Goal: Task Accomplishment & Management: Manage account settings

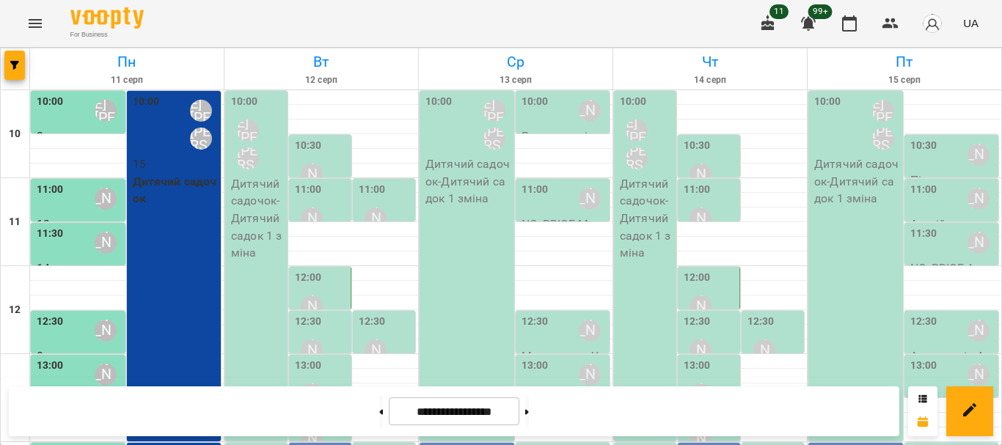
click at [260, 236] on p "Дитячий садочок - Дитячий садок 1 зміна" at bounding box center [258, 218] width 54 height 87
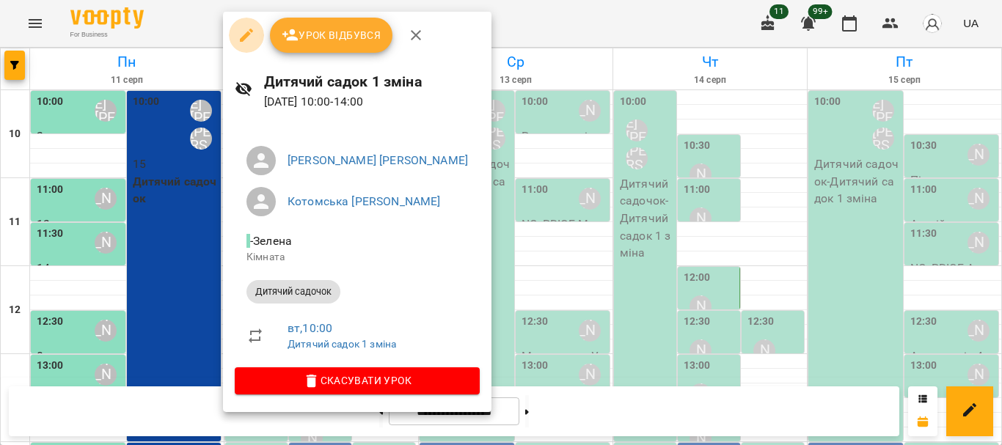
click at [244, 32] on icon "button" at bounding box center [247, 35] width 18 height 18
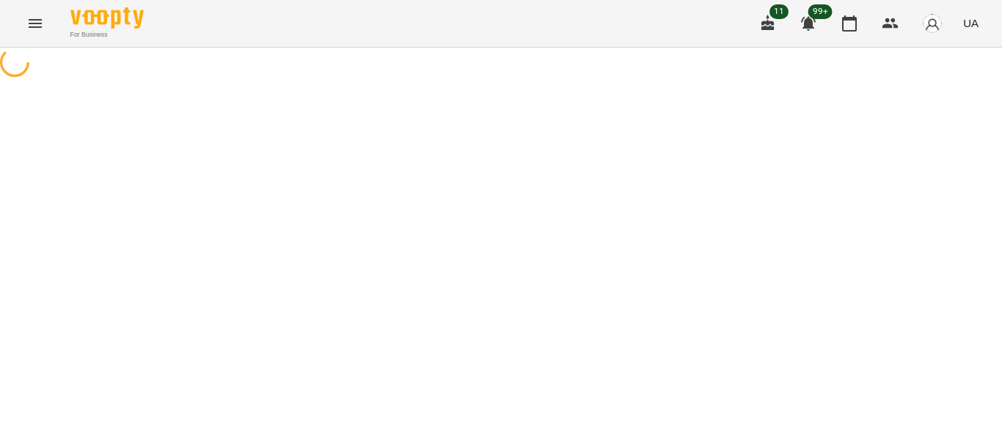
select select "**********"
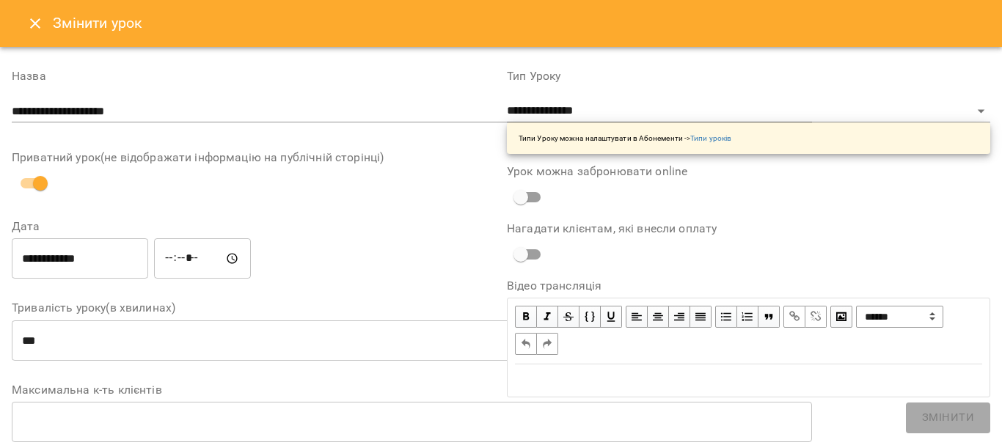
scroll to position [129, 0]
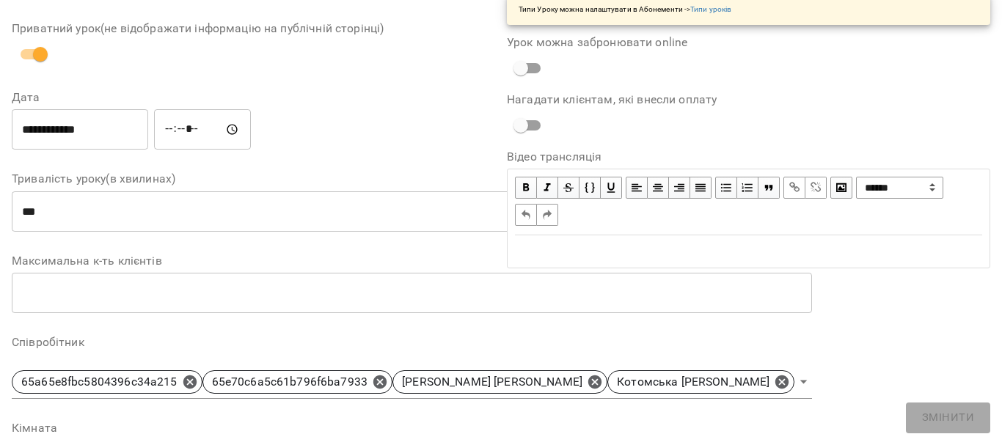
click at [95, 273] on input "number" at bounding box center [412, 293] width 800 height 41
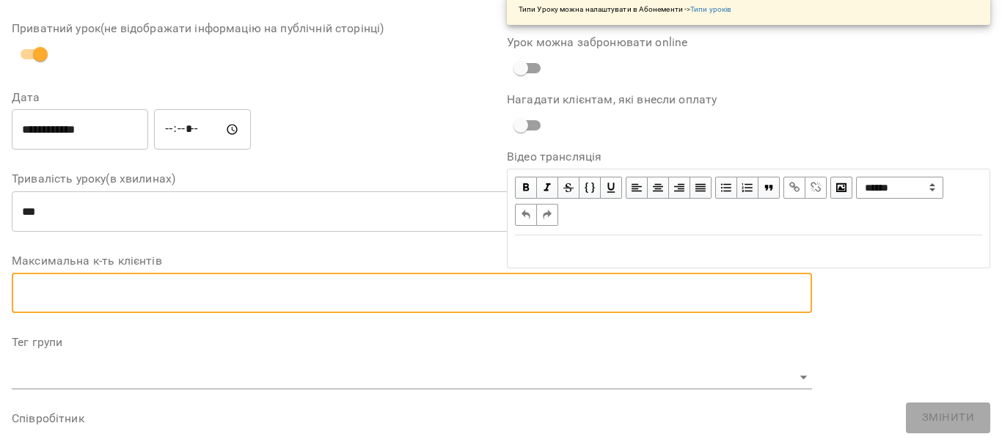
click at [95, 263] on div "**********" at bounding box center [253, 373] width 483 height 887
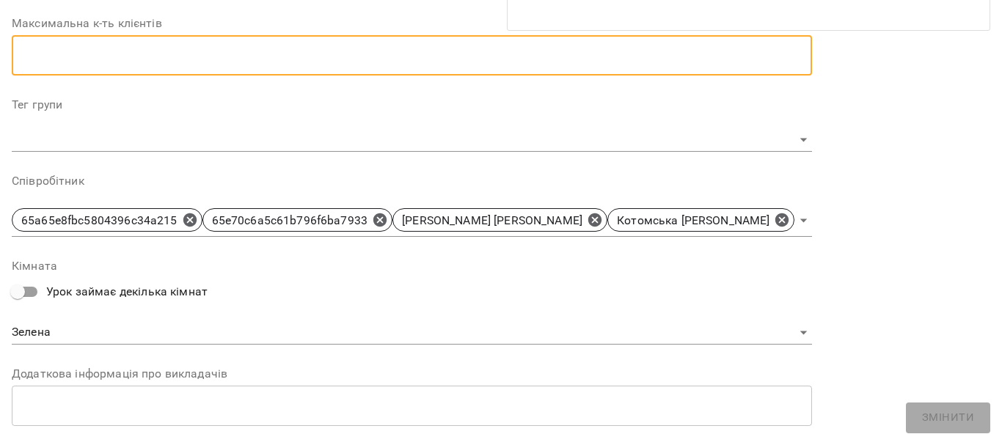
click at [76, 318] on div "**********" at bounding box center [412, 302] width 800 height 84
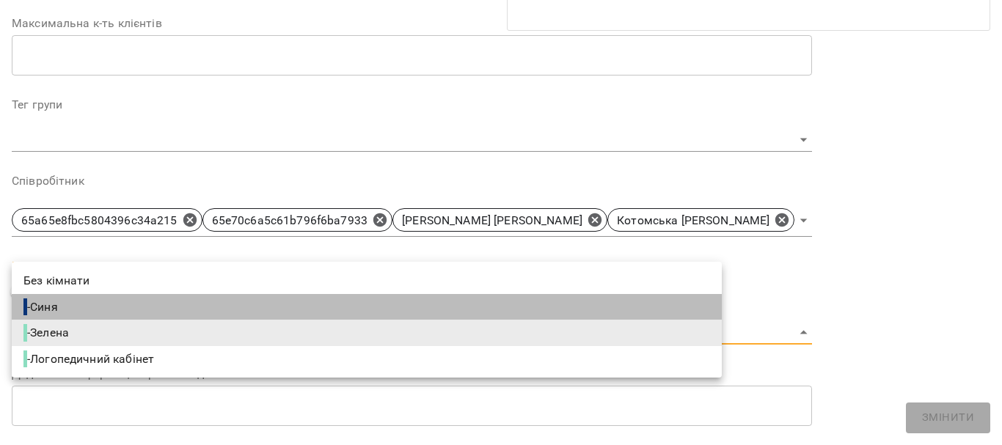
click at [81, 309] on li "- Синя" at bounding box center [367, 307] width 710 height 26
type input "**********"
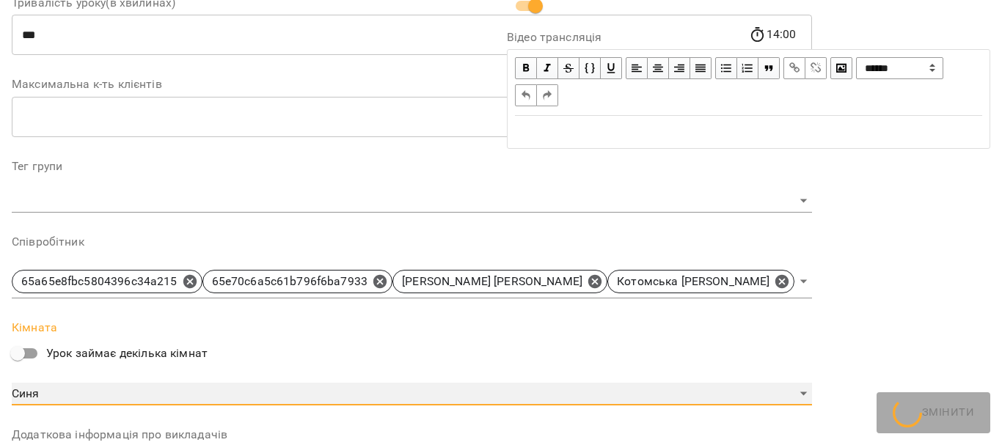
scroll to position [428, 0]
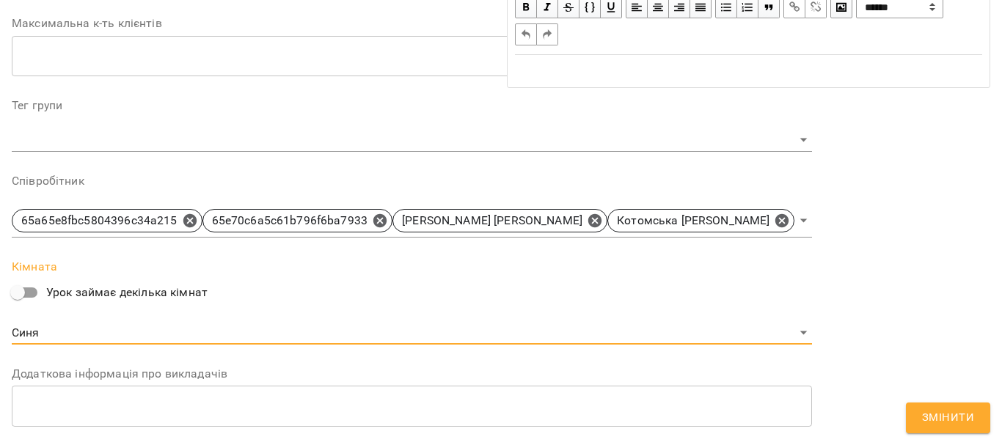
click at [965, 423] on span "Змінити" at bounding box center [948, 418] width 52 height 19
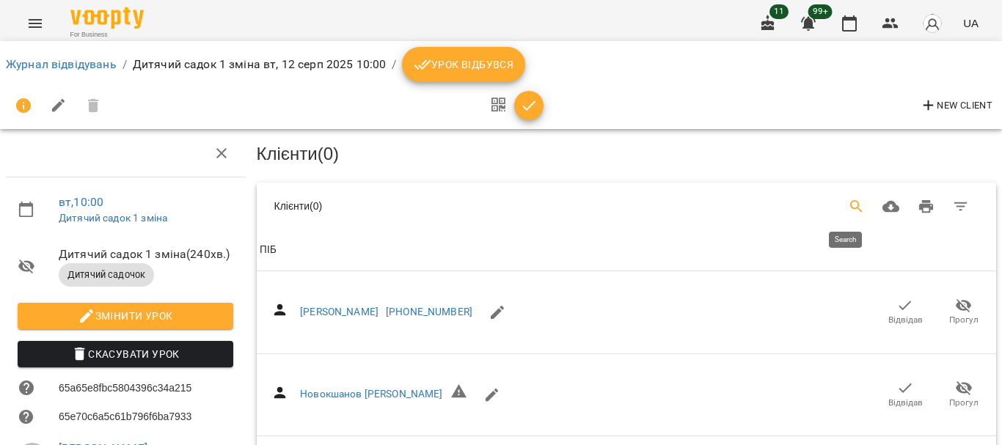
click at [850, 202] on icon "Search" at bounding box center [857, 207] width 18 height 18
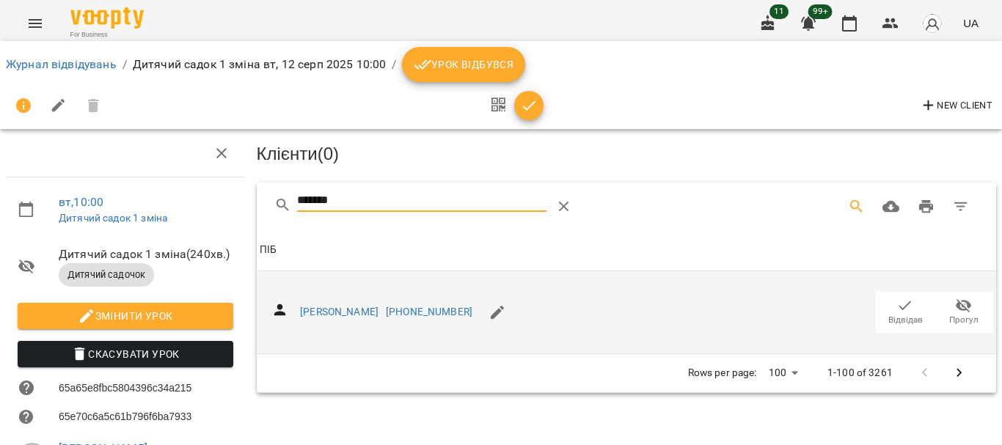
click at [896, 309] on icon "button" at bounding box center [905, 306] width 18 height 18
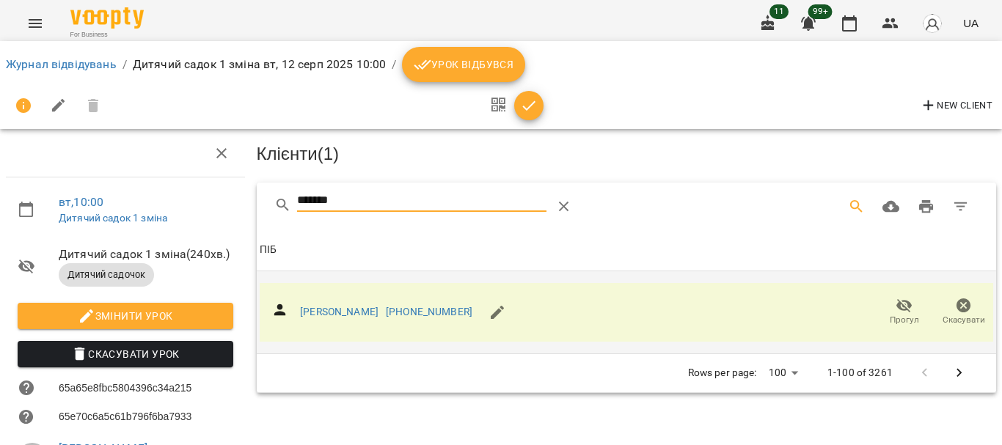
drag, startPoint x: 365, startPoint y: 198, endPoint x: 144, endPoint y: 205, distance: 220.9
click at [144, 205] on div "вт , 10:00 Дитячий садок 1 зміна Дитячий садок 1 зміна ( 240 хв. ) Дитячий садо…" at bounding box center [501, 367] width 1014 height 617
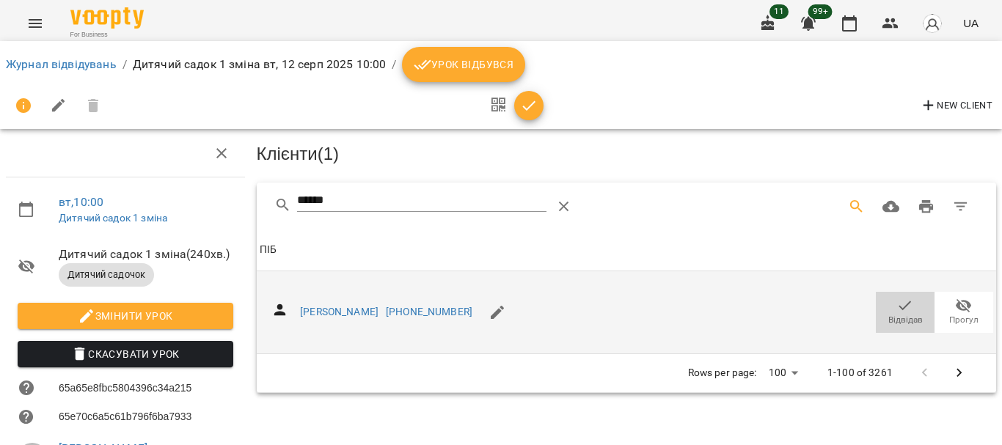
click at [885, 307] on span "Відвідав" at bounding box center [905, 311] width 41 height 29
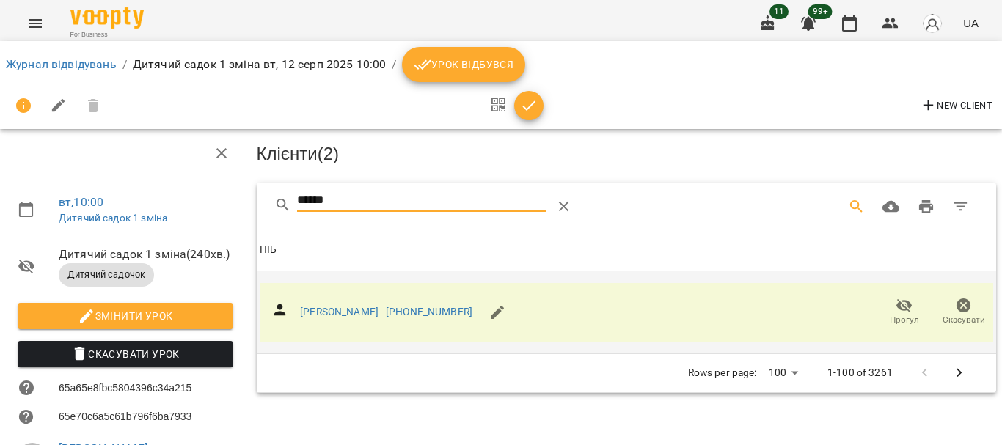
drag, startPoint x: 358, startPoint y: 205, endPoint x: 197, endPoint y: 222, distance: 162.3
click at [197, 222] on div "вт , 10:00 Дитячий садок 1 зміна Дитячий садок 1 зміна ( 240 хв. ) Дитячий садо…" at bounding box center [501, 367] width 1014 height 617
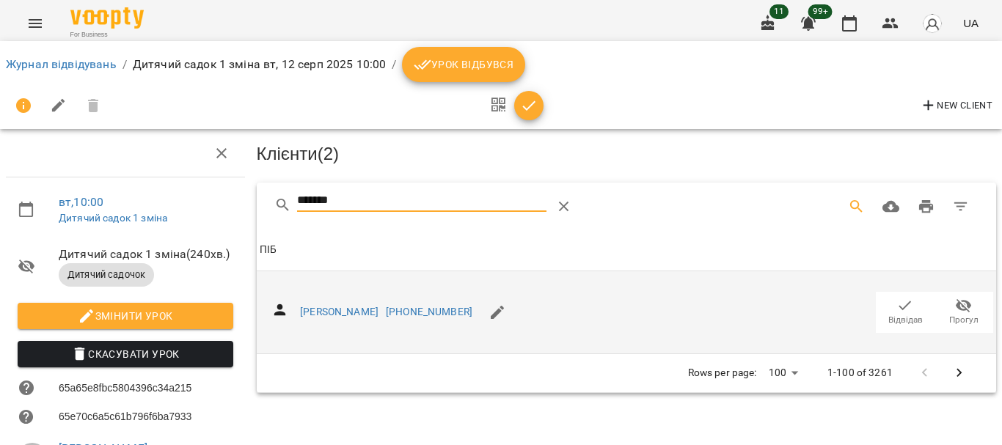
click at [896, 302] on icon "button" at bounding box center [905, 306] width 18 height 18
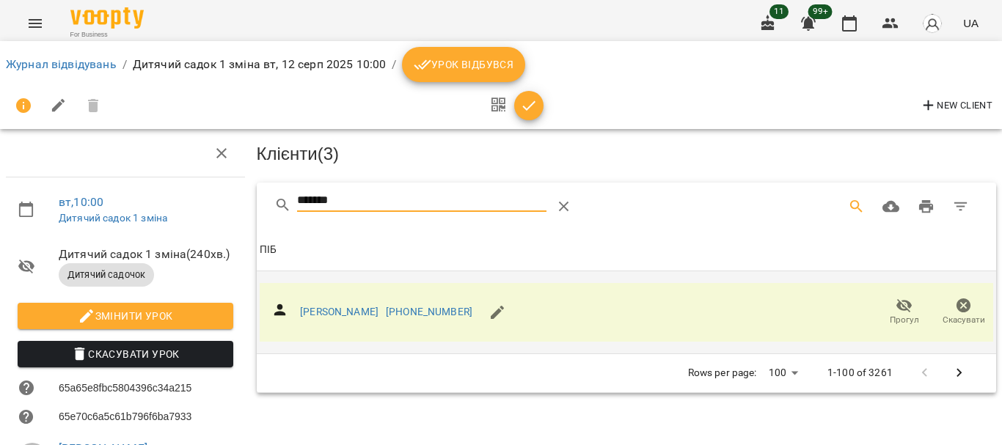
drag, startPoint x: 350, startPoint y: 205, endPoint x: 256, endPoint y: 219, distance: 94.9
click at [262, 211] on div "*******" at bounding box center [627, 206] width 740 height 47
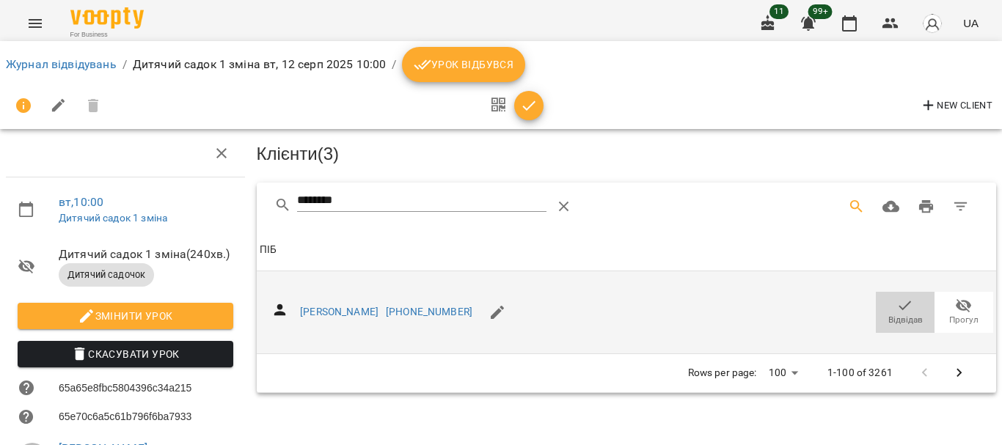
click at [899, 307] on icon "button" at bounding box center [905, 306] width 12 height 10
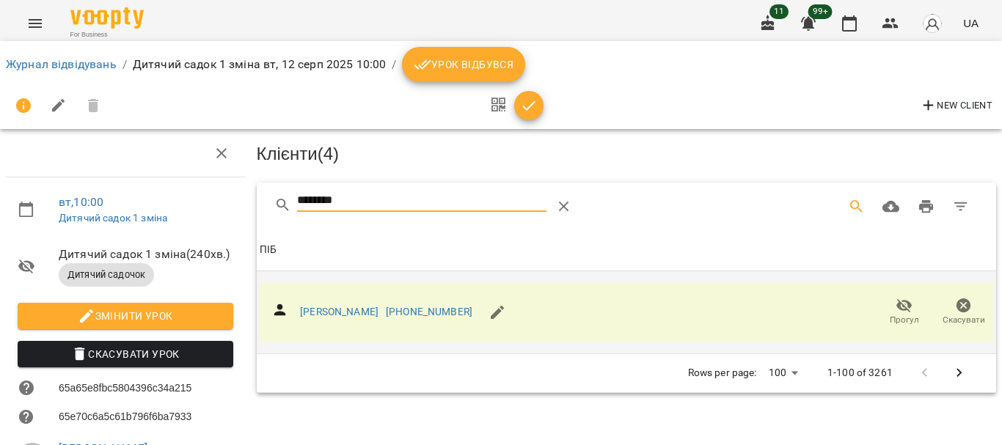
drag, startPoint x: 360, startPoint y: 200, endPoint x: 219, endPoint y: 208, distance: 141.1
click at [205, 203] on div "вт , 10:00 Дитячий садок 1 зміна Дитячий садок 1 зміна ( 240 хв. ) Дитячий садо…" at bounding box center [501, 367] width 1014 height 617
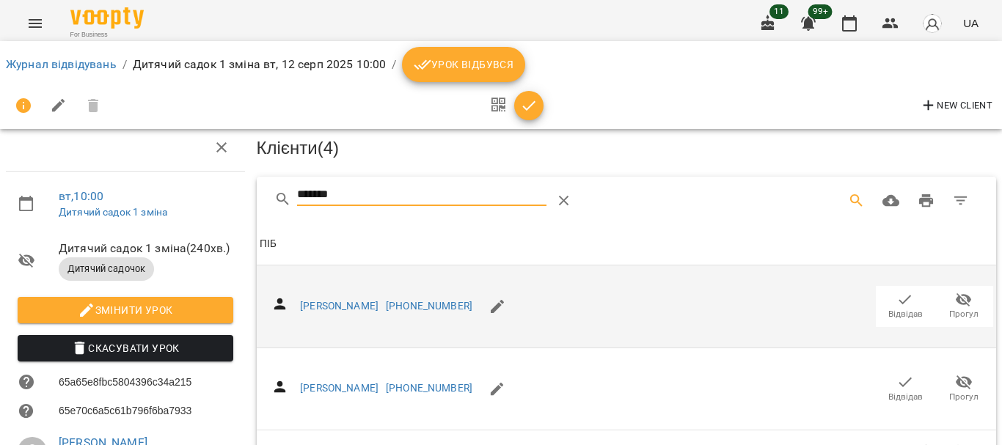
scroll to position [73, 0]
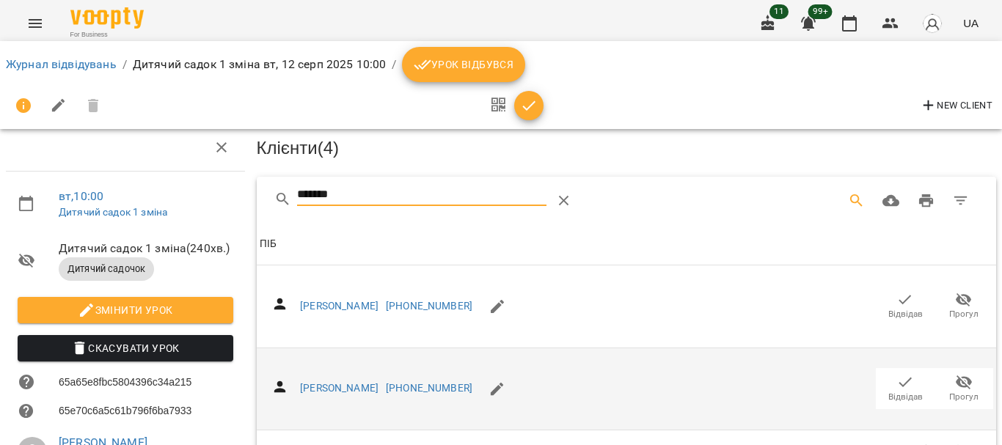
click at [896, 373] on icon "button" at bounding box center [905, 382] width 18 height 18
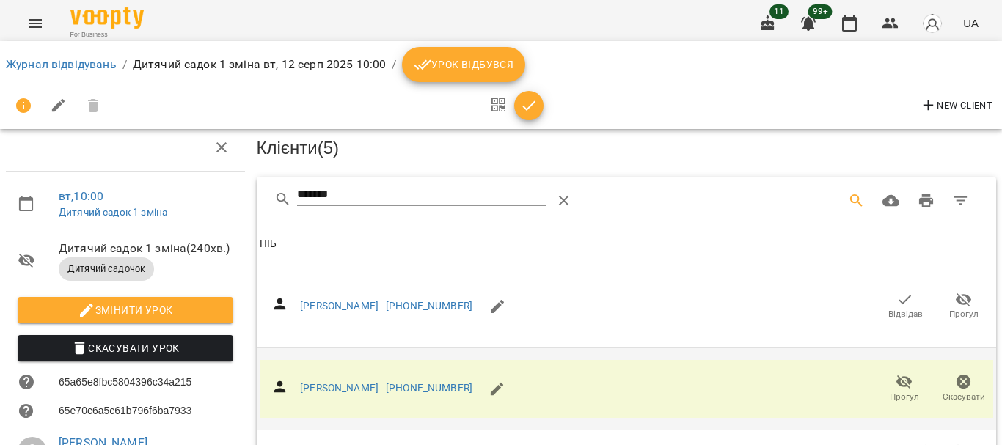
scroll to position [0, 0]
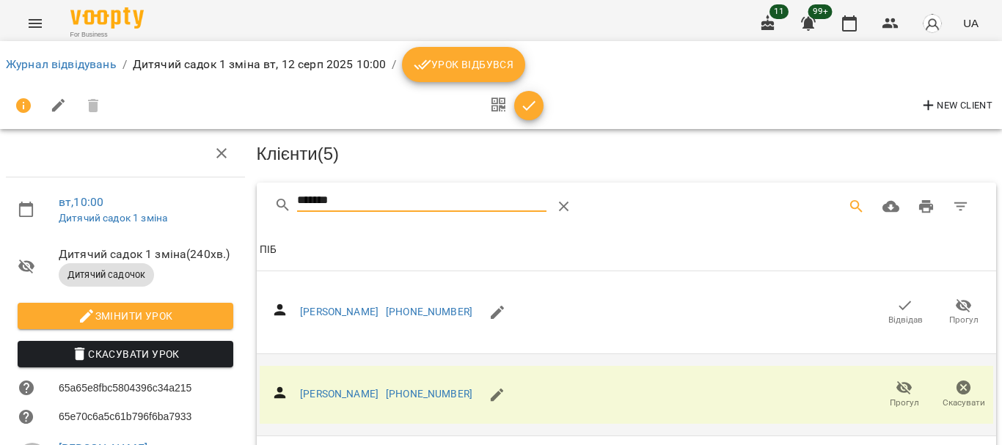
drag, startPoint x: 366, startPoint y: 200, endPoint x: 159, endPoint y: 191, distance: 207.1
click at [159, 200] on div "вт , 10:00 Дитячий садок 1 зміна Дитячий садок 1 зміна ( 240 хв. ) Дитячий садо…" at bounding box center [501, 367] width 1014 height 617
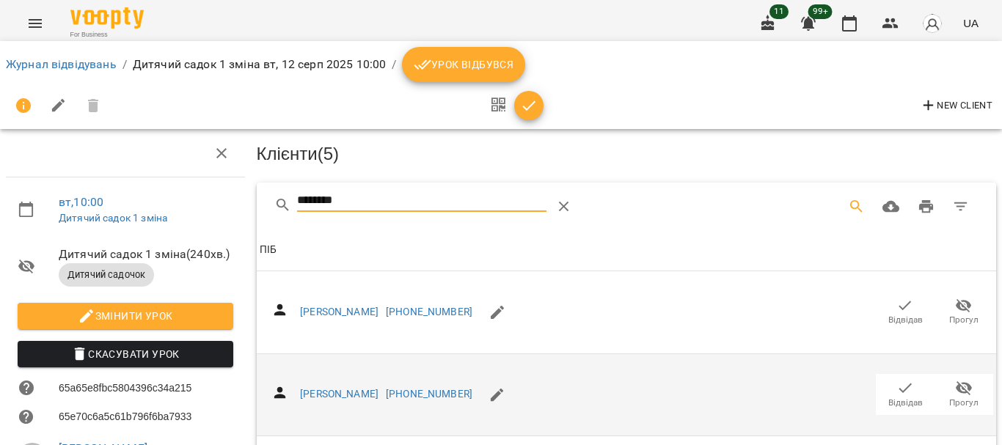
click at [896, 392] on icon "button" at bounding box center [905, 388] width 18 height 18
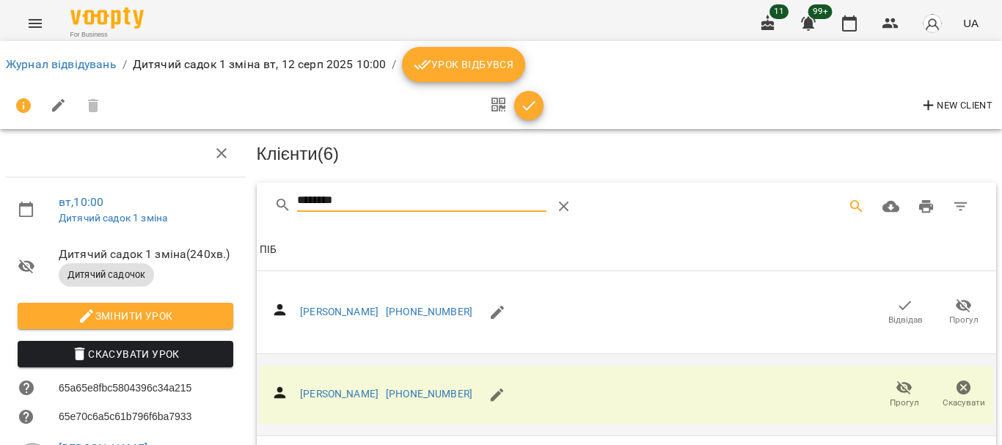
drag, startPoint x: 372, startPoint y: 205, endPoint x: 201, endPoint y: 217, distance: 171.4
click at [201, 217] on div "вт , 10:00 Дитячий садок 1 зміна Дитячий садок 1 зміна ( 240 хв. ) Дитячий садо…" at bounding box center [501, 367] width 1014 height 617
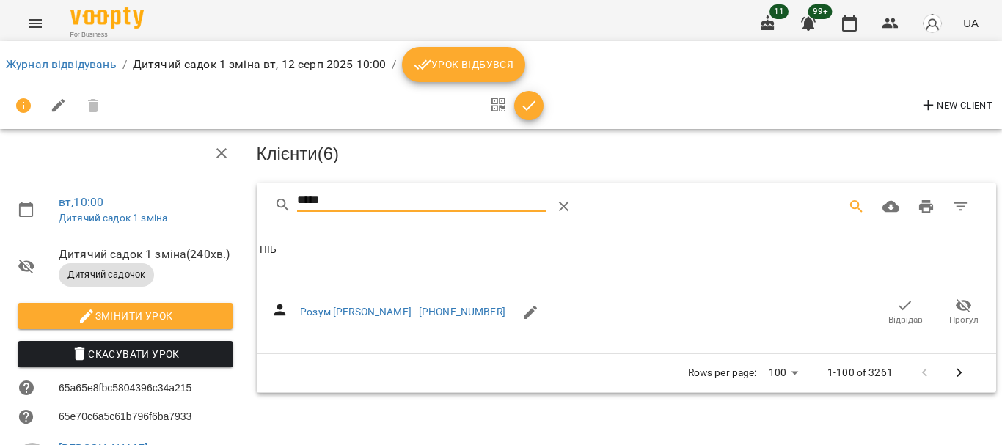
click at [885, 306] on span "Відвідав" at bounding box center [905, 311] width 41 height 29
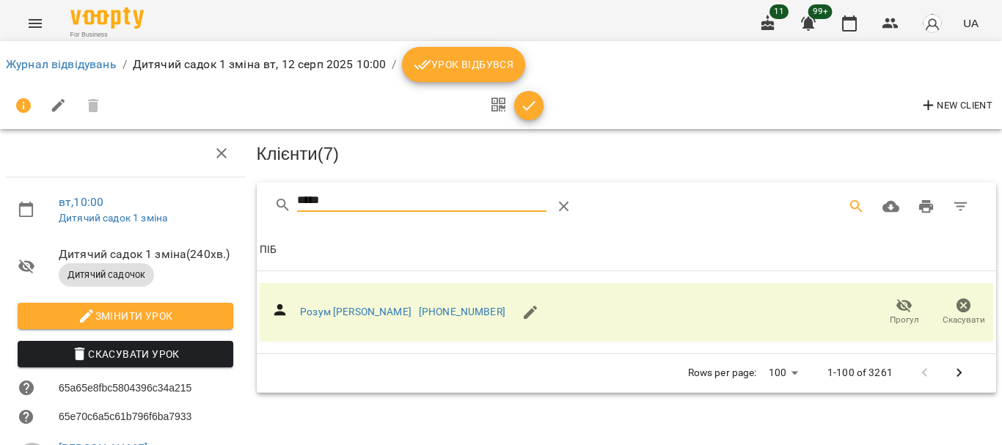
drag, startPoint x: 238, startPoint y: 205, endPoint x: 139, endPoint y: 205, distance: 99.0
click at [139, 205] on div "вт , 10:00 Дитячий садок 1 зміна Дитячий садок 1 зміна ( 240 хв. ) Дитячий садо…" at bounding box center [501, 367] width 1014 height 617
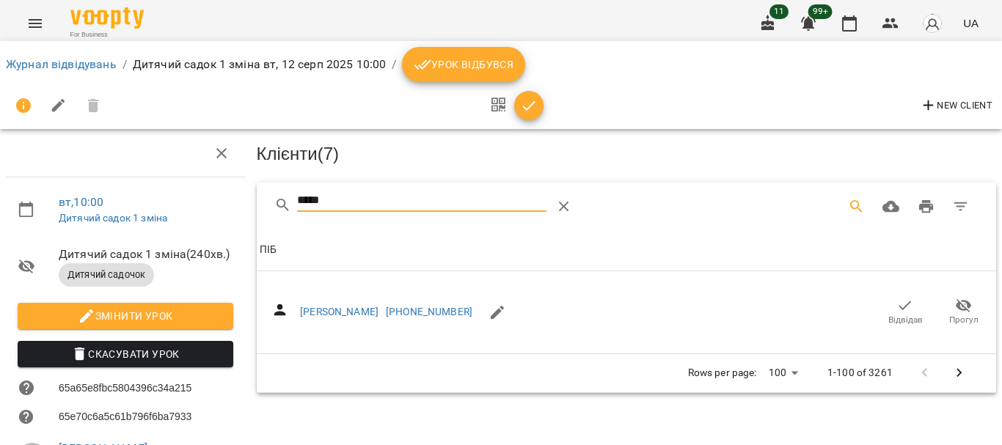
click at [896, 302] on icon "button" at bounding box center [905, 306] width 18 height 18
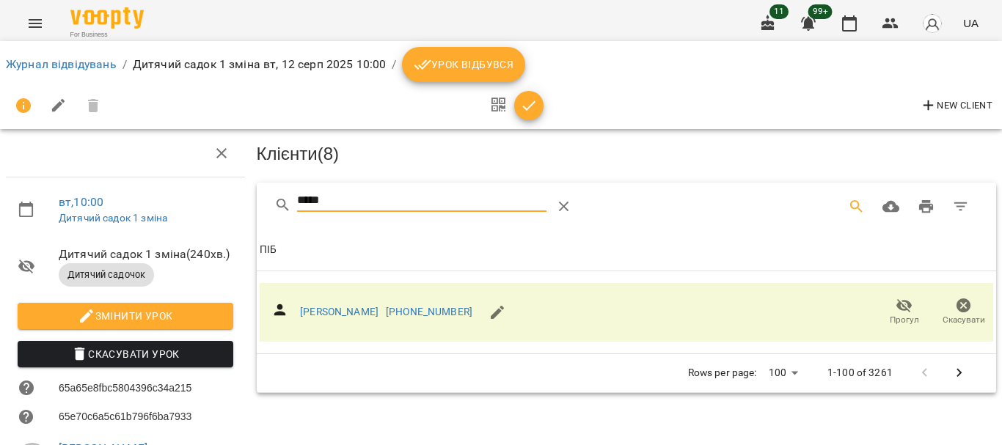
drag, startPoint x: 277, startPoint y: 203, endPoint x: 244, endPoint y: 205, distance: 33.8
click at [244, 205] on div "вт , 10:00 Дитячий садок 1 зміна Дитячий садок 1 зміна ( 240 хв. ) Дитячий садо…" at bounding box center [501, 367] width 1014 height 617
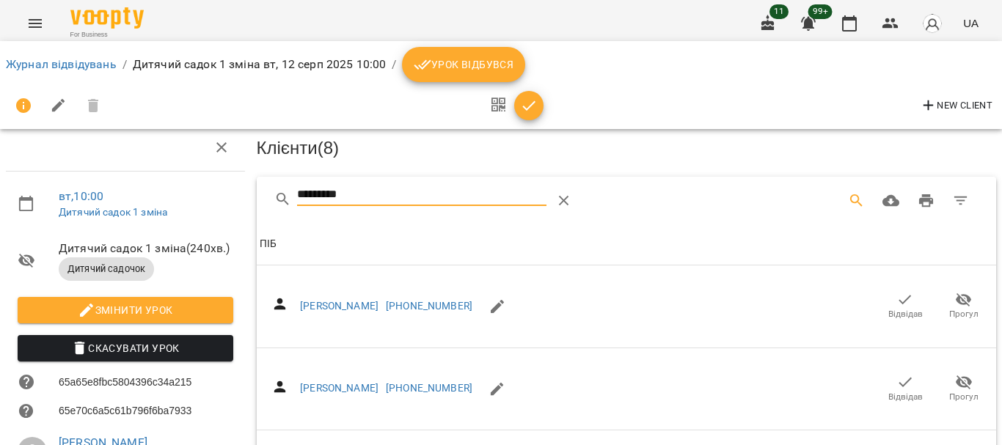
scroll to position [660, 0]
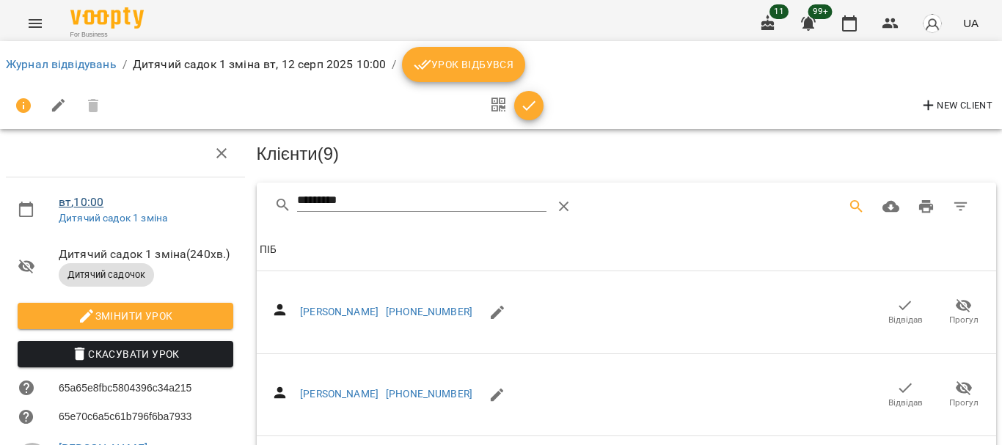
drag, startPoint x: 277, startPoint y: 202, endPoint x: 94, endPoint y: 204, distance: 183.4
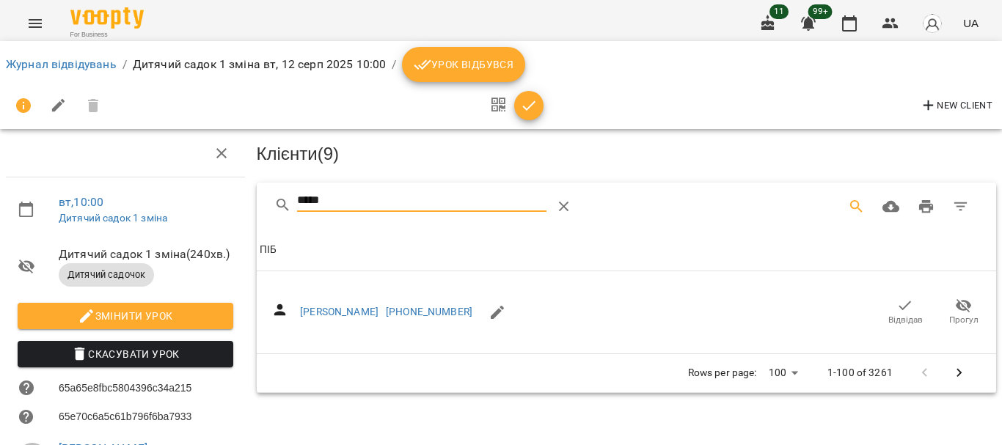
click at [901, 304] on icon "button" at bounding box center [905, 306] width 18 height 18
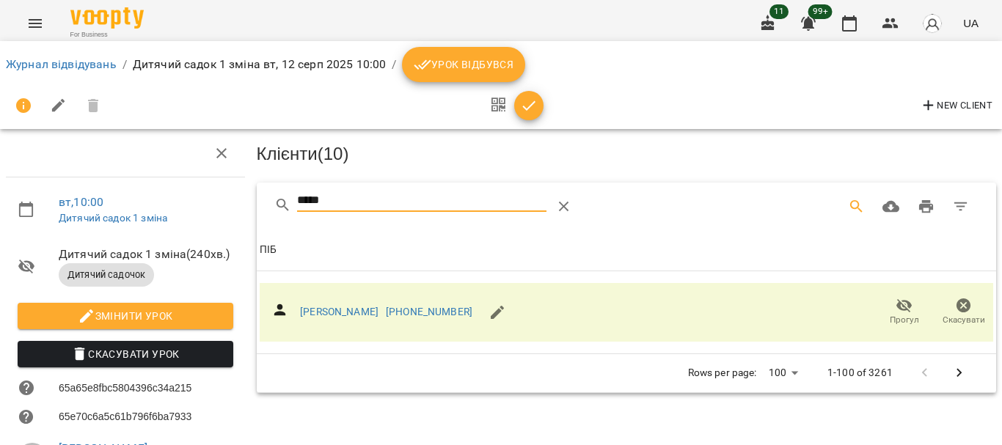
drag, startPoint x: 349, startPoint y: 195, endPoint x: 159, endPoint y: 205, distance: 190.3
click at [159, 205] on div "вт , 10:00 Дитячий садок 1 зміна Дитячий садок 1 зміна ( 240 хв. ) Дитячий садо…" at bounding box center [501, 367] width 1014 height 617
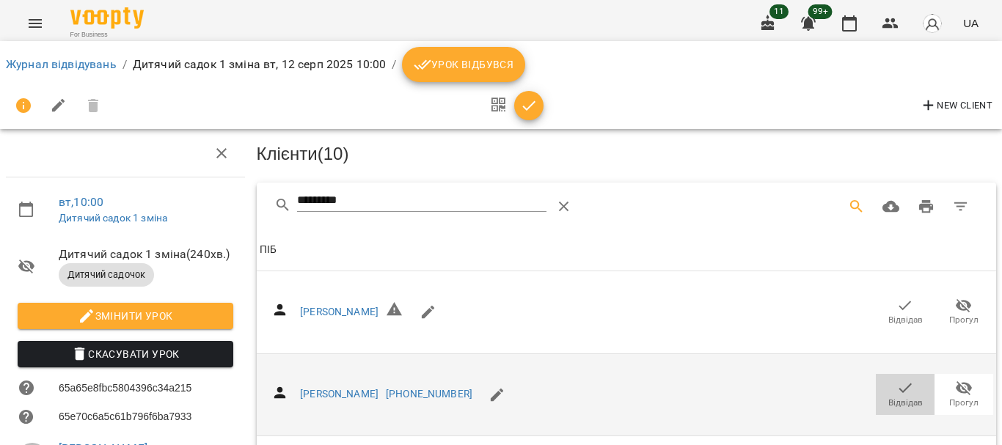
click at [896, 385] on icon "button" at bounding box center [905, 388] width 18 height 18
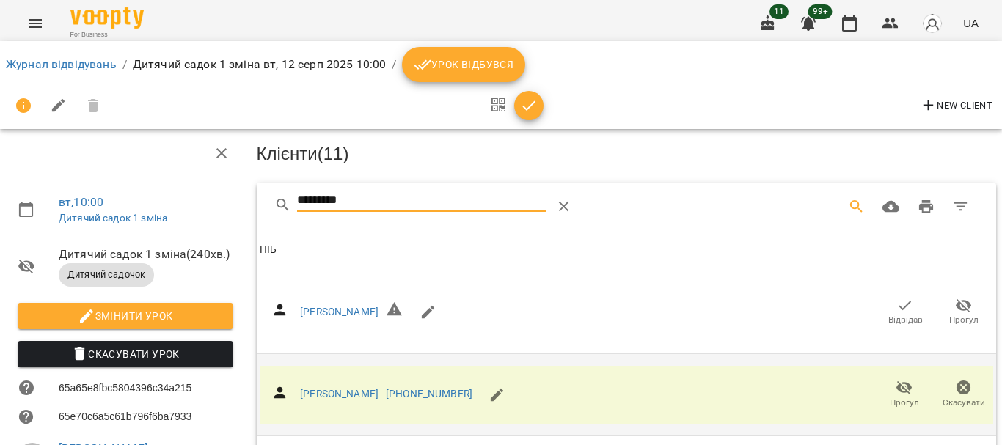
drag, startPoint x: 359, startPoint y: 198, endPoint x: 125, endPoint y: 178, distance: 235.6
click at [125, 179] on div "вт , 10:00 Дитячий садок 1 зміна Дитячий садок 1 зміна ( 240 хв. ) Дитячий садо…" at bounding box center [501, 367] width 1014 height 617
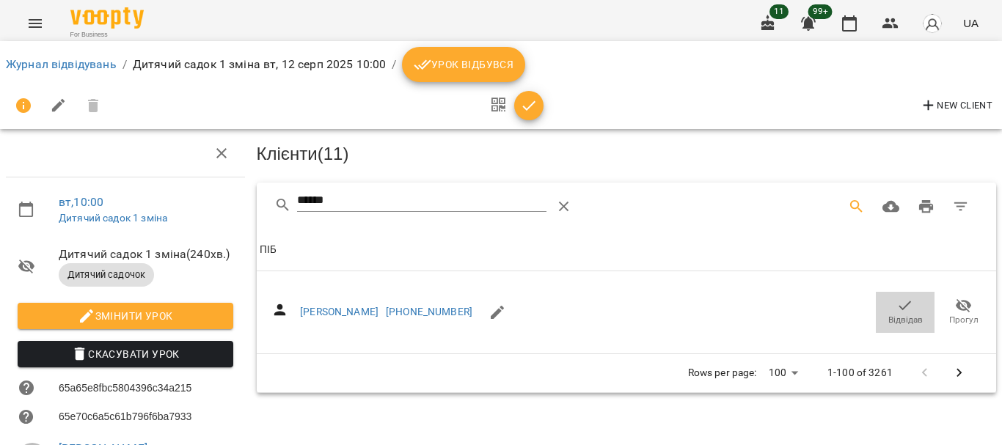
click at [896, 308] on icon "button" at bounding box center [905, 306] width 18 height 18
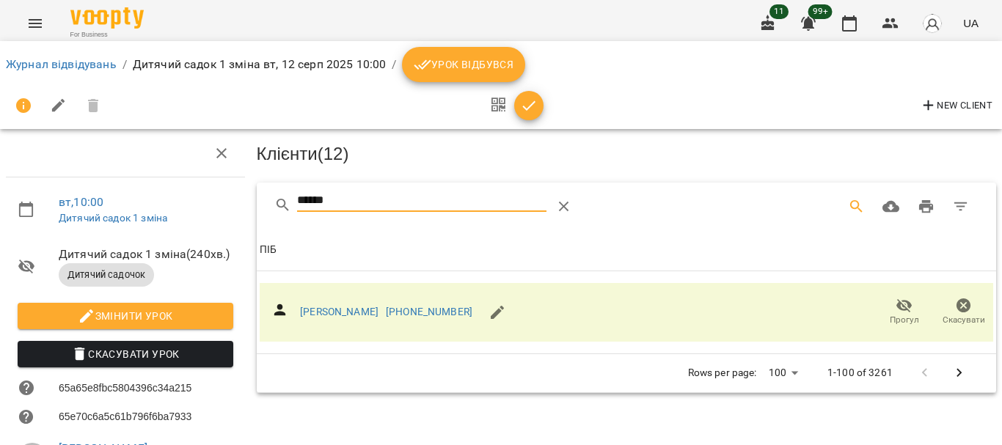
drag, startPoint x: 313, startPoint y: 200, endPoint x: 197, endPoint y: 195, distance: 116.7
click at [218, 201] on div "вт , 10:00 Дитячий садок 1 зміна Дитячий садок 1 зміна ( 240 хв. ) Дитячий садо…" at bounding box center [501, 367] width 1014 height 617
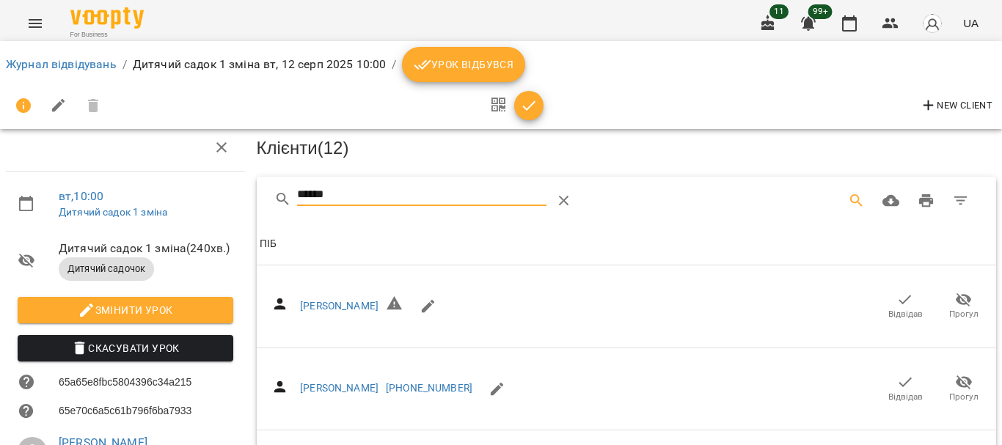
scroll to position [299, 0]
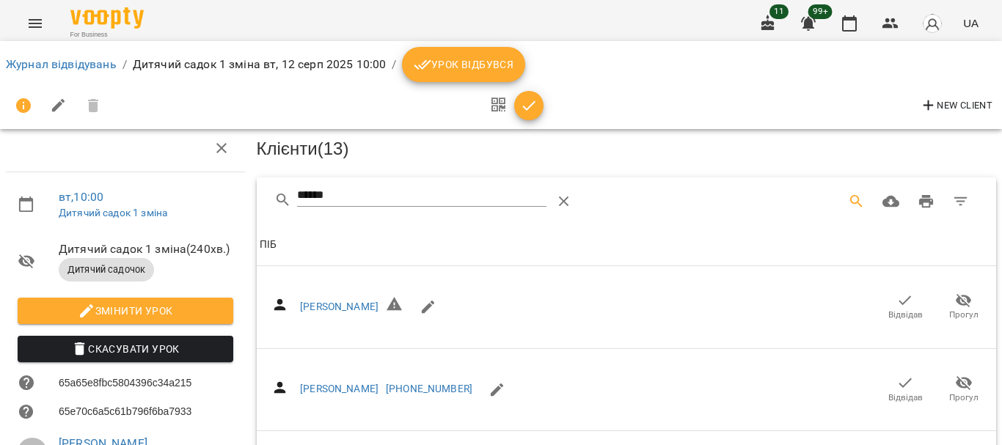
scroll to position [0, 0]
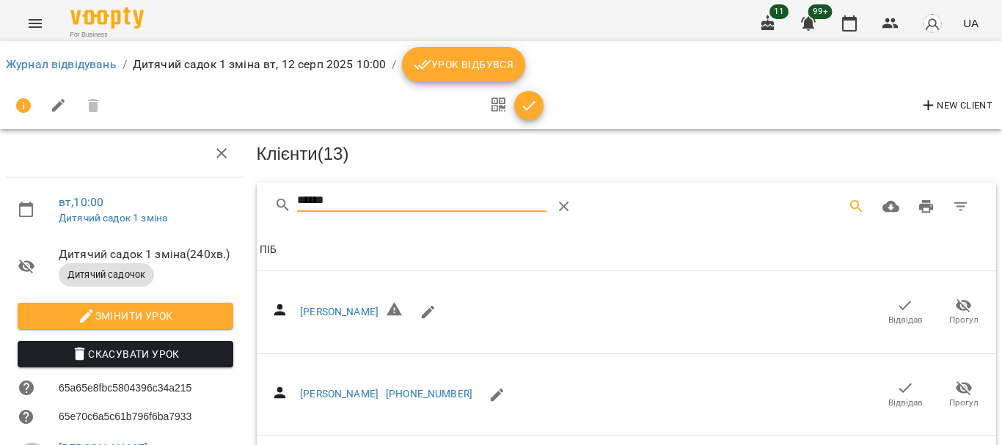
drag, startPoint x: 353, startPoint y: 201, endPoint x: 159, endPoint y: 205, distance: 193.7
click at [159, 205] on div "вт , 10:00 Дитячий садок 1 зміна Дитячий садок 1 зміна ( 240 хв. ) Дитячий садо…" at bounding box center [501, 397] width 1014 height 676
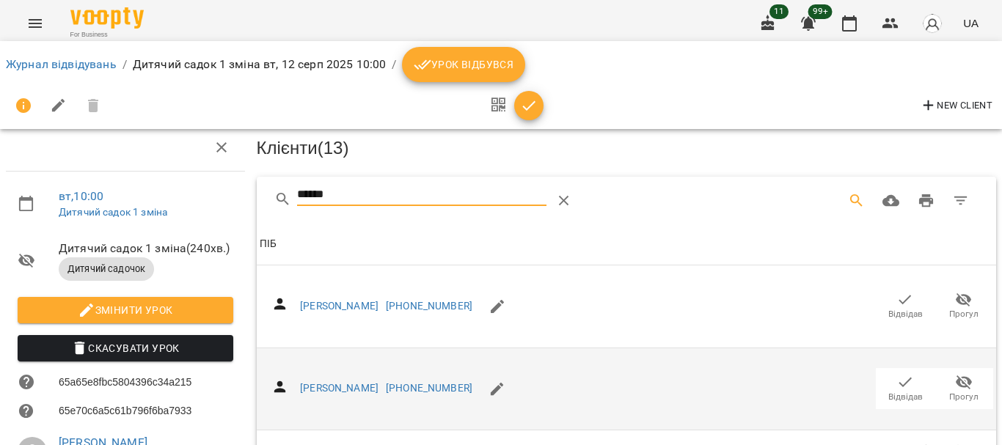
scroll to position [73, 0]
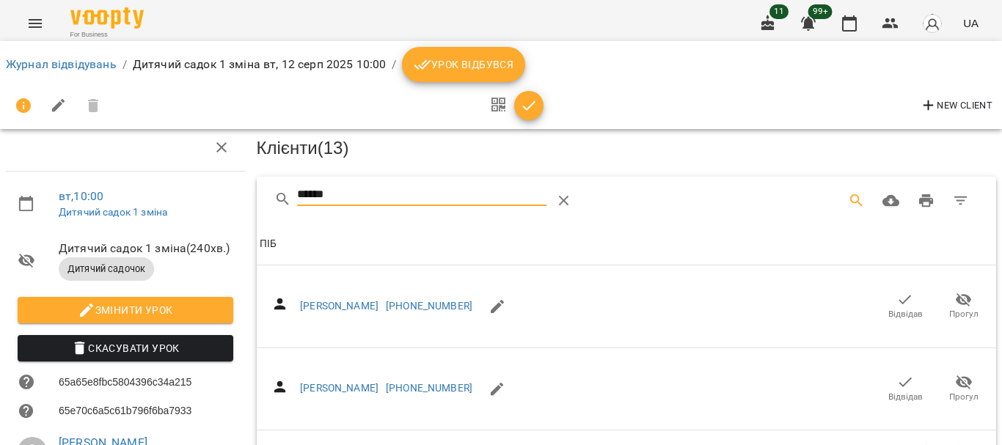
click at [899, 295] on icon "button" at bounding box center [905, 300] width 12 height 10
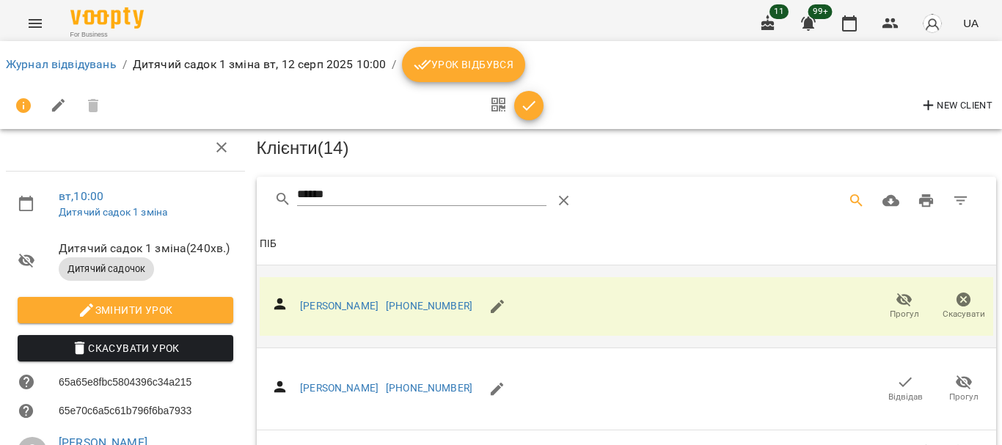
scroll to position [0, 0]
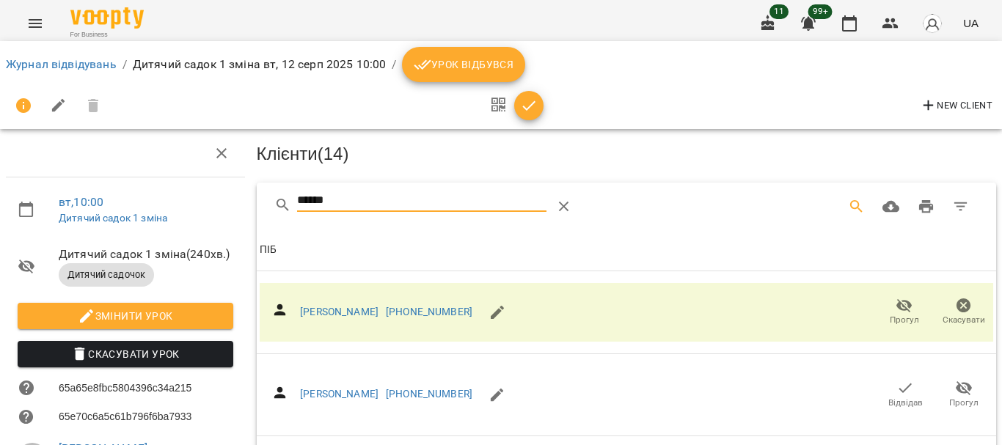
drag, startPoint x: 371, startPoint y: 202, endPoint x: 153, endPoint y: 199, distance: 217.9
click at [156, 202] on div "вт , 10:00 Дитячий садок 1 зміна Дитячий садок 1 зміна ( 240 хв. ) Дитячий садо…" at bounding box center [501, 367] width 1014 height 617
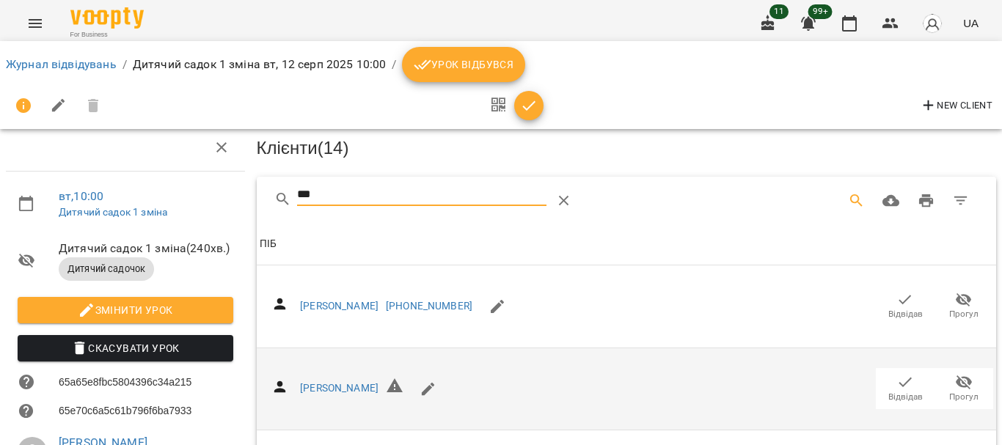
scroll to position [73, 0]
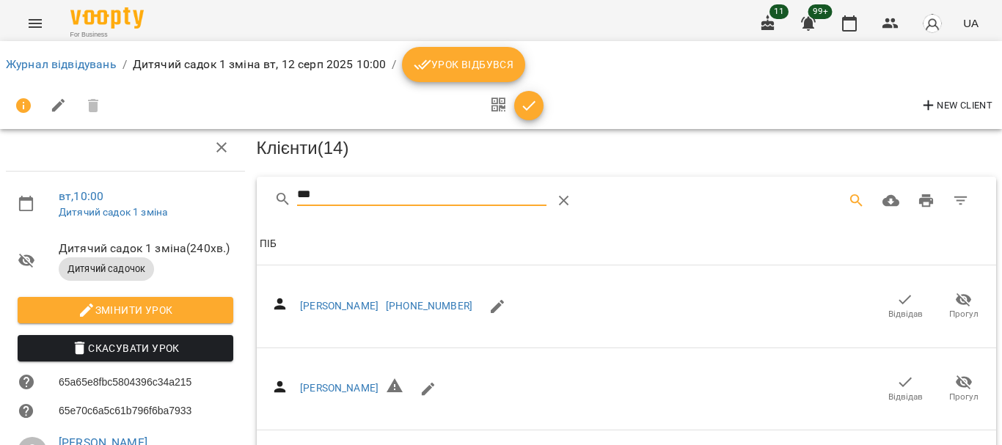
type input "***"
click at [899, 295] on icon "button" at bounding box center [905, 300] width 12 height 10
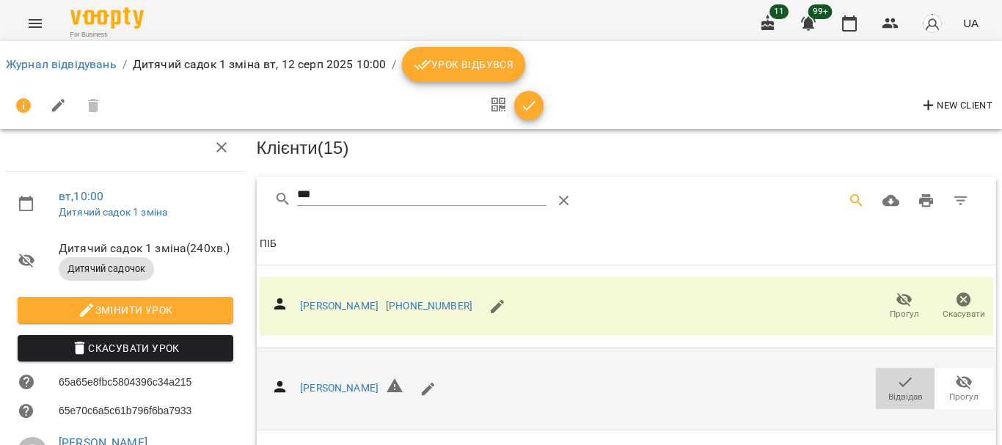
click at [897, 373] on icon "button" at bounding box center [905, 382] width 18 height 18
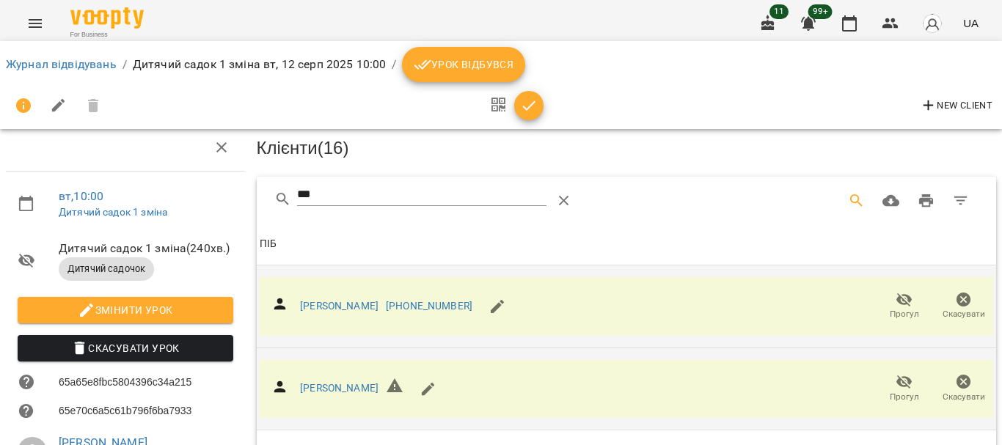
scroll to position [0, 0]
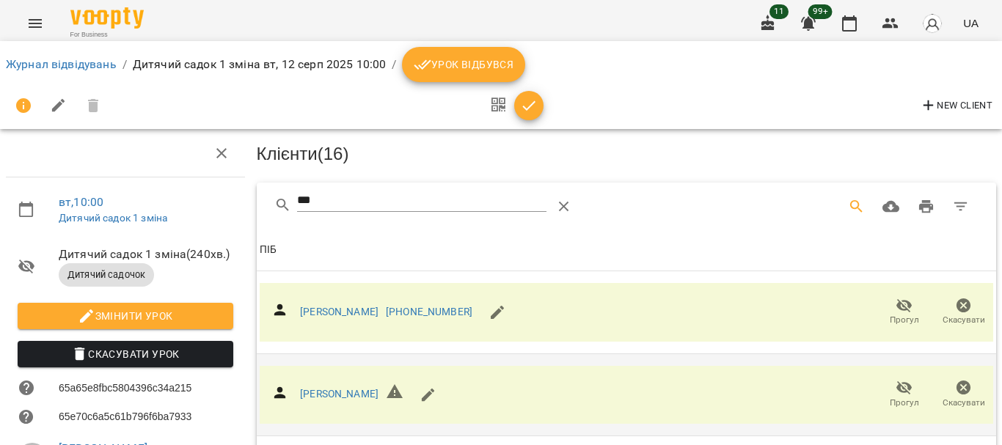
click at [464, 71] on span "Урок відбувся" at bounding box center [464, 65] width 100 height 18
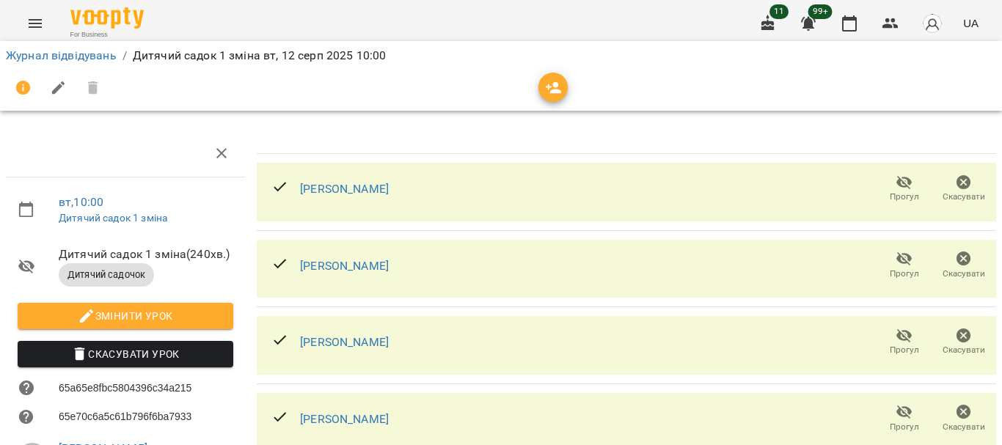
click at [55, 65] on div "Журнал відвідувань / Дитячий садок 1 зміна [DATE] 10:00" at bounding box center [501, 55] width 996 height 23
click at [57, 58] on link "Журнал відвідувань" at bounding box center [61, 55] width 111 height 14
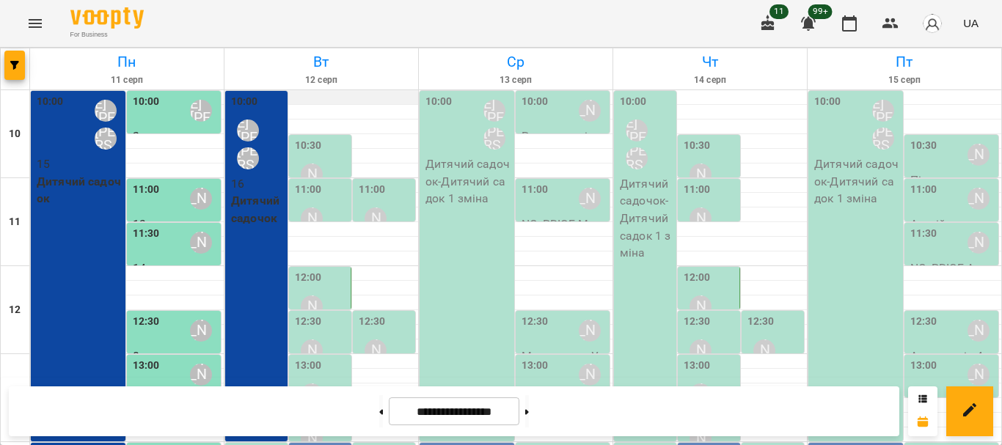
click at [310, 103] on div at bounding box center [321, 97] width 194 height 15
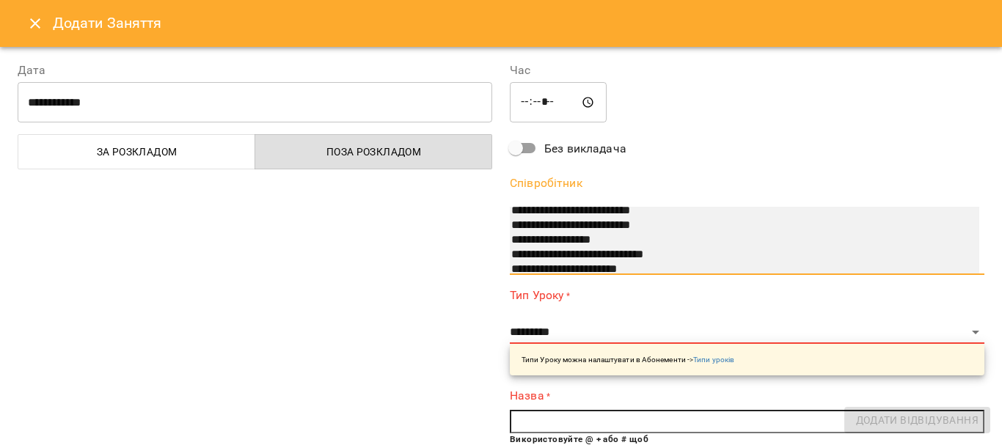
scroll to position [205, 0]
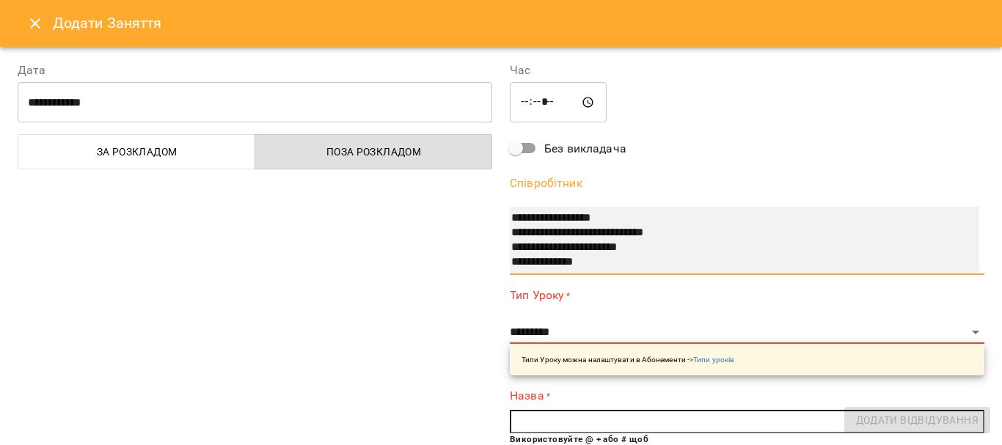
select select "**********"
click at [633, 266] on option "**********" at bounding box center [730, 262] width 441 height 15
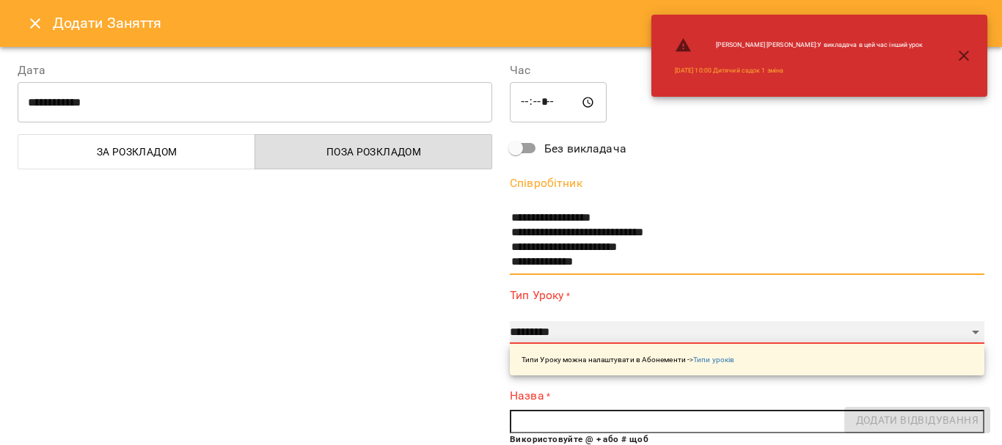
click at [588, 329] on select "**********" at bounding box center [747, 332] width 475 height 23
select select "**********"
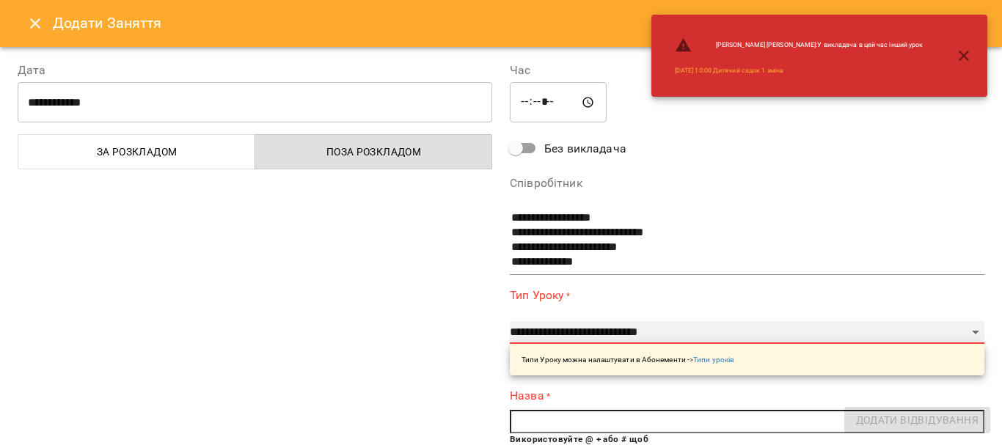
click at [510, 321] on select "**********" at bounding box center [747, 332] width 475 height 23
type input "**"
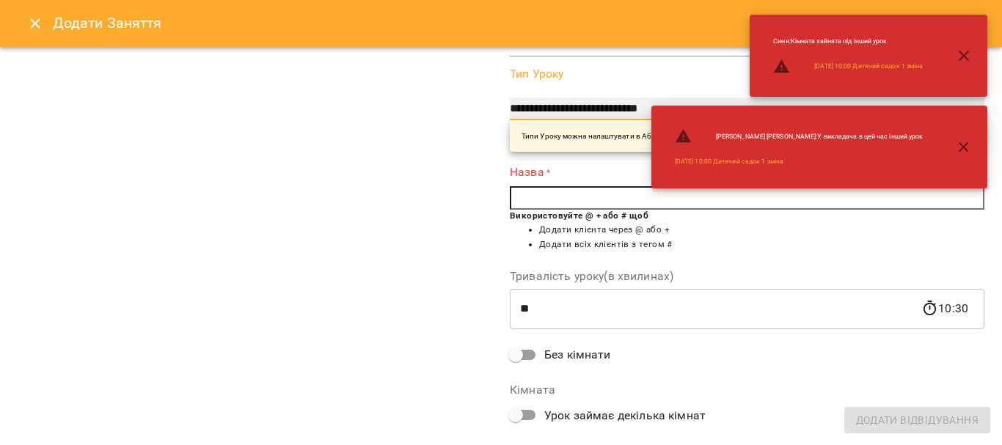
scroll to position [220, 0]
click at [574, 201] on input "text" at bounding box center [747, 196] width 475 height 23
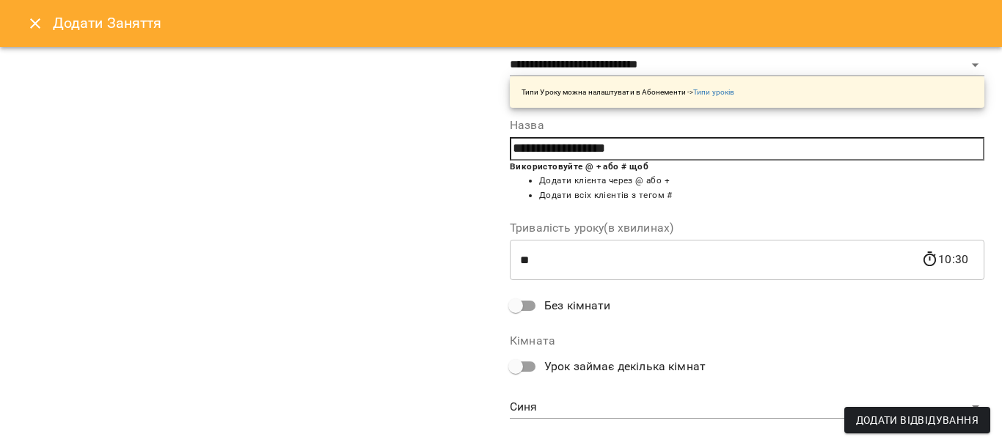
scroll to position [286, 0]
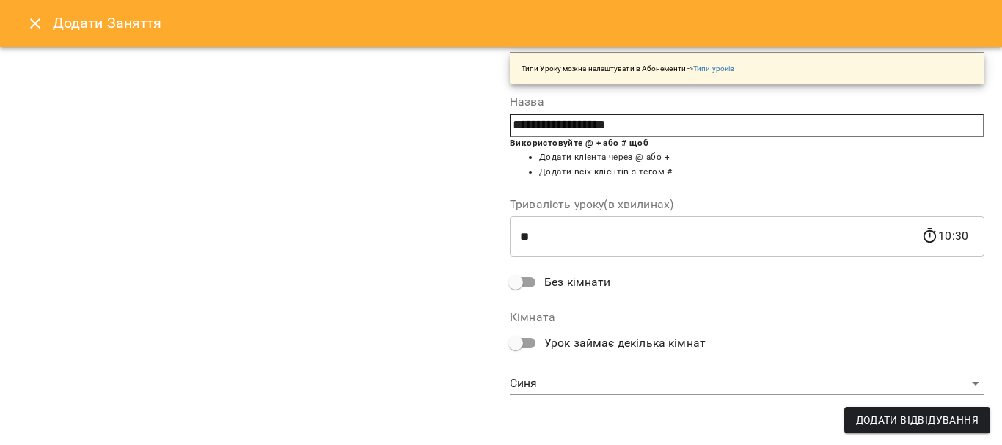
type input "**********"
click at [547, 388] on body "For Business 11 99+ UA Пн 11 серп Вт 12 серп Ср 13 серп Чт 14 серп Пт 15 серп 1…" at bounding box center [501, 430] width 1002 height 861
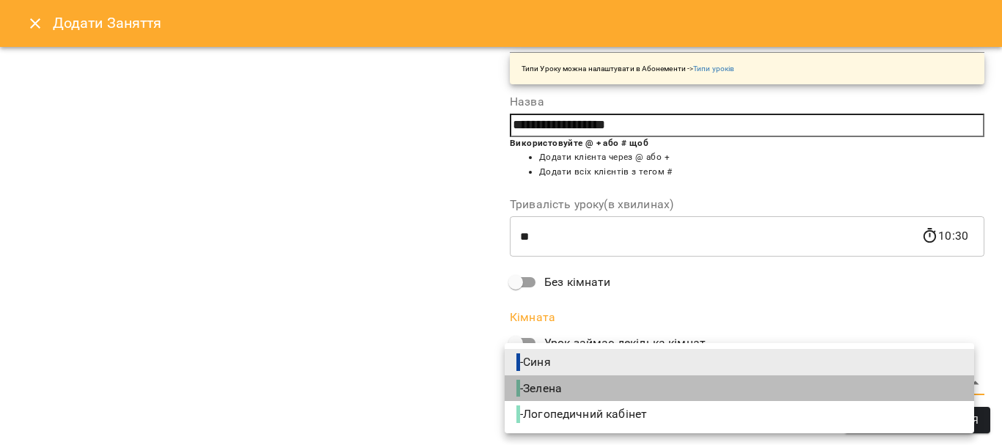
click at [554, 380] on span "- Зелена" at bounding box center [540, 389] width 48 height 18
type input "**********"
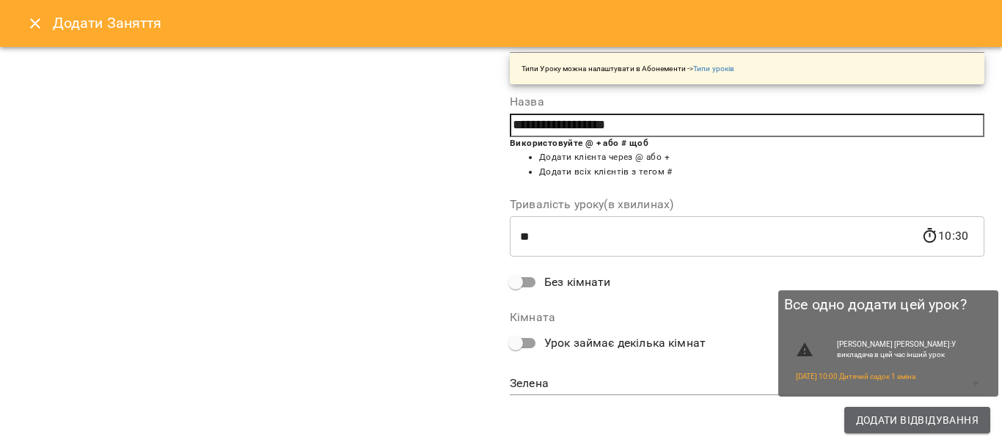
click at [941, 422] on span "Додати Відвідування" at bounding box center [917, 421] width 123 height 18
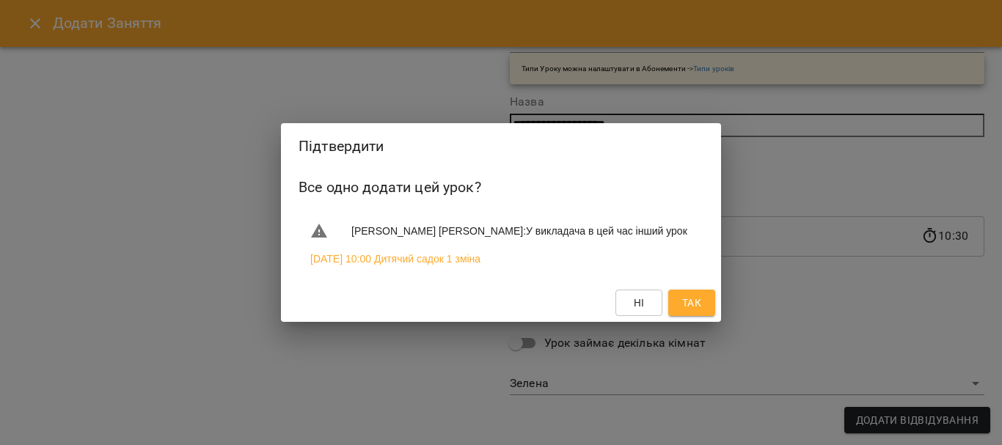
click at [686, 307] on span "Так" at bounding box center [691, 303] width 19 height 18
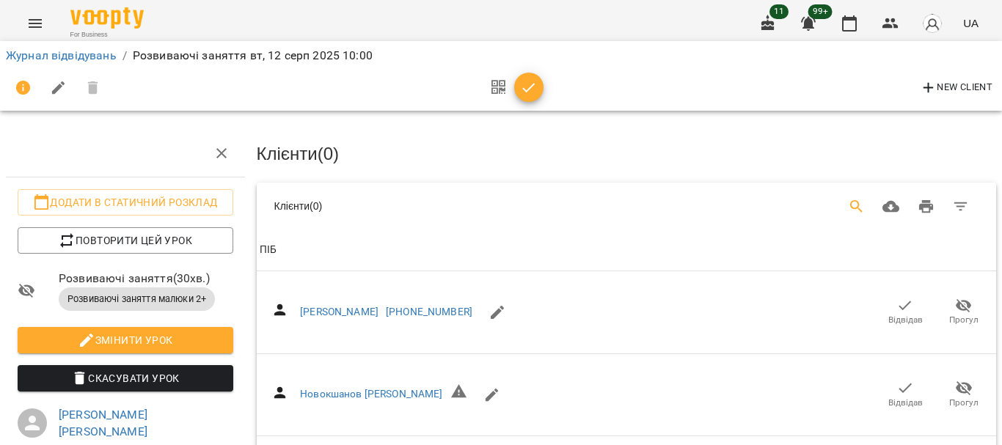
click at [850, 205] on icon "Search" at bounding box center [856, 206] width 12 height 12
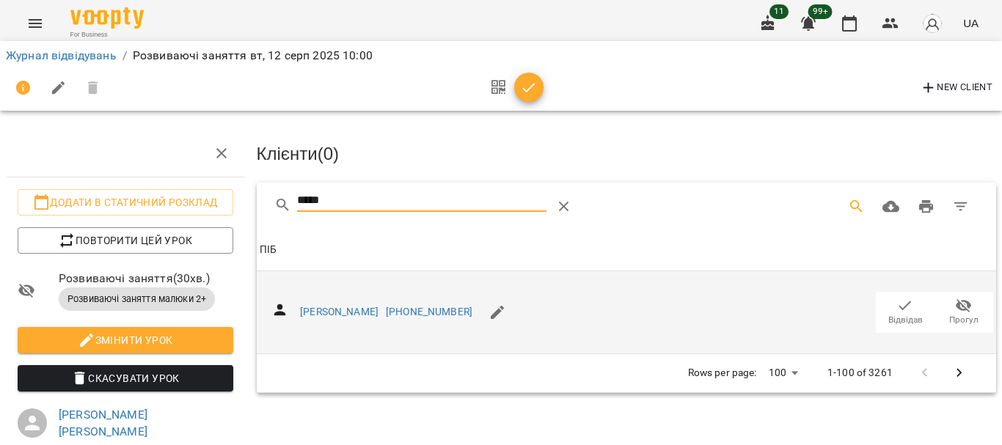
click at [898, 307] on icon "button" at bounding box center [905, 306] width 18 height 18
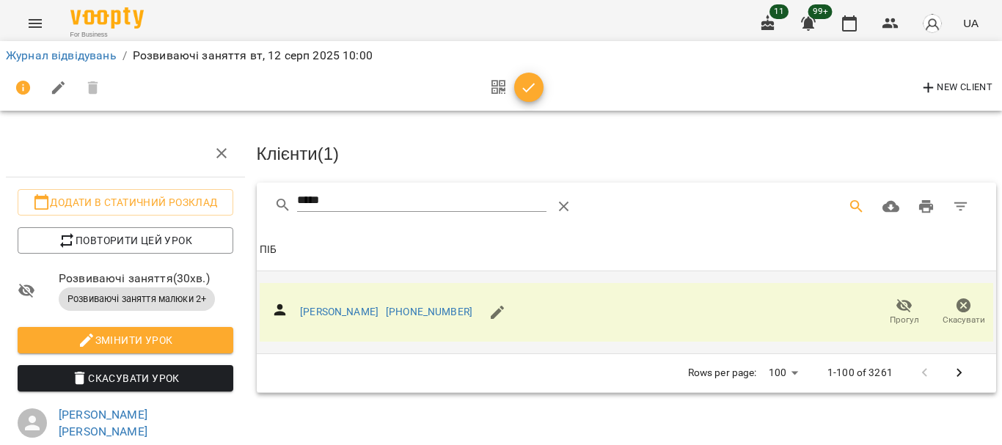
drag, startPoint x: 370, startPoint y: 204, endPoint x: 113, endPoint y: 216, distance: 257.1
click at [113, 216] on div "Додати в статичний розклад Повторити цей урок Розвиваючі заняття ( 30 хв. ) Роз…" at bounding box center [501, 330] width 1014 height 542
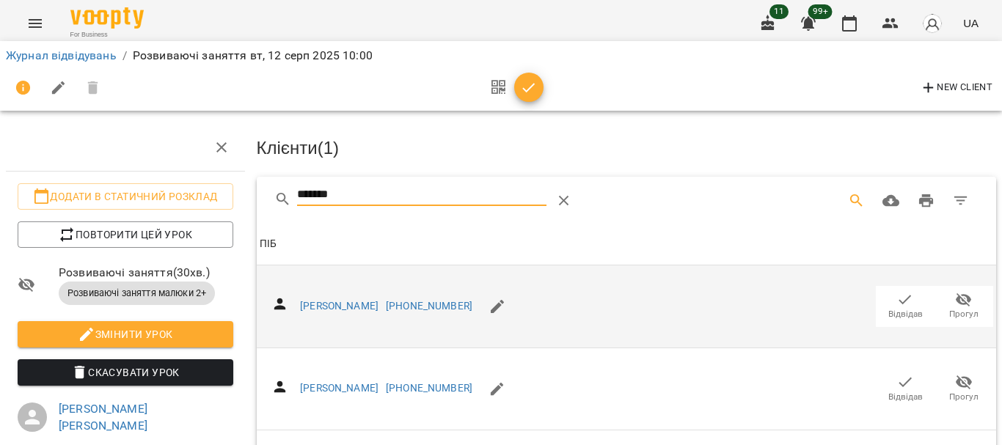
scroll to position [78, 0]
click at [896, 308] on span "Відвідав" at bounding box center [905, 314] width 34 height 12
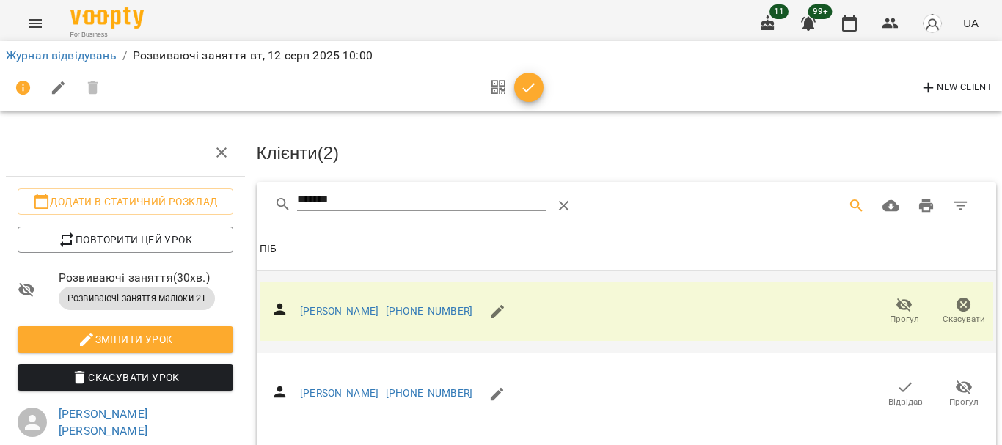
scroll to position [0, 0]
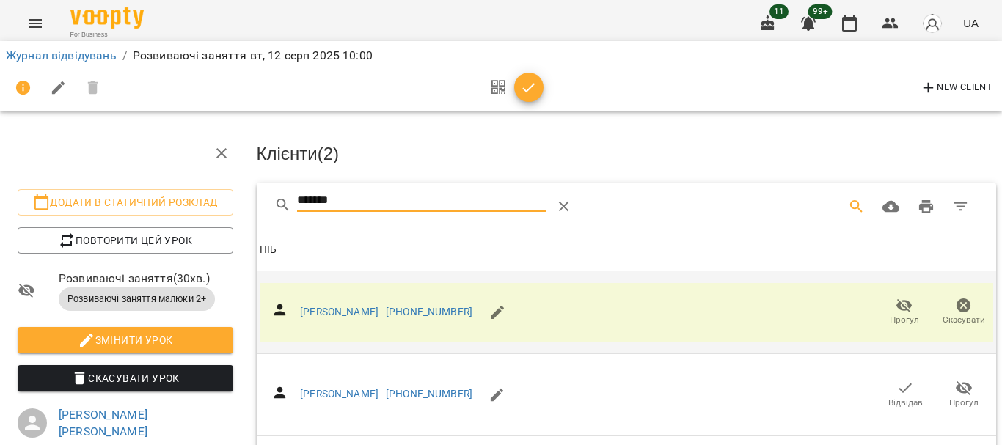
drag, startPoint x: 239, startPoint y: 216, endPoint x: 186, endPoint y: 216, distance: 53.6
click at [186, 216] on div "Додати в статичний розклад Повторити цей урок Розвиваючі заняття ( 30 хв. ) Роз…" at bounding box center [501, 397] width 1014 height 676
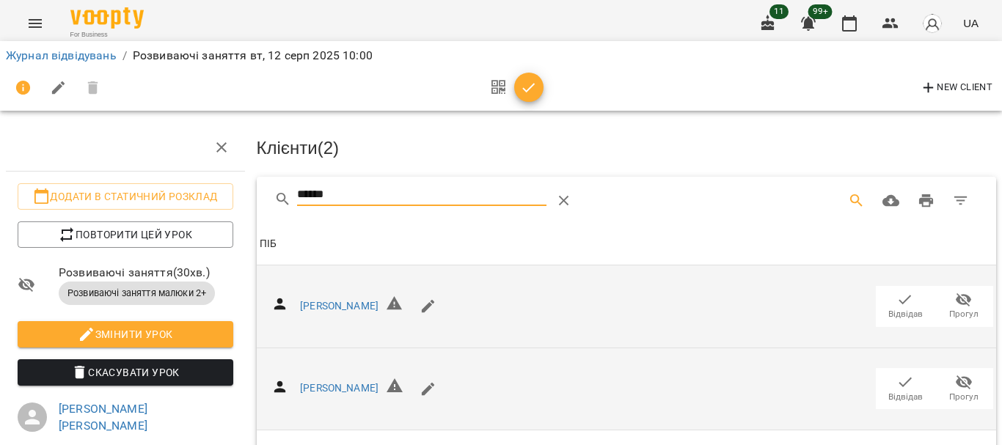
scroll to position [156, 0]
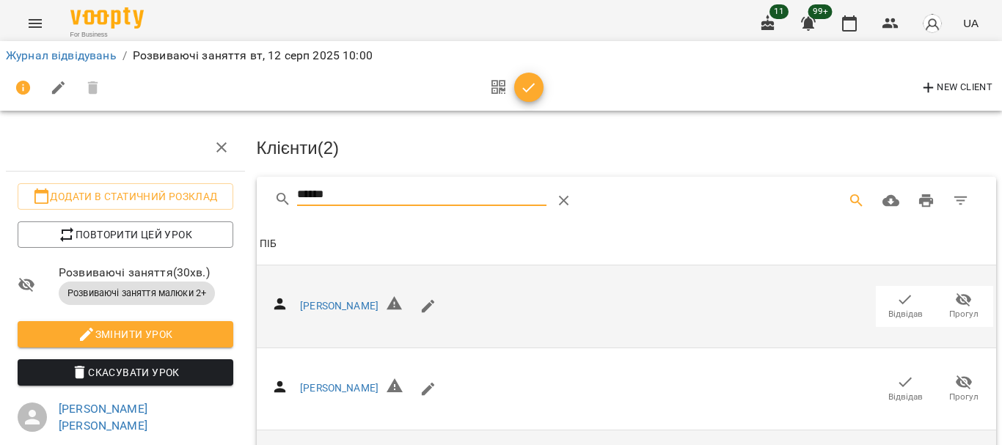
type input "******"
click at [549, 92] on div "New Client" at bounding box center [501, 87] width 990 height 35
click at [535, 85] on icon "button" at bounding box center [529, 88] width 18 height 18
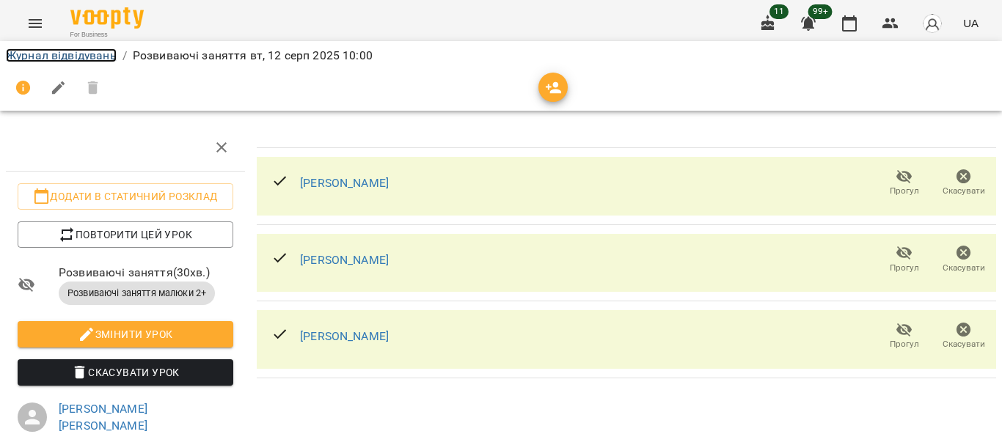
click at [75, 49] on link "Журнал відвідувань" at bounding box center [61, 55] width 111 height 14
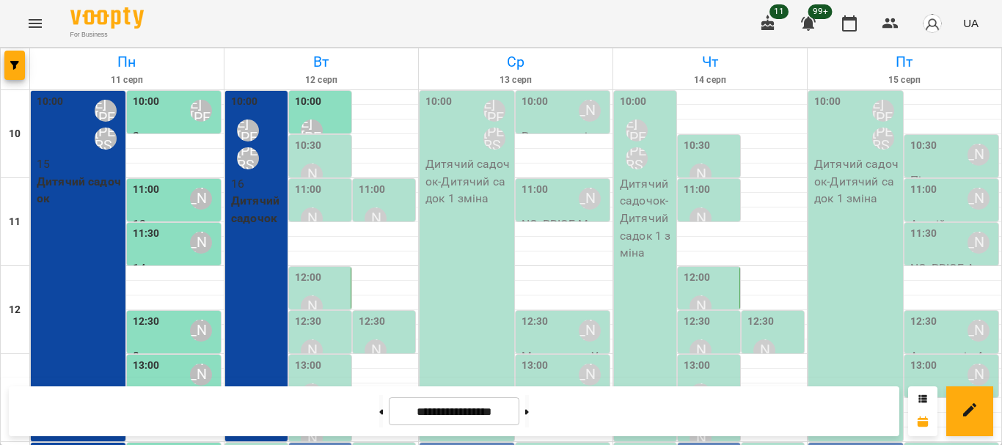
click at [315, 158] on div "[PERSON_NAME]" at bounding box center [312, 175] width 34 height 34
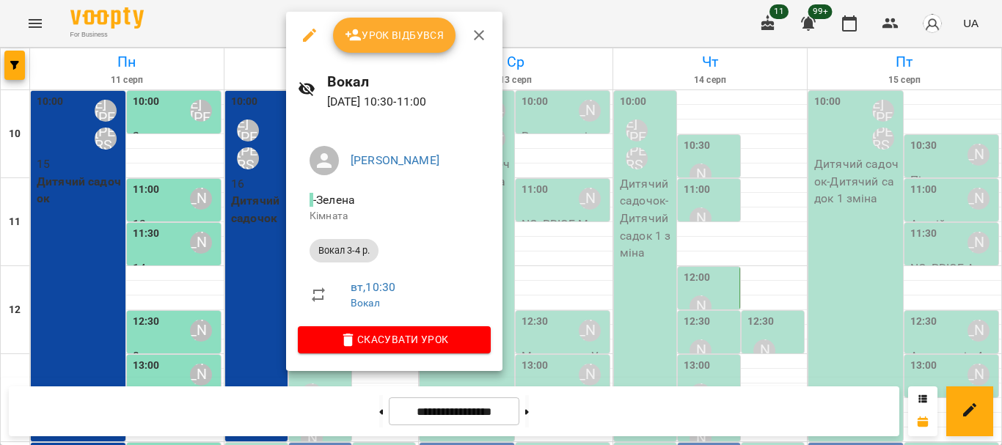
click at [614, 32] on div at bounding box center [501, 222] width 1002 height 445
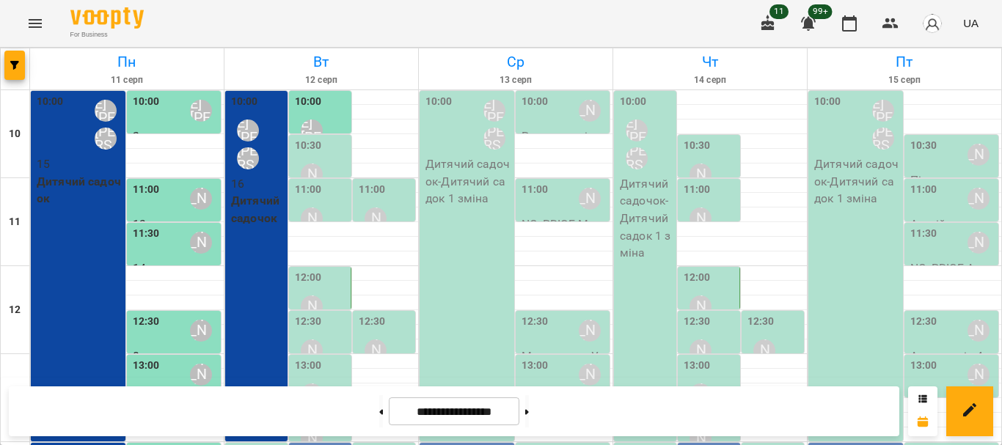
click at [317, 198] on div "11:00" at bounding box center [308, 192] width 27 height 20
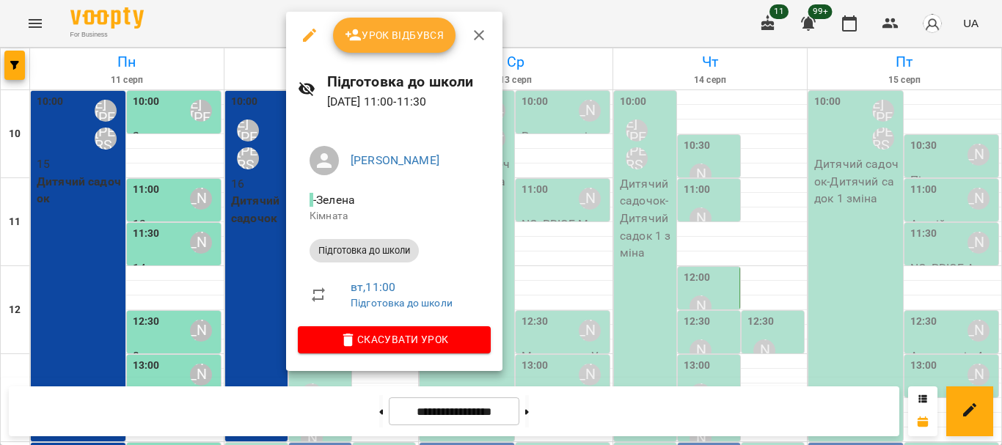
click at [606, 54] on div at bounding box center [501, 222] width 1002 height 445
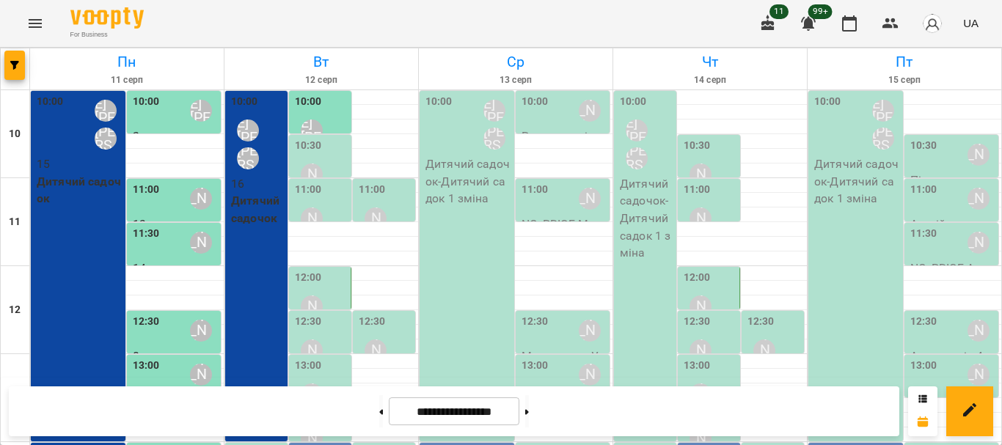
click at [387, 191] on div "11:00 Москалець Олена Вікторівна" at bounding box center [386, 209] width 54 height 54
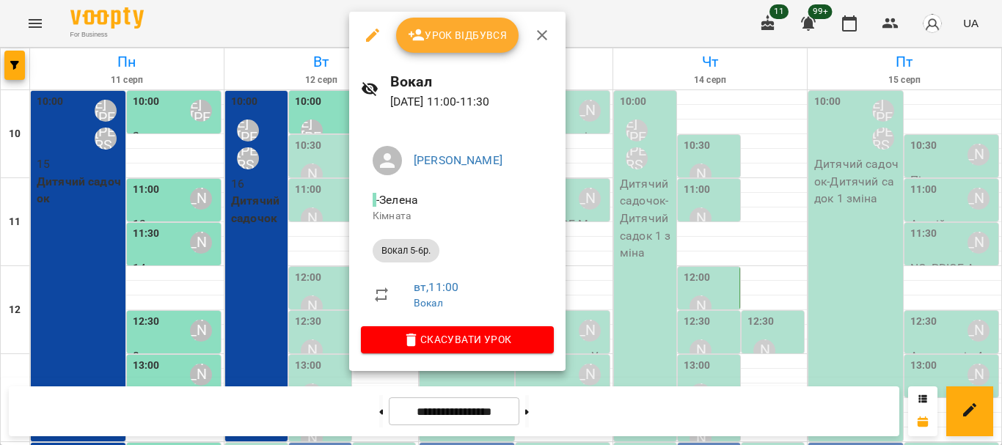
click at [326, 165] on div at bounding box center [501, 222] width 1002 height 445
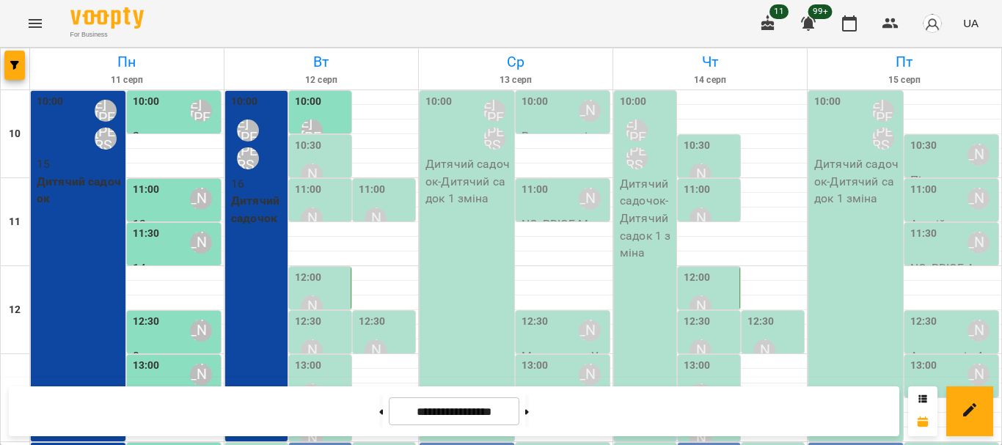
click at [314, 158] on div "[PERSON_NAME]" at bounding box center [312, 175] width 34 height 34
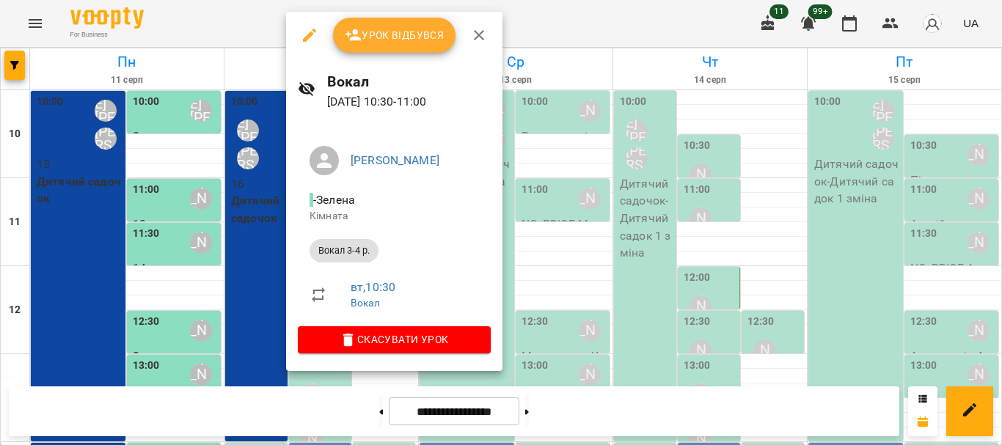
click at [384, 34] on span "Урок відбувся" at bounding box center [395, 35] width 100 height 18
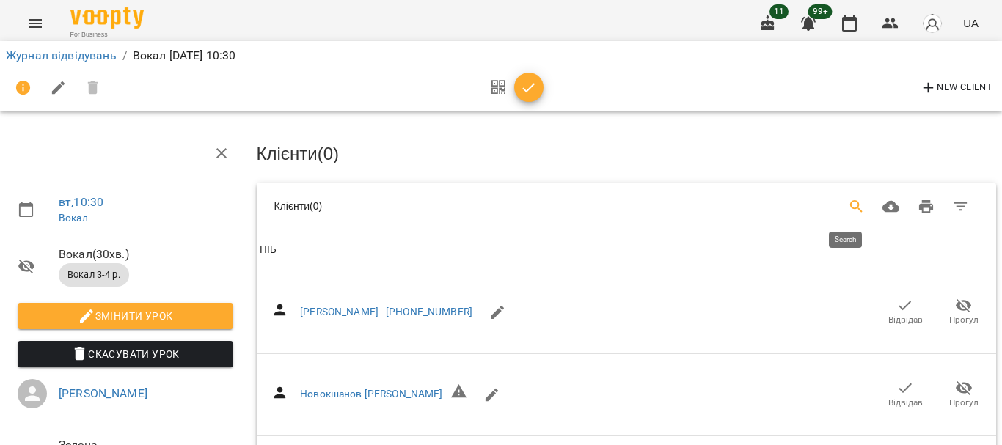
click at [848, 208] on icon "Search" at bounding box center [857, 207] width 18 height 18
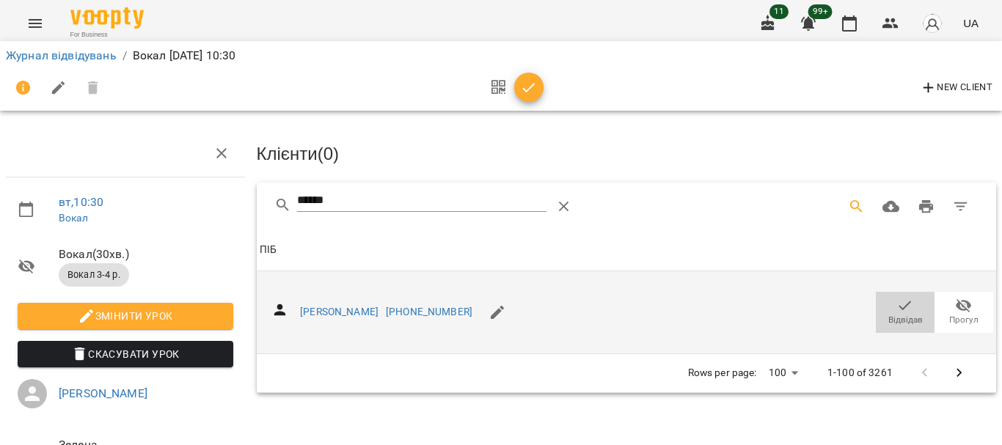
click at [897, 314] on span "Відвідав" at bounding box center [905, 320] width 34 height 12
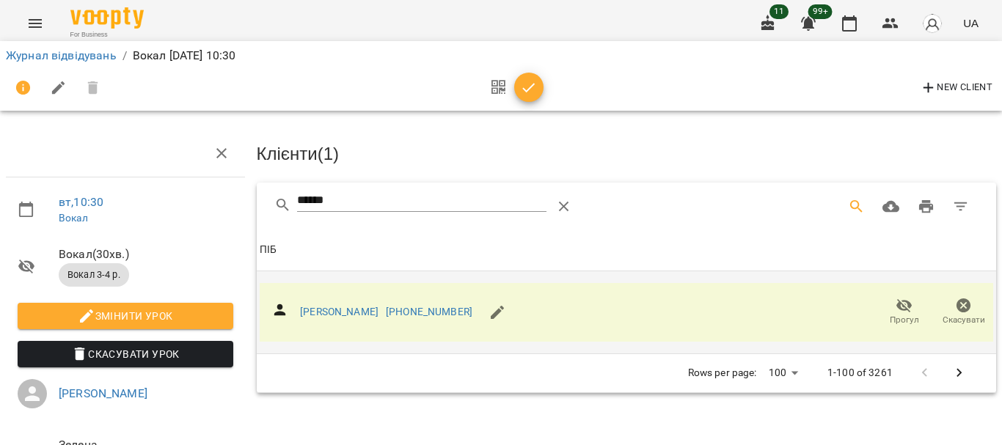
drag, startPoint x: 352, startPoint y: 199, endPoint x: 171, endPoint y: 202, distance: 181.2
click at [171, 202] on div "вт , 10:30 Вокал Вокал ( 30 хв. ) Вокал 3-4 р. Змінити урок Скасувати Урок Моск…" at bounding box center [501, 312] width 1014 height 507
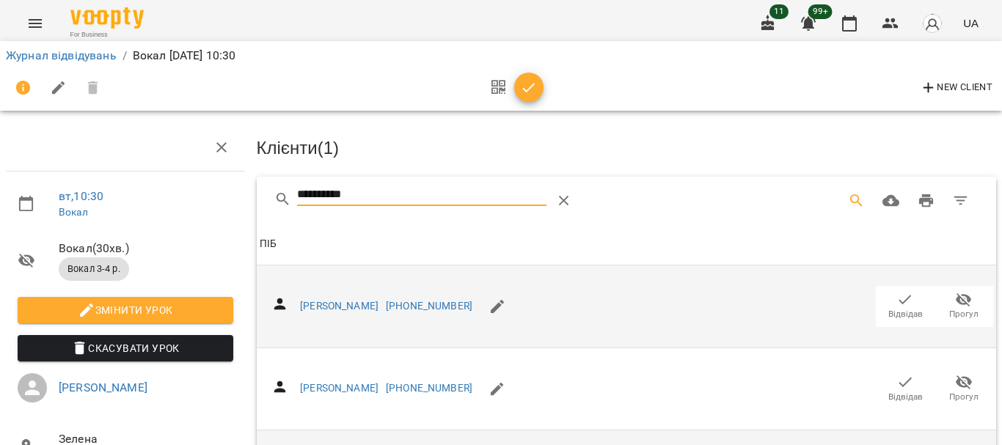
scroll to position [660, 0]
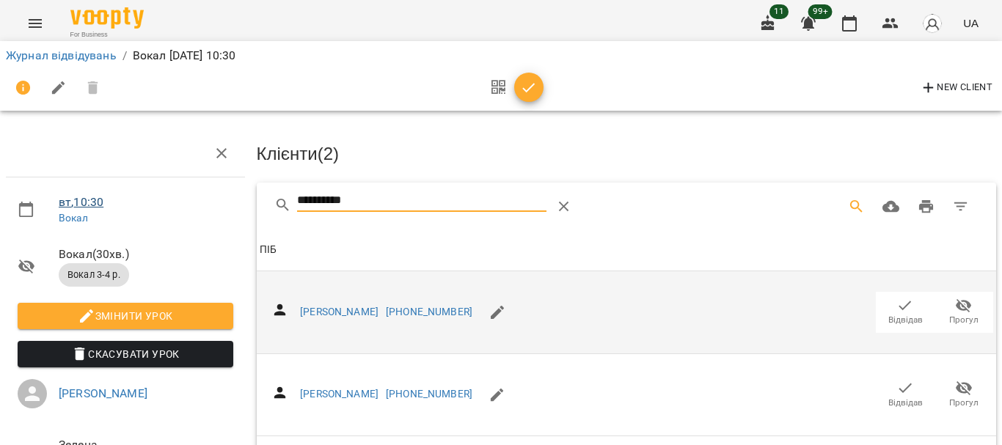
drag, startPoint x: 365, startPoint y: 200, endPoint x: 103, endPoint y: 208, distance: 262.0
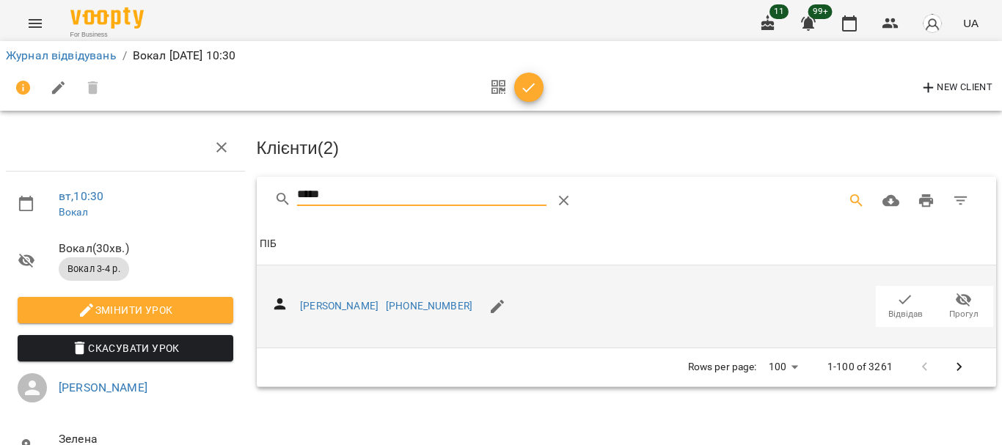
scroll to position [73, 0]
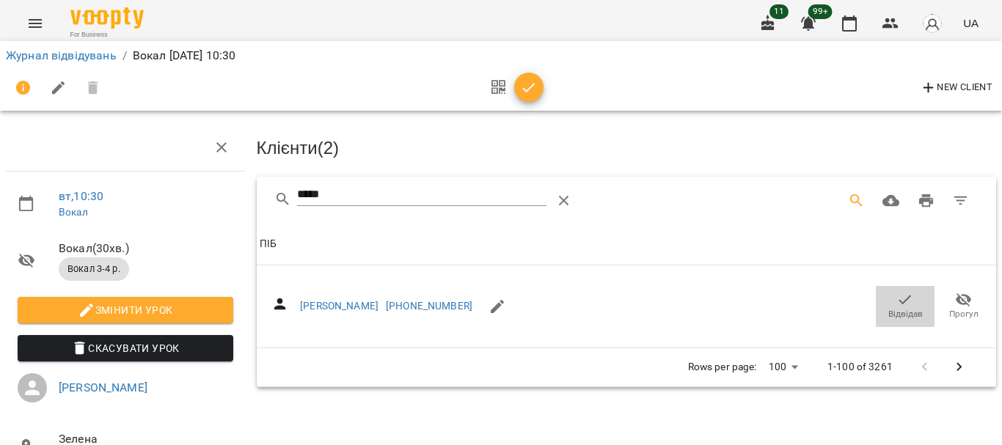
click at [899, 295] on icon "button" at bounding box center [905, 300] width 12 height 10
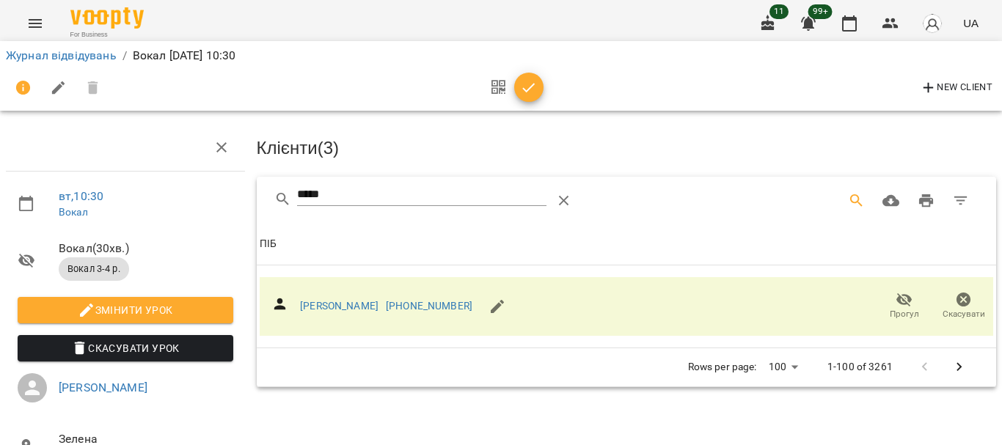
scroll to position [0, 0]
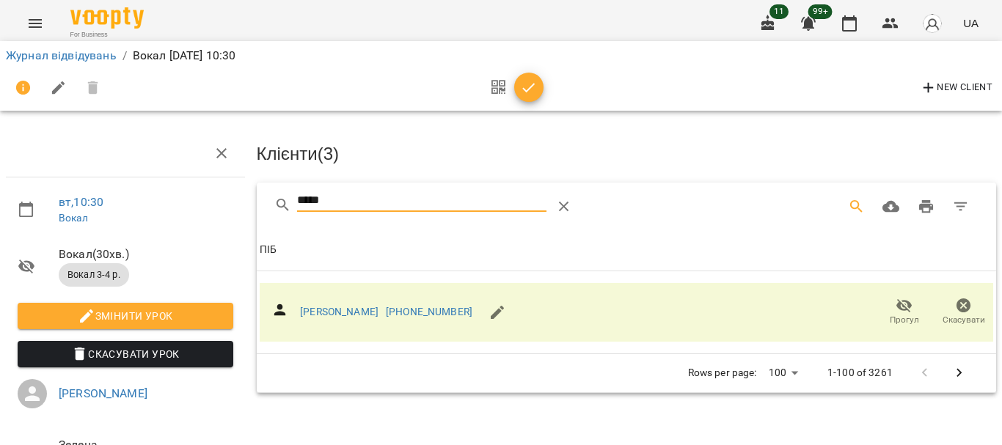
drag, startPoint x: 348, startPoint y: 194, endPoint x: 160, endPoint y: 193, distance: 187.8
click at [160, 193] on div "вт , 10:30 Вокал Вокал ( 30 хв. ) Вокал 3-4 р. Змінити урок Скасувати Урок Моск…" at bounding box center [501, 312] width 1014 height 507
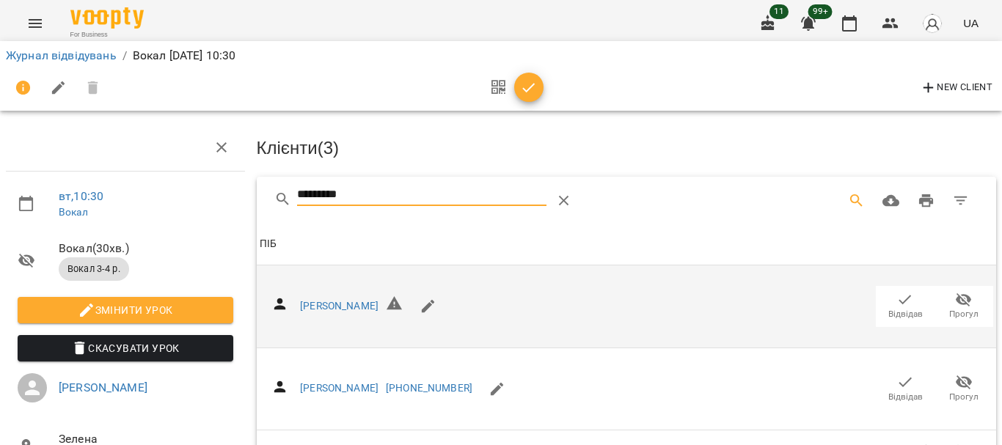
scroll to position [73, 0]
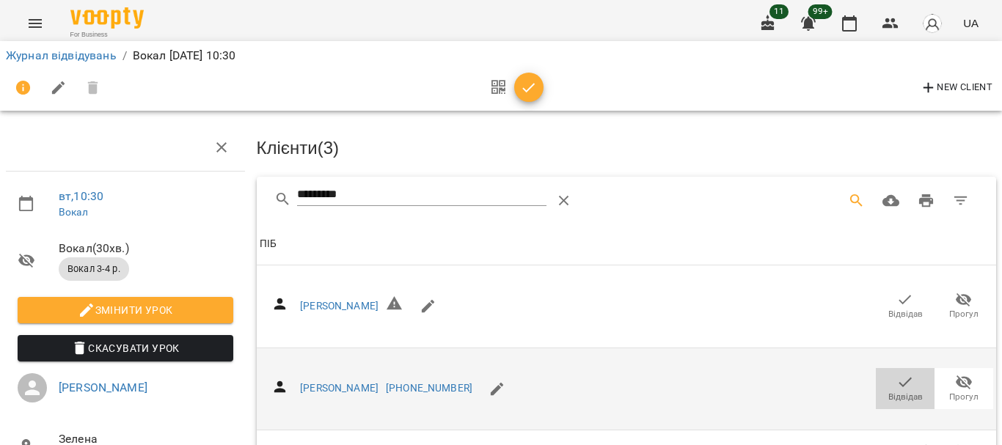
click at [896, 373] on icon "button" at bounding box center [905, 382] width 18 height 18
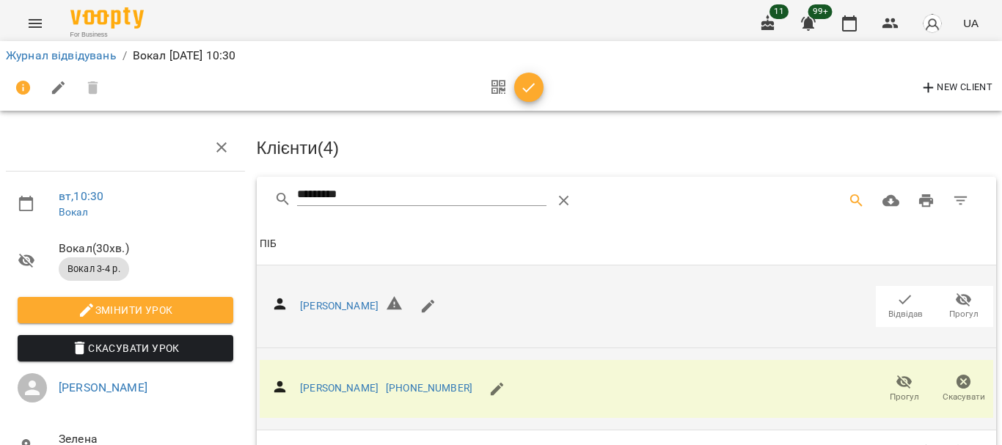
scroll to position [0, 0]
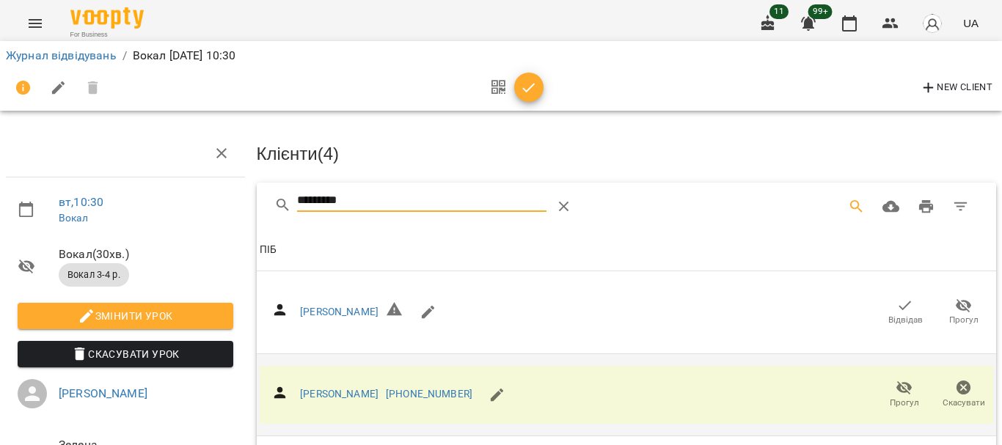
drag, startPoint x: 353, startPoint y: 197, endPoint x: 113, endPoint y: 200, distance: 239.9
click at [113, 200] on div "вт , 10:30 Вокал Вокал ( 30 хв. ) Вокал 3-4 р. Змінити урок Скасувати Урок Моск…" at bounding box center [501, 312] width 1014 height 507
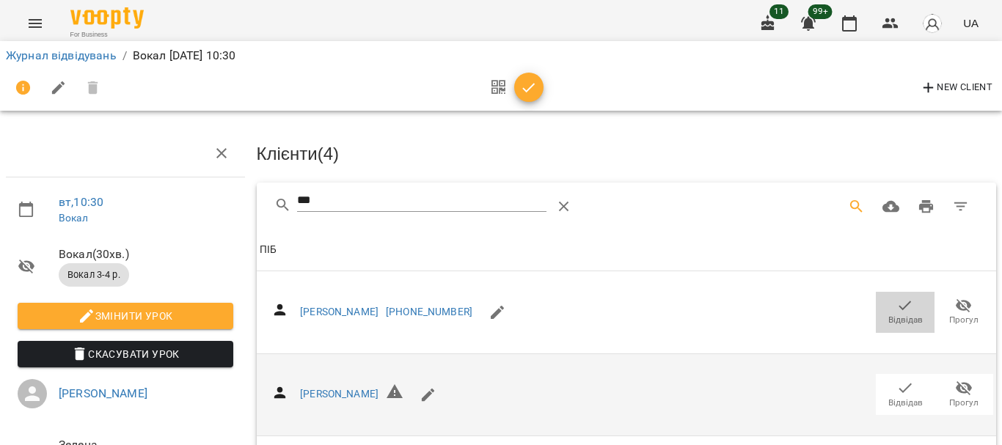
click at [901, 299] on icon "button" at bounding box center [905, 306] width 18 height 18
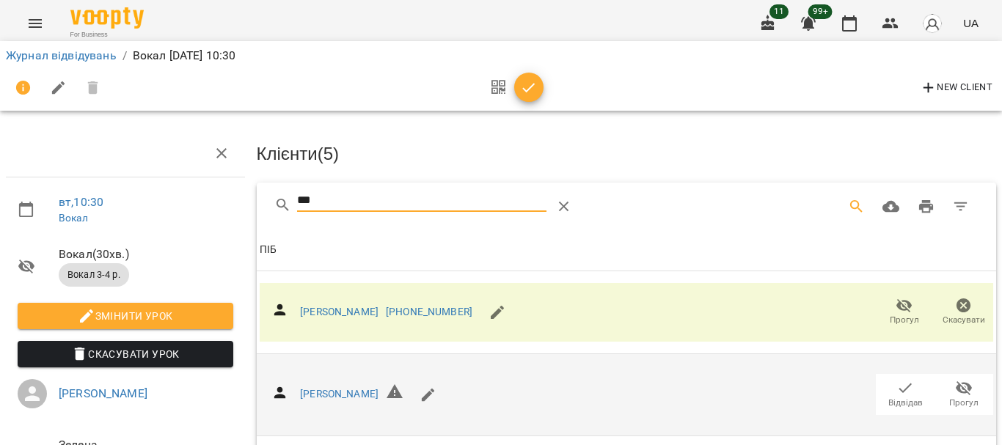
drag, startPoint x: 351, startPoint y: 198, endPoint x: 146, endPoint y: 197, distance: 204.7
click at [146, 197] on div "вт , 10:30 Вокал Вокал ( 30 хв. ) Вокал 3-4 р. Змінити урок Скасувати Урок Моск…" at bounding box center [501, 355] width 1014 height 593
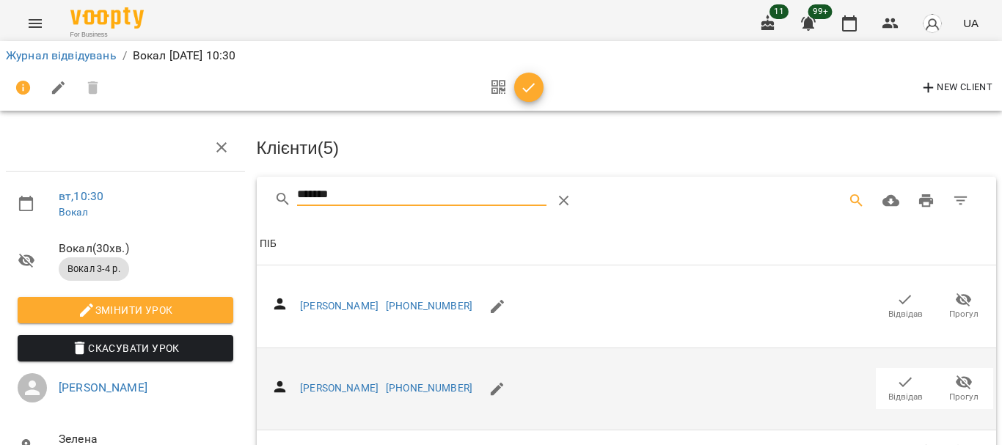
scroll to position [73, 0]
type input "*******"
click at [896, 291] on icon "button" at bounding box center [905, 300] width 18 height 18
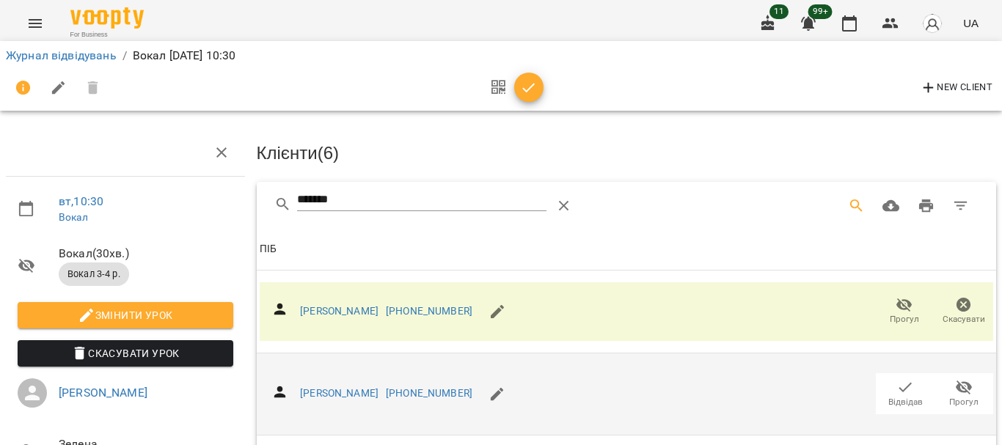
scroll to position [0, 0]
click at [530, 89] on icon "button" at bounding box center [529, 88] width 18 height 18
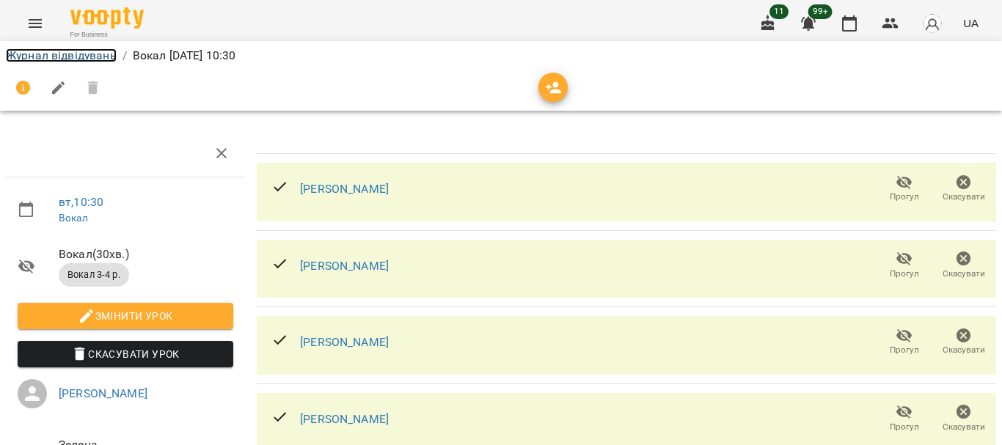
click at [54, 59] on link "Журнал відвідувань" at bounding box center [61, 55] width 111 height 14
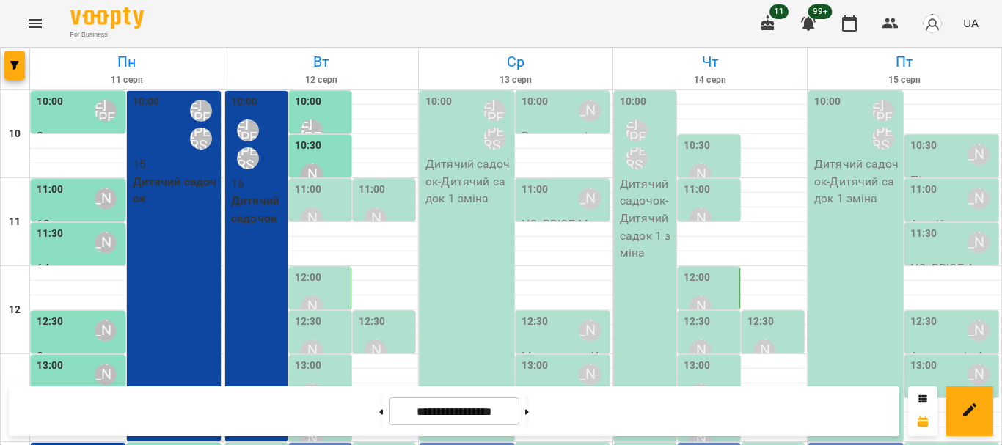
click at [376, 198] on div "11:00" at bounding box center [372, 192] width 27 height 20
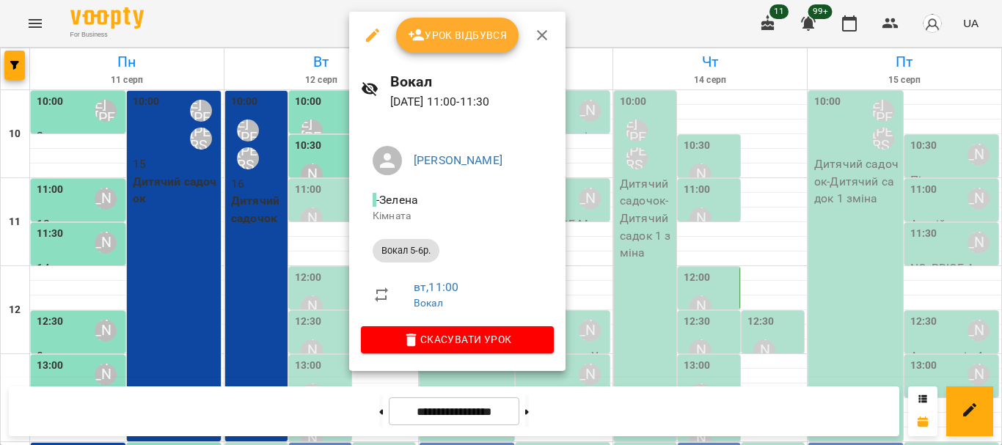
click at [447, 43] on span "Урок відбувся" at bounding box center [458, 35] width 100 height 18
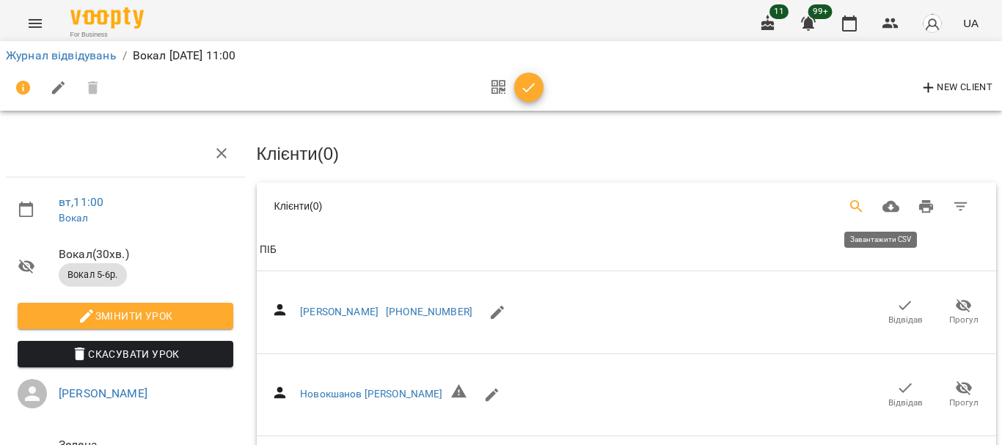
click at [848, 200] on icon "Search" at bounding box center [857, 207] width 18 height 18
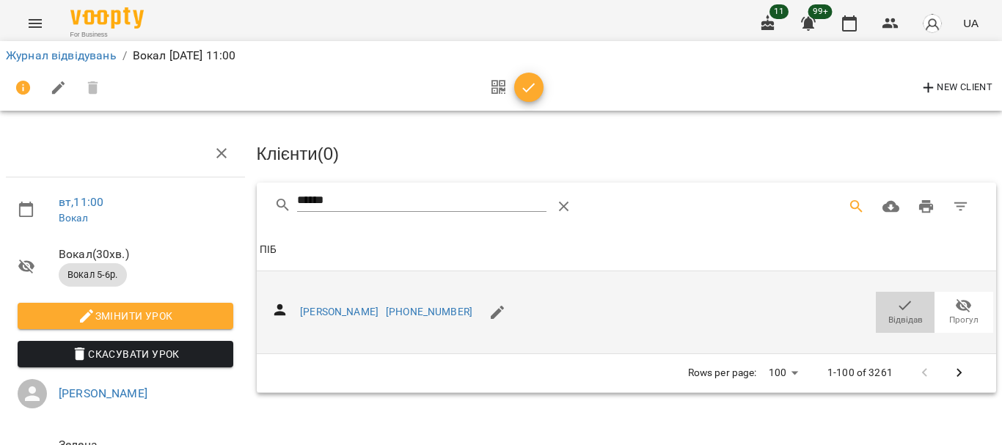
click at [899, 303] on icon "button" at bounding box center [905, 306] width 12 height 10
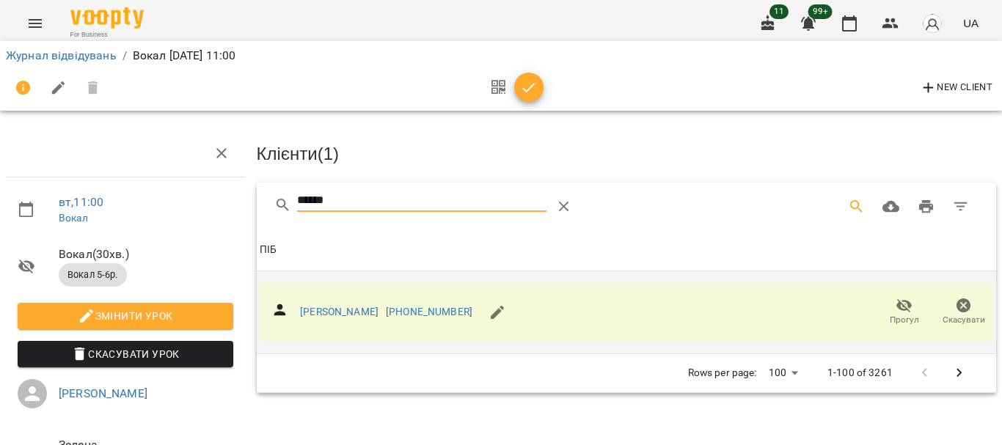
drag, startPoint x: 375, startPoint y: 207, endPoint x: 227, endPoint y: 208, distance: 147.5
click at [235, 207] on div "вт , 11:00 Вокал Вокал ( 30 хв. ) Вокал 5-6р. Змінити урок Скасувати Урок Моска…" at bounding box center [501, 312] width 1014 height 507
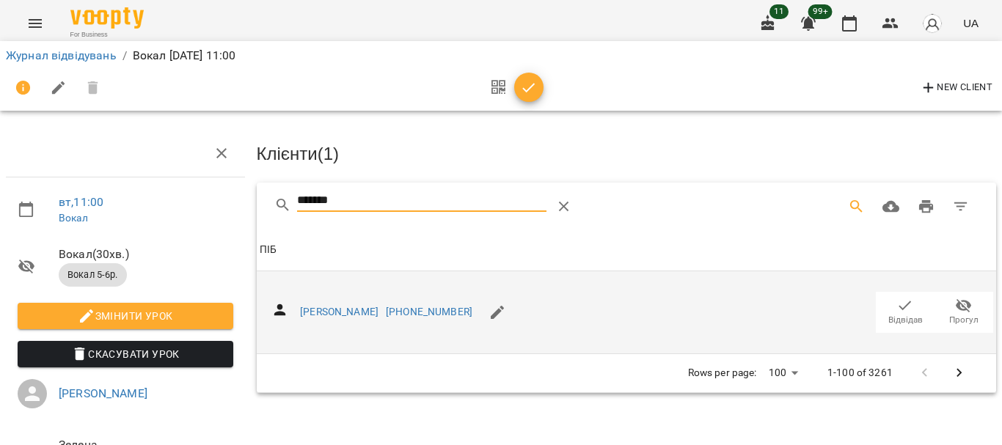
click at [896, 307] on icon "button" at bounding box center [905, 306] width 18 height 18
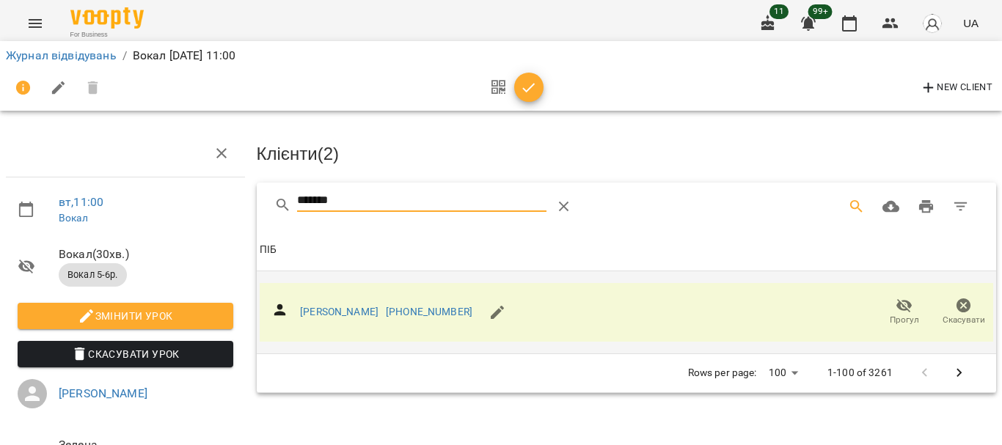
drag, startPoint x: 362, startPoint y: 206, endPoint x: 191, endPoint y: 208, distance: 170.9
click at [191, 208] on div "вт , 11:00 Вокал Вокал ( 30 хв. ) Вокал 5-6р. Змінити урок Скасувати Урок Моска…" at bounding box center [501, 312] width 1014 height 507
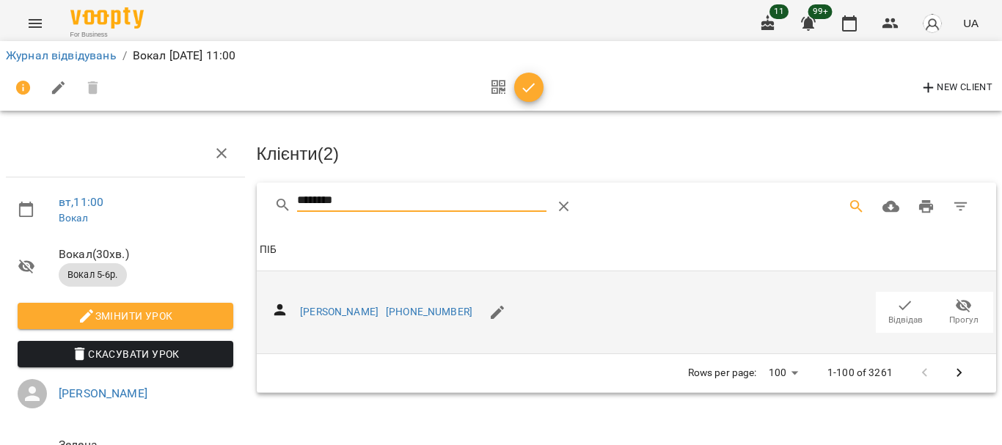
click at [898, 305] on icon "button" at bounding box center [905, 306] width 18 height 18
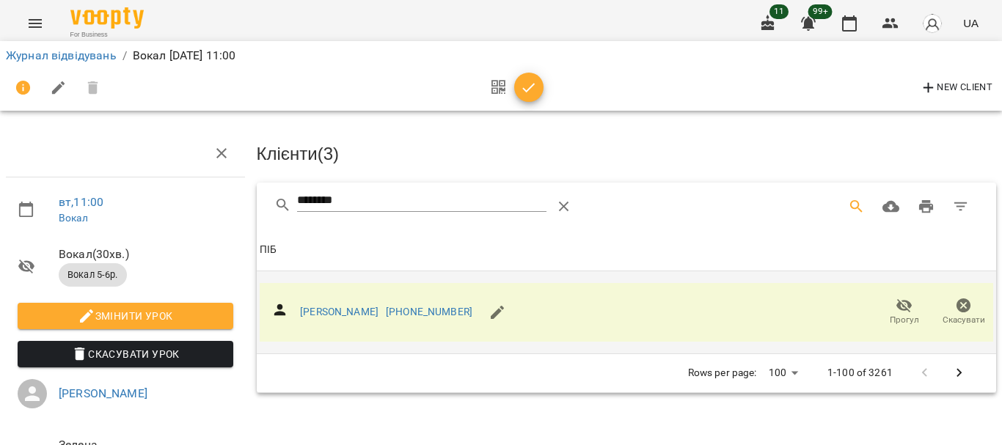
drag, startPoint x: 411, startPoint y: 200, endPoint x: 154, endPoint y: 205, distance: 256.8
click at [154, 205] on div "вт , 11:00 Вокал Вокал ( 30 хв. ) Вокал 5-6р. Змінити урок Скасувати Урок Моска…" at bounding box center [501, 312] width 1014 height 507
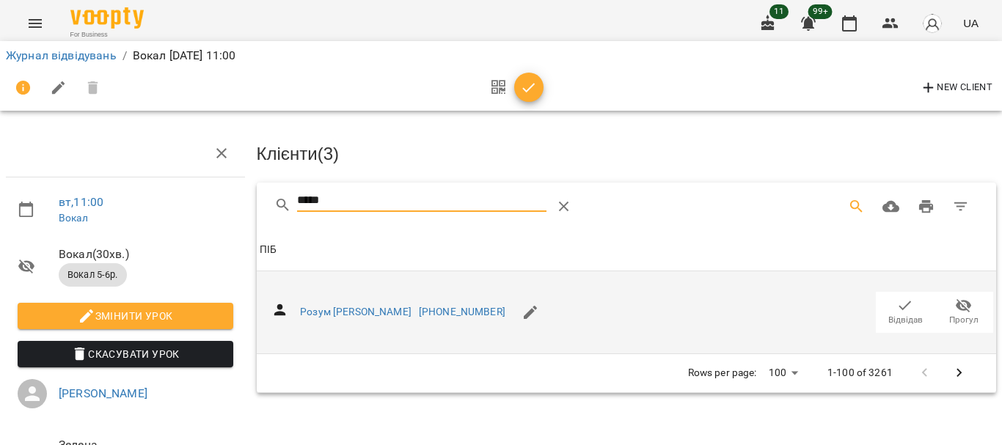
click at [899, 306] on icon "button" at bounding box center [905, 306] width 12 height 10
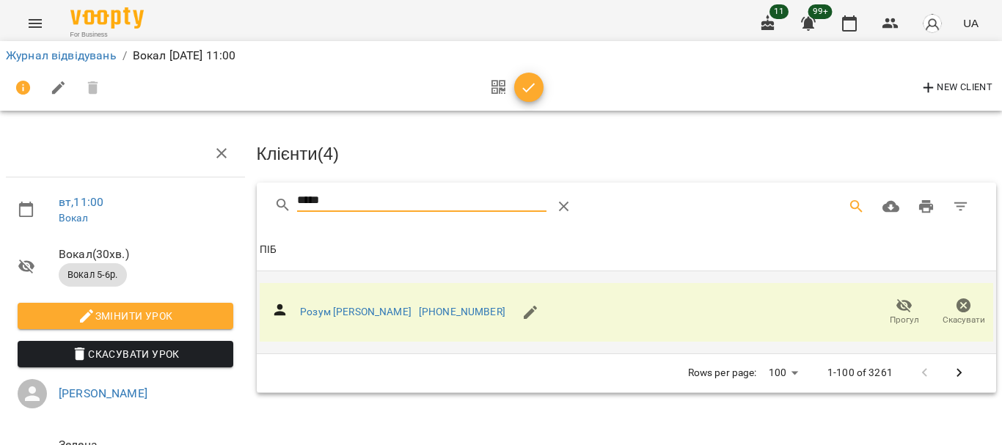
drag, startPoint x: 336, startPoint y: 201, endPoint x: 198, endPoint y: 196, distance: 138.0
click at [198, 196] on div "вт , 11:00 Вокал Вокал ( 30 хв. ) Вокал 5-6р. Змінити урок Скасувати Урок Моска…" at bounding box center [501, 312] width 1014 height 507
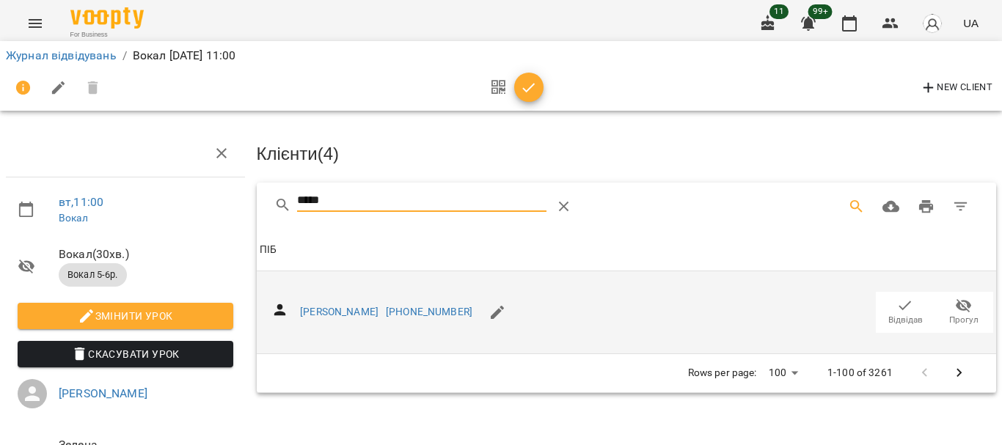
click at [896, 299] on icon "button" at bounding box center [905, 306] width 18 height 18
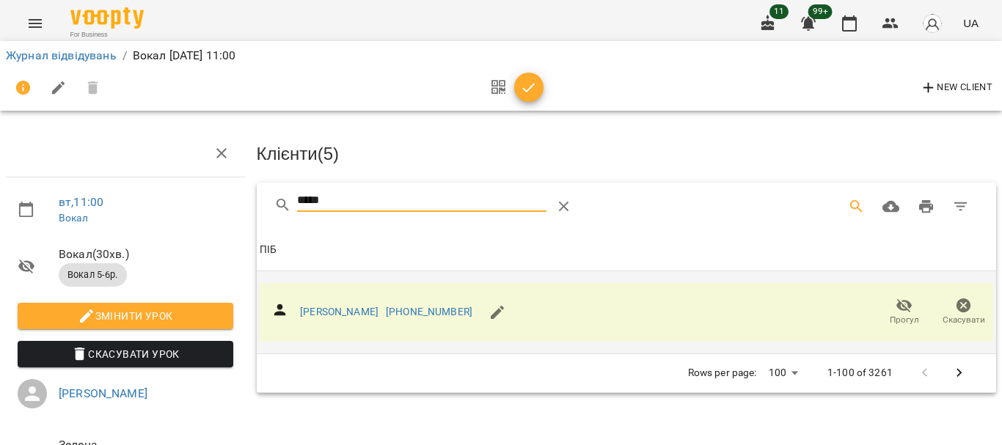
drag, startPoint x: 352, startPoint y: 192, endPoint x: 185, endPoint y: 192, distance: 167.3
click at [185, 192] on div "вт , 11:00 Вокал Вокал ( 30 хв. ) Вокал 5-6р. Змінити урок Скасувати Урок Моска…" at bounding box center [501, 312] width 1014 height 507
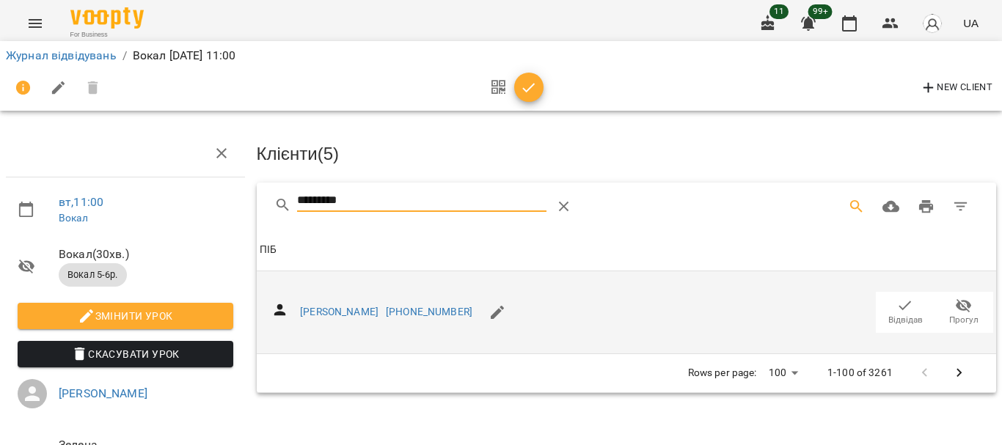
click at [896, 308] on icon "button" at bounding box center [905, 306] width 18 height 18
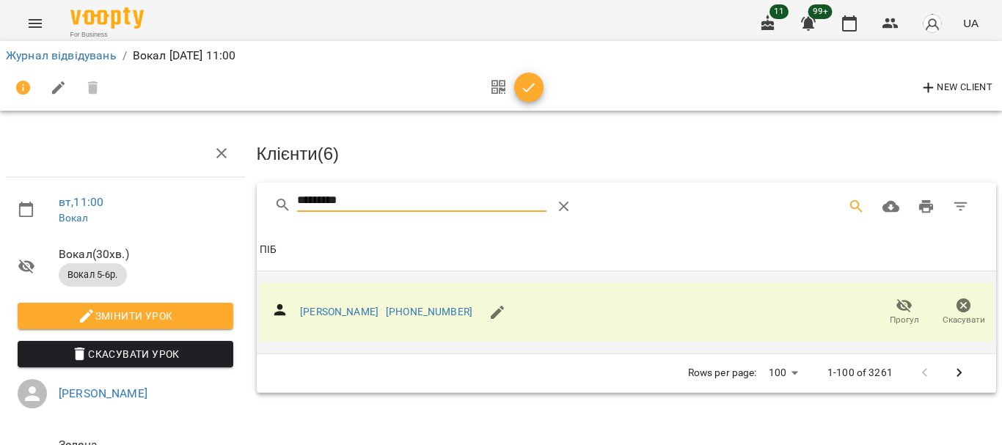
drag, startPoint x: 372, startPoint y: 209, endPoint x: 197, endPoint y: 178, distance: 177.3
click at [199, 187] on div "вт , 11:00 Вокал Вокал ( 30 хв. ) Вокал 5-6р. Змінити урок Скасувати Урок Моска…" at bounding box center [501, 312] width 1014 height 507
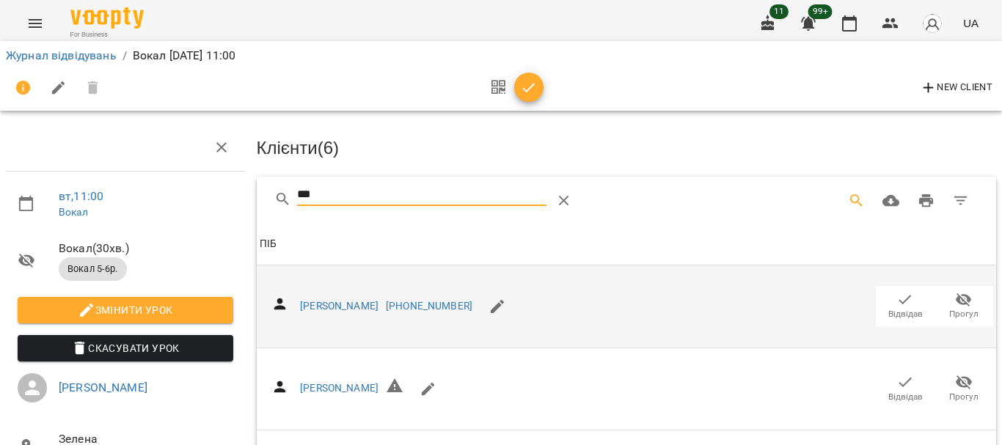
scroll to position [147, 0]
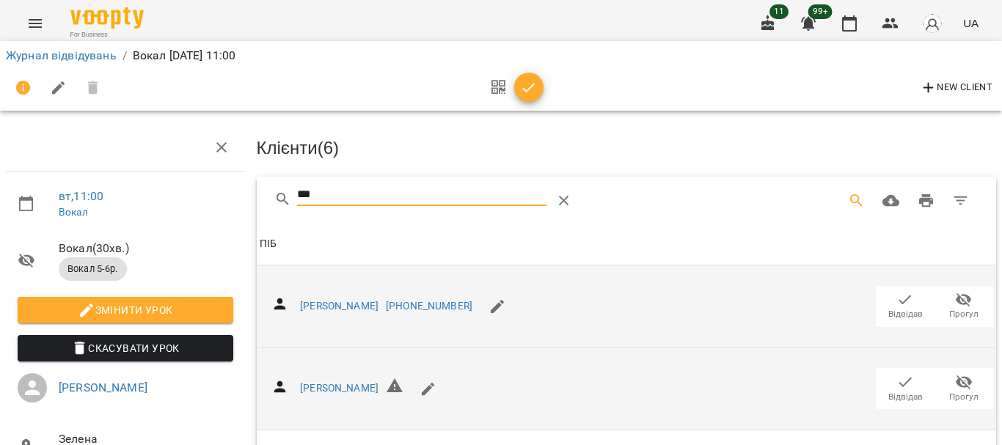
type input "***"
click at [896, 373] on icon "button" at bounding box center [905, 382] width 18 height 18
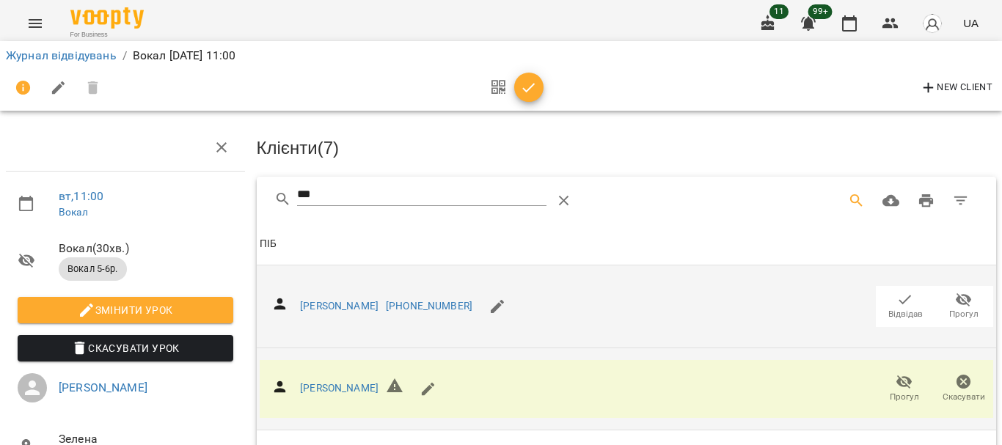
click at [533, 98] on button "button" at bounding box center [528, 87] width 29 height 29
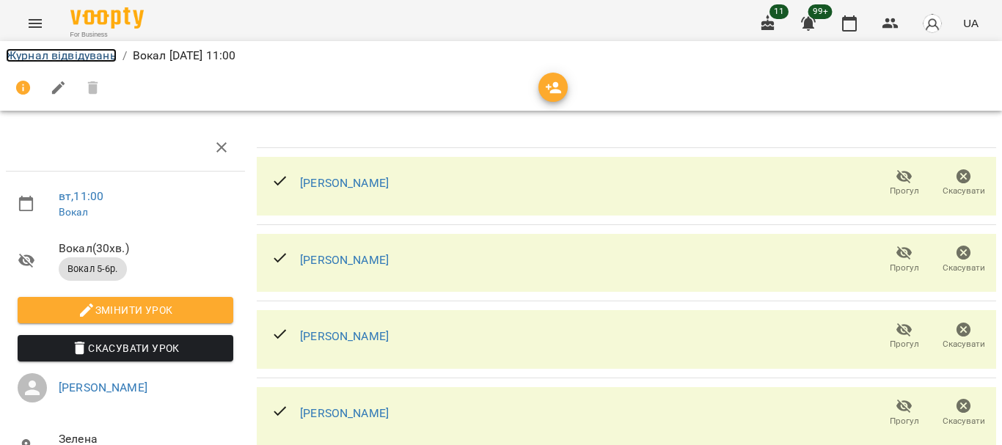
click at [86, 56] on link "Журнал відвідувань" at bounding box center [61, 55] width 111 height 14
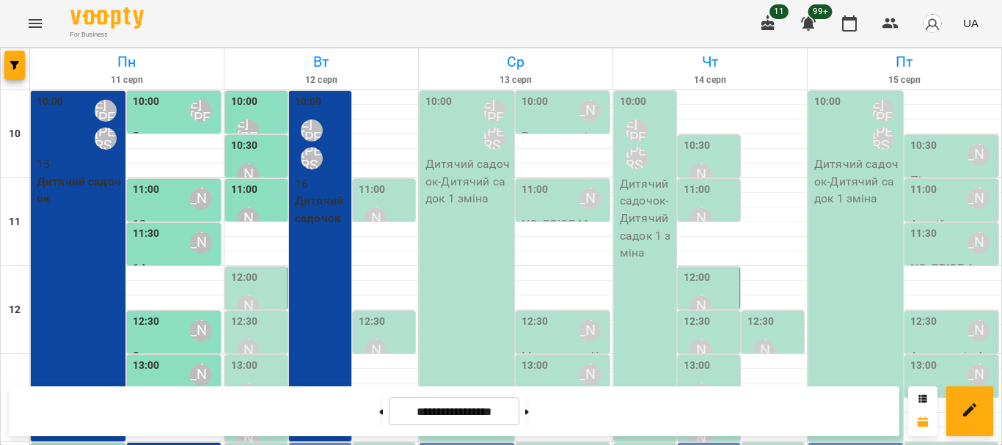
click at [256, 296] on div "[PERSON_NAME]" at bounding box center [248, 307] width 34 height 34
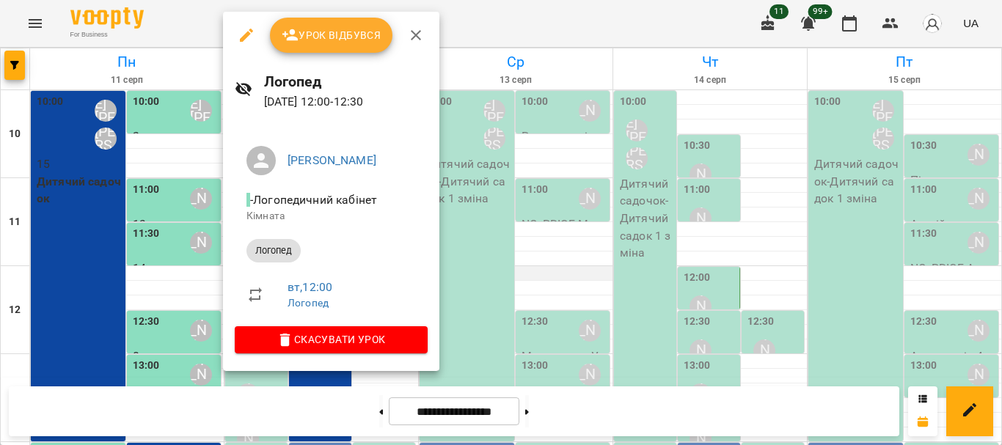
click at [562, 280] on div at bounding box center [501, 222] width 1002 height 445
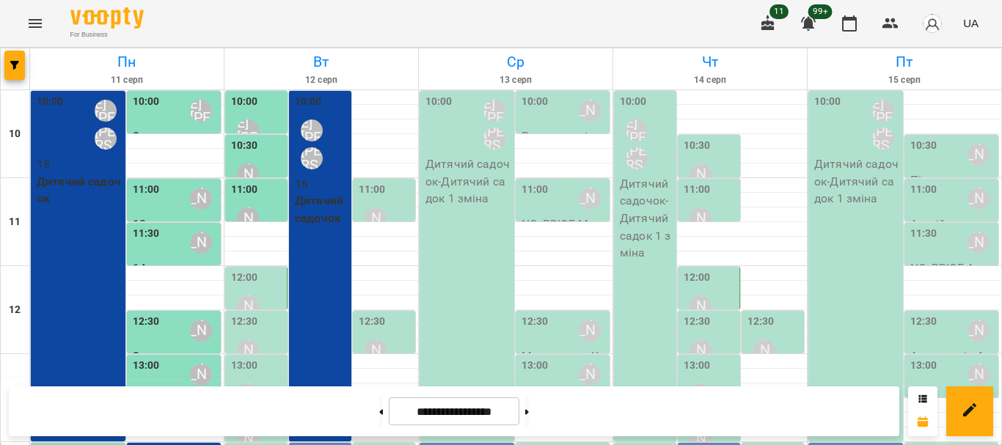
scroll to position [73, 0]
click at [255, 290] on div "[PERSON_NAME]" at bounding box center [248, 307] width 34 height 34
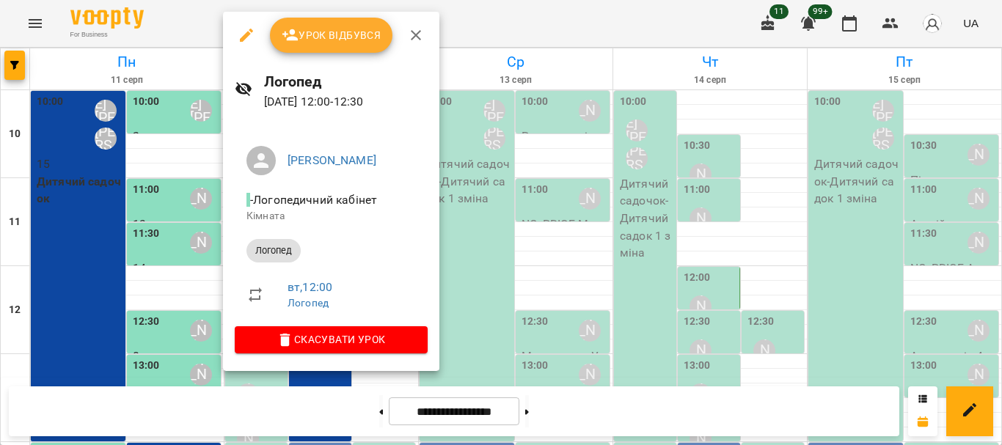
click at [340, 48] on button "Урок відбувся" at bounding box center [331, 35] width 123 height 35
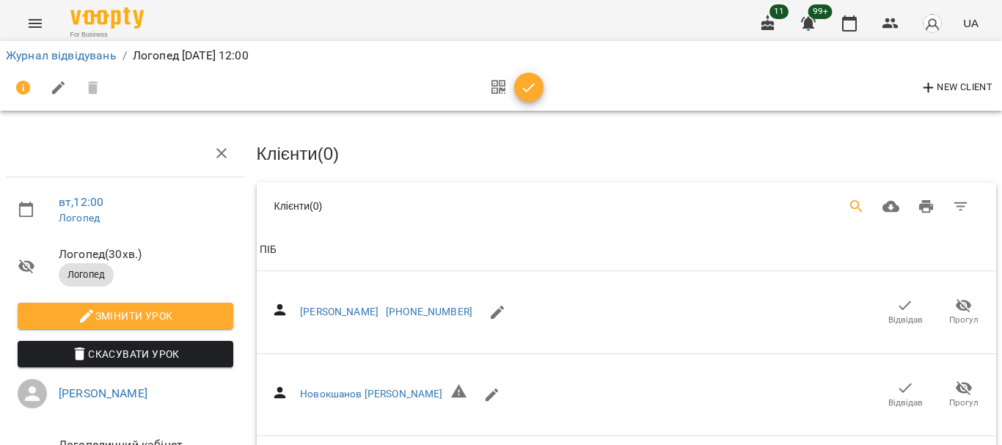
click at [848, 208] on icon "Search" at bounding box center [857, 207] width 18 height 18
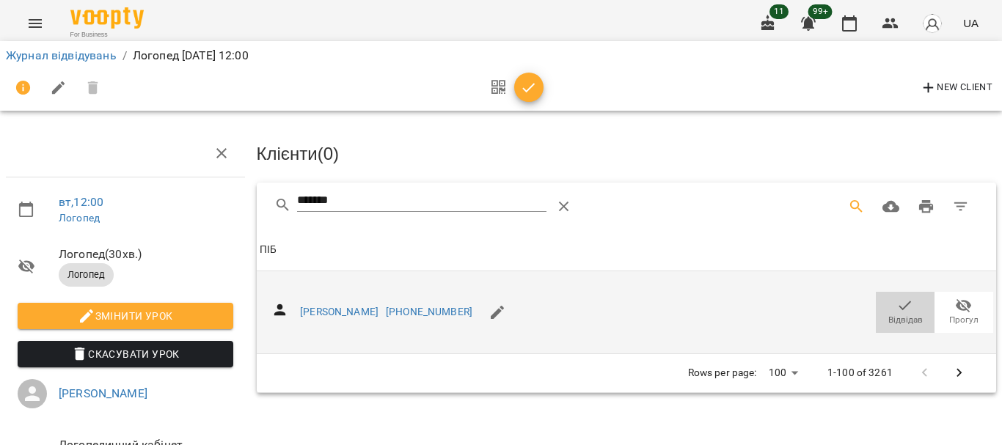
click at [896, 305] on icon "button" at bounding box center [905, 306] width 18 height 18
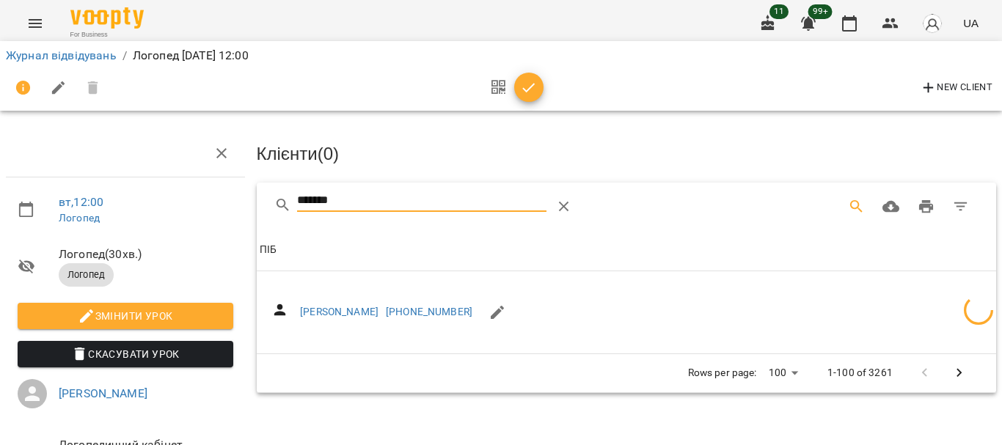
drag, startPoint x: 311, startPoint y: 207, endPoint x: 279, endPoint y: 208, distance: 32.3
click at [279, 208] on div "*******" at bounding box center [459, 206] width 370 height 35
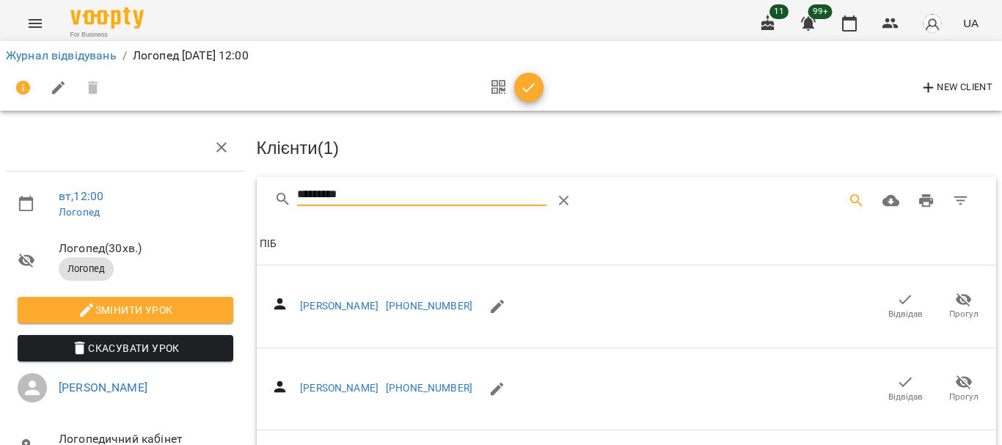
scroll to position [73, 0]
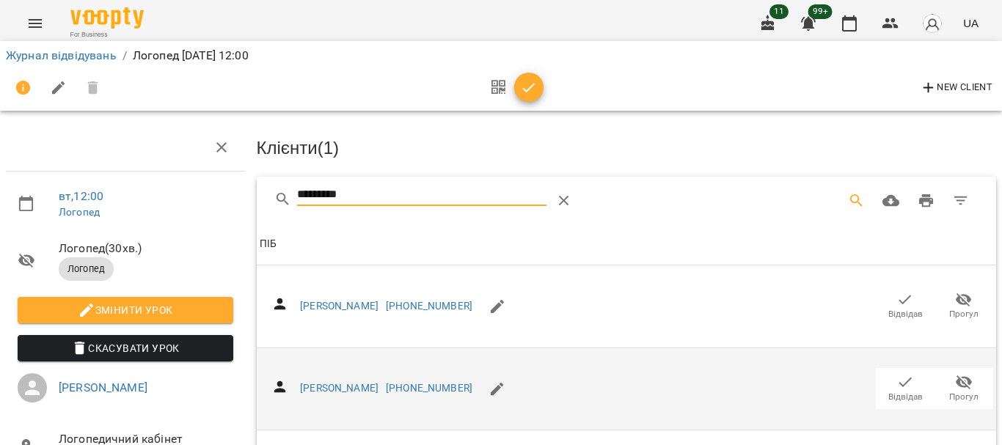
click at [899, 373] on icon "button" at bounding box center [905, 382] width 18 height 18
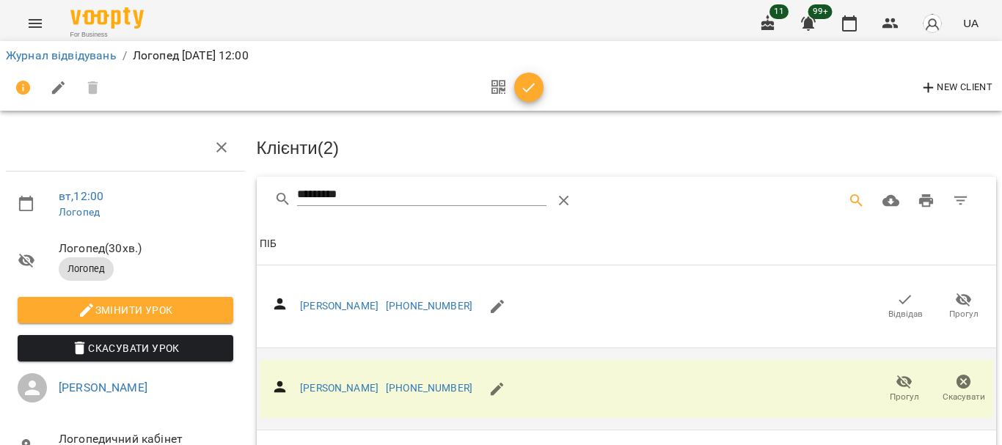
scroll to position [0, 0]
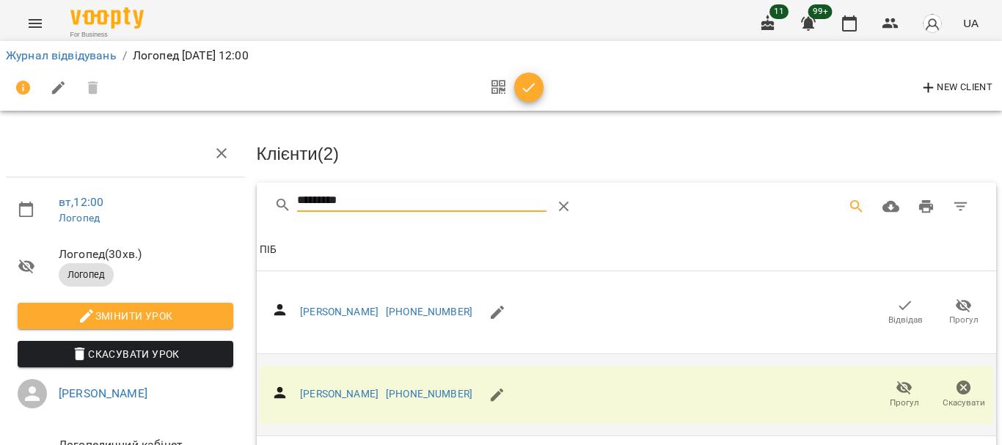
drag, startPoint x: 390, startPoint y: 202, endPoint x: 146, endPoint y: 197, distance: 244.3
click at [146, 197] on div "вт , 12:00 Логопед Логопед ( 30 хв. ) Логопед Змінити урок Скасувати Урок Грінч…" at bounding box center [501, 355] width 1014 height 593
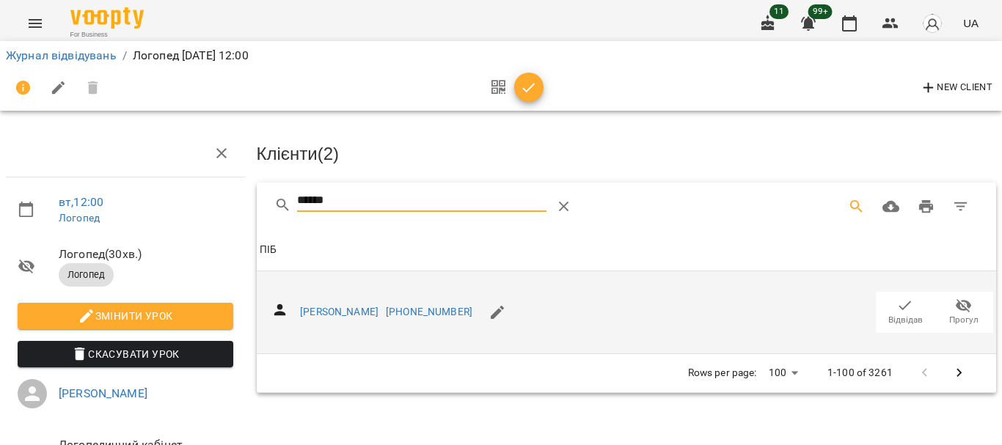
click at [896, 302] on icon "button" at bounding box center [905, 306] width 18 height 18
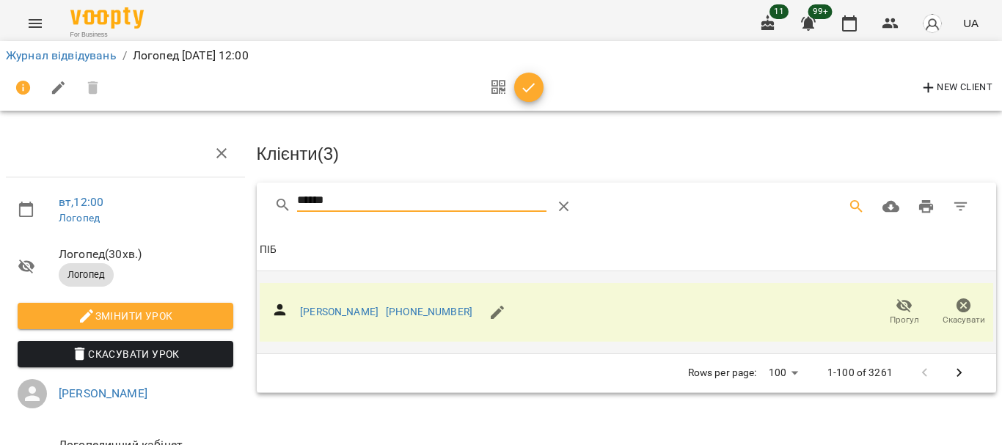
drag, startPoint x: 355, startPoint y: 200, endPoint x: 219, endPoint y: 202, distance: 135.7
click at [220, 202] on div "вт , 12:00 Логопед Логопед ( 30 хв. ) Логопед Змінити урок Скасувати Урок Грінч…" at bounding box center [501, 312] width 1014 height 507
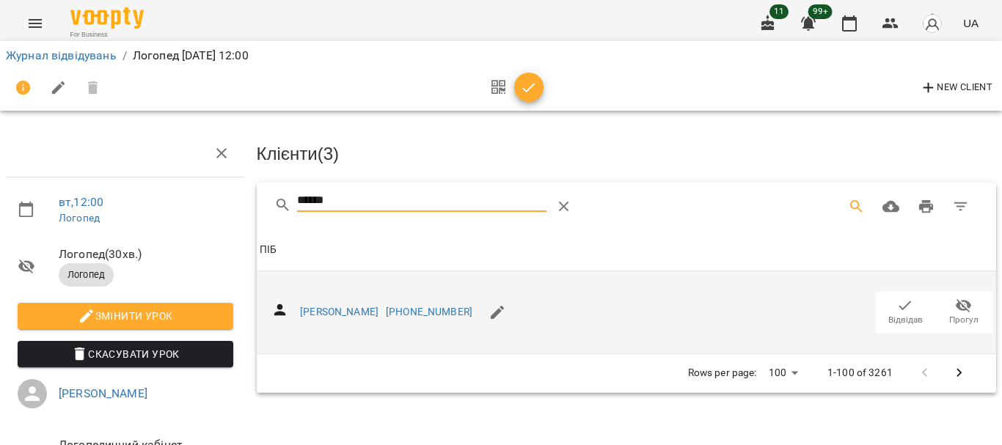
click at [897, 307] on icon "button" at bounding box center [905, 306] width 18 height 18
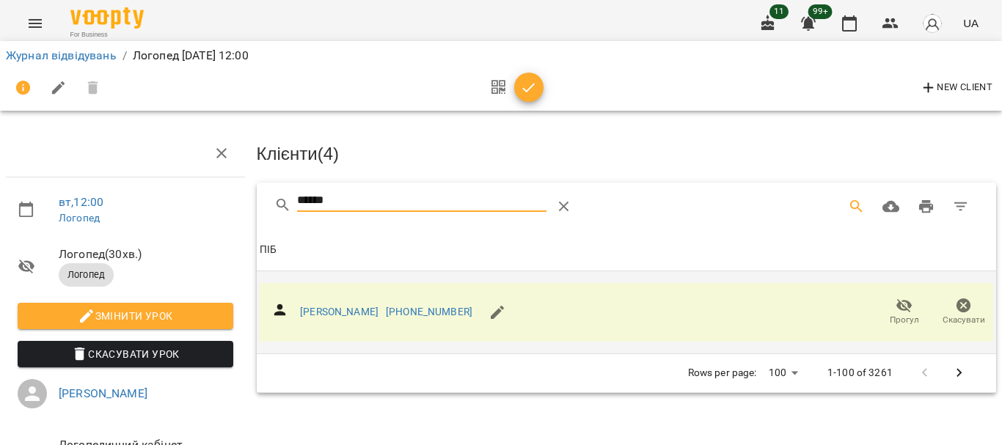
drag, startPoint x: 357, startPoint y: 201, endPoint x: 219, endPoint y: 201, distance: 137.9
click at [219, 201] on div "вт , 12:00 Логопед Логопед ( 30 хв. ) Логопед Змінити урок Скасувати Урок Грінч…" at bounding box center [501, 312] width 1014 height 507
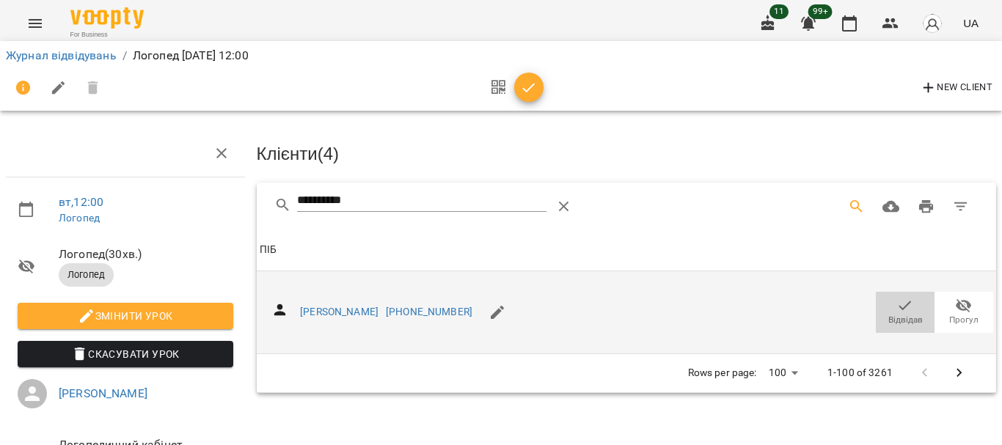
click at [896, 299] on icon "button" at bounding box center [905, 306] width 18 height 18
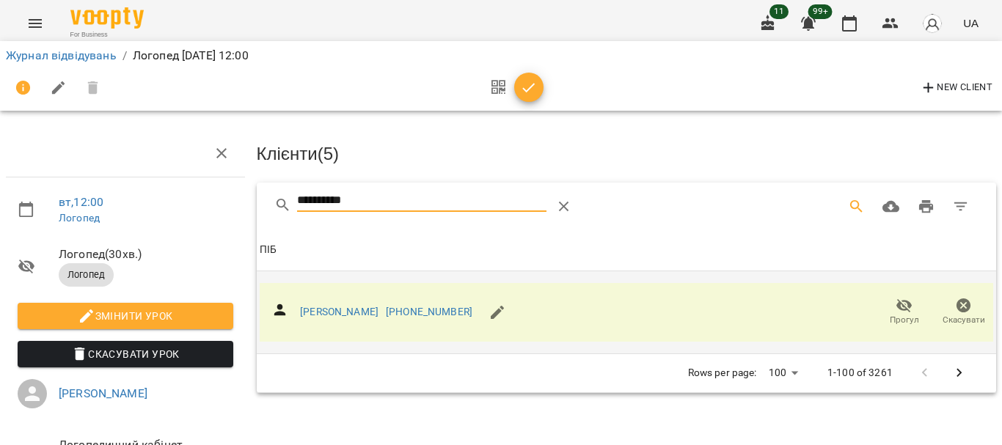
drag, startPoint x: 263, startPoint y: 203, endPoint x: 205, endPoint y: 194, distance: 58.6
click at [214, 205] on div "**********" at bounding box center [501, 312] width 1014 height 507
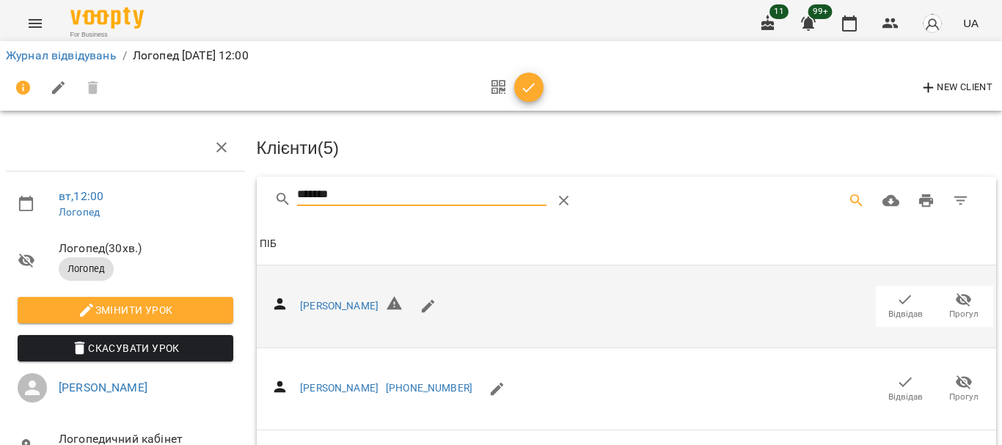
scroll to position [299, 0]
type input "*******"
click at [537, 90] on icon "button" at bounding box center [529, 88] width 18 height 18
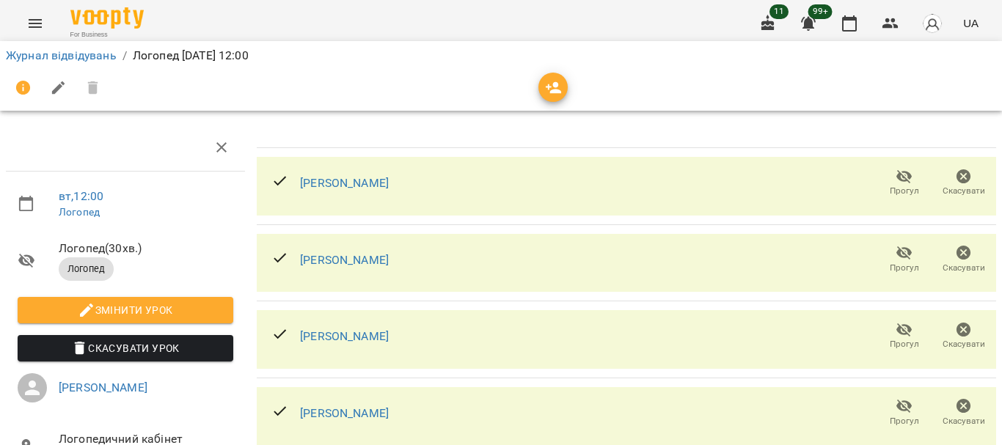
scroll to position [191, 0]
click at [62, 59] on link "Журнал відвідувань" at bounding box center [61, 55] width 111 height 14
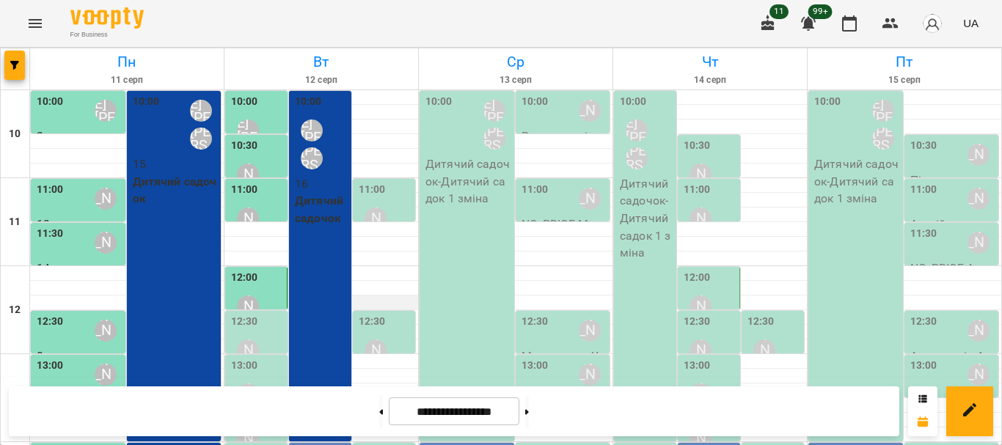
scroll to position [73, 0]
click at [237, 334] on div "[PERSON_NAME]" at bounding box center [248, 351] width 34 height 34
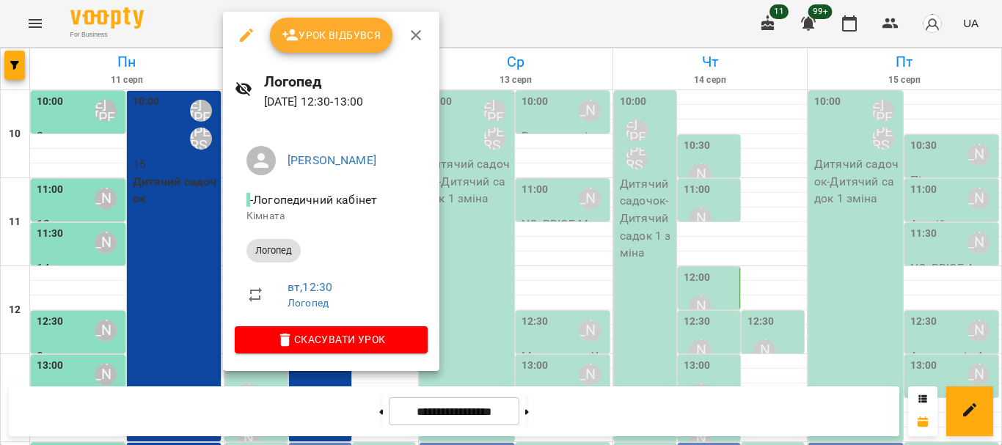
click at [335, 48] on button "Урок відбувся" at bounding box center [331, 35] width 123 height 35
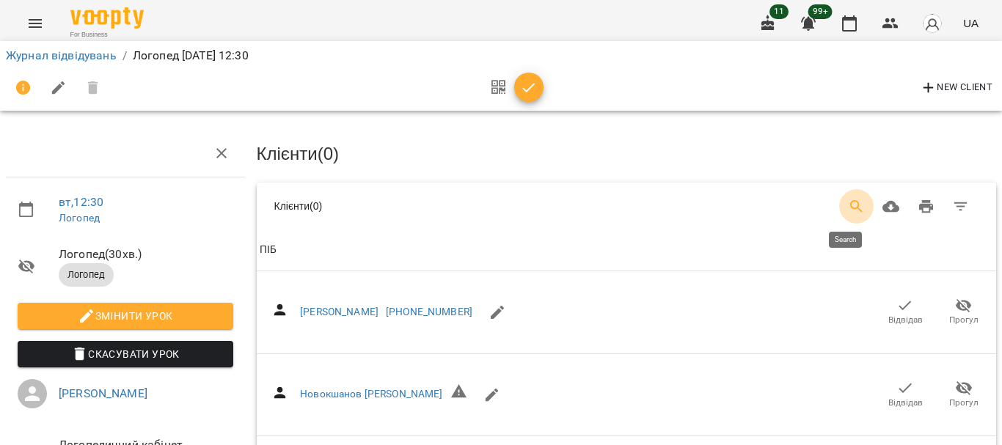
click at [851, 200] on icon "Search" at bounding box center [857, 207] width 18 height 18
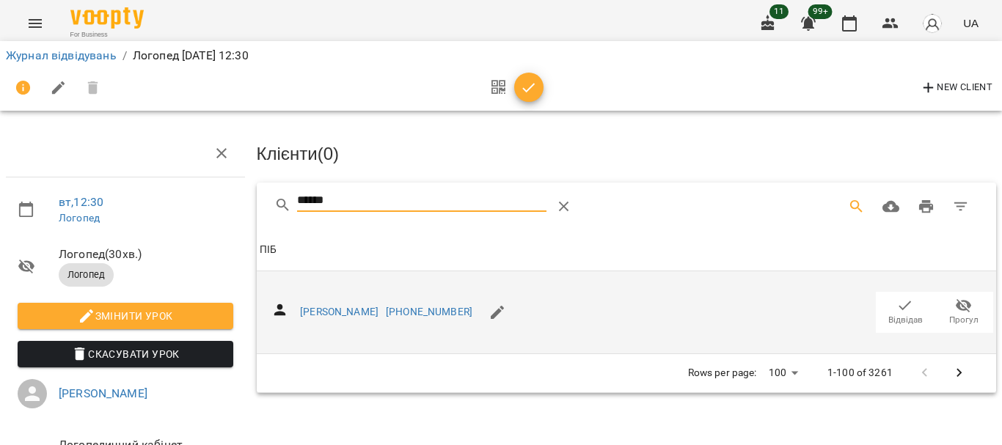
click at [896, 307] on icon "button" at bounding box center [905, 306] width 18 height 18
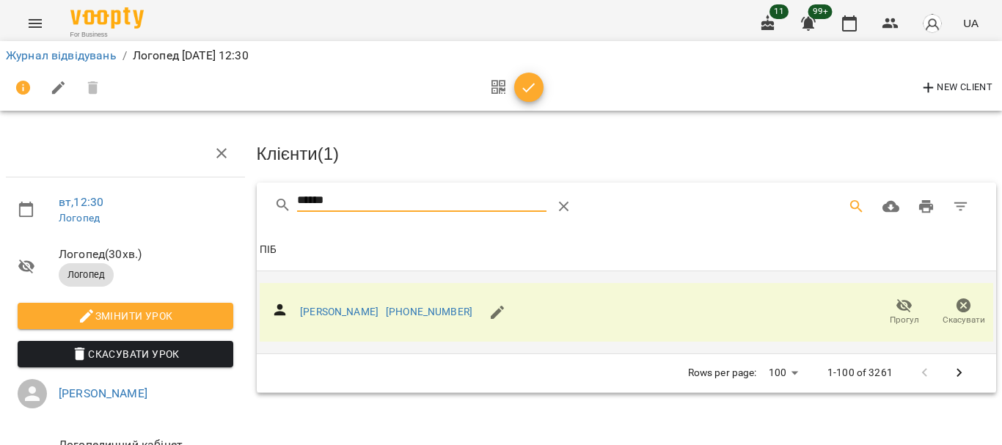
drag, startPoint x: 326, startPoint y: 197, endPoint x: 242, endPoint y: 197, distance: 83.6
click at [242, 197] on div "вт , 12:30 Логопед Логопед ( 30 хв. ) Логопед Змінити урок Скасувати Урок Резен…" at bounding box center [501, 312] width 1014 height 507
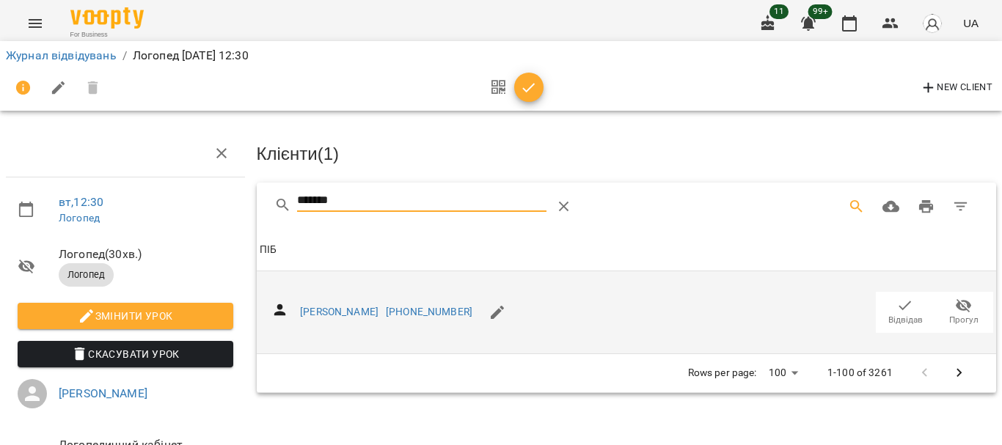
click at [899, 304] on icon "button" at bounding box center [905, 306] width 18 height 18
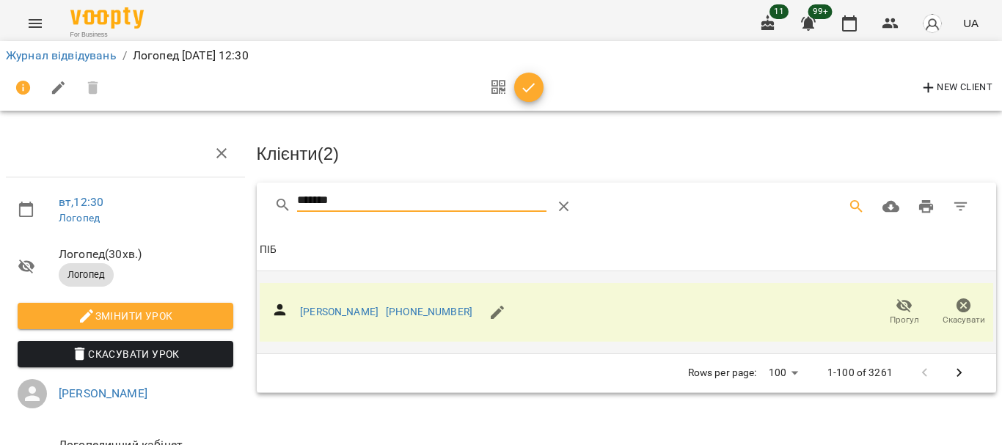
drag, startPoint x: 279, startPoint y: 216, endPoint x: 211, endPoint y: 209, distance: 67.8
click at [211, 210] on div "вт , 12:30 Логопед Логопед ( 30 хв. ) Логопед Змінити урок Скасувати Урок Резен…" at bounding box center [501, 312] width 1014 height 507
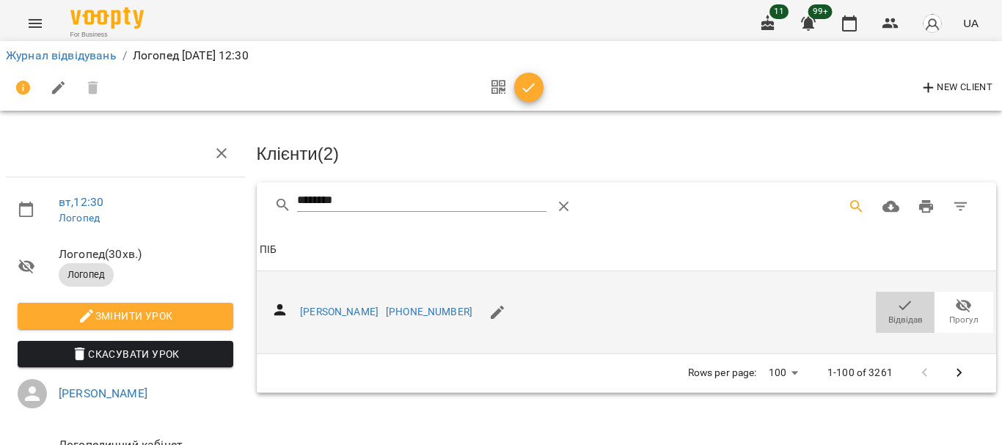
click at [896, 299] on icon "button" at bounding box center [905, 306] width 18 height 18
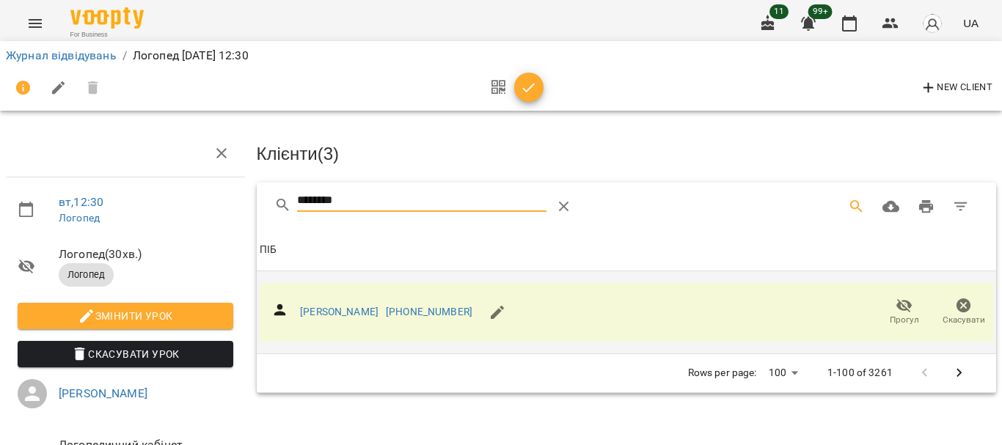
drag, startPoint x: 371, startPoint y: 200, endPoint x: 158, endPoint y: 222, distance: 213.9
click at [158, 222] on div "вт , 12:30 Логопед Логопед ( 30 хв. ) Логопед Змінити урок Скасувати Урок Резен…" at bounding box center [501, 312] width 1014 height 507
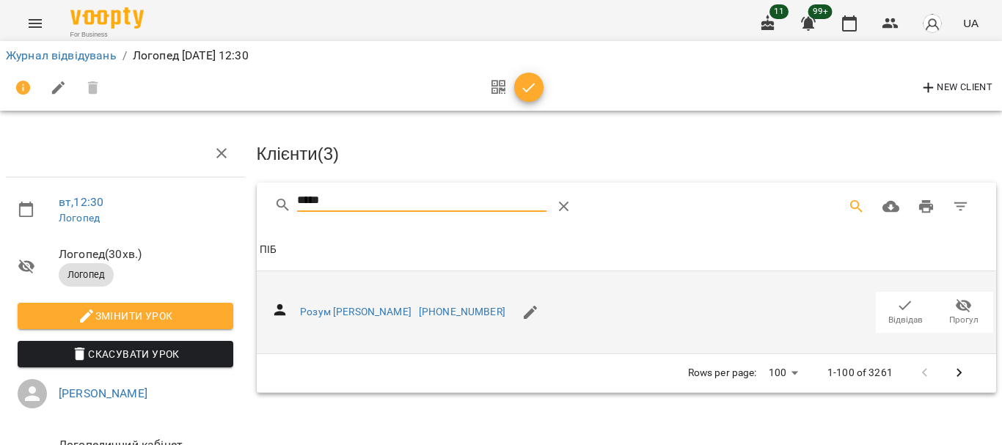
click at [899, 304] on icon "button" at bounding box center [905, 306] width 18 height 18
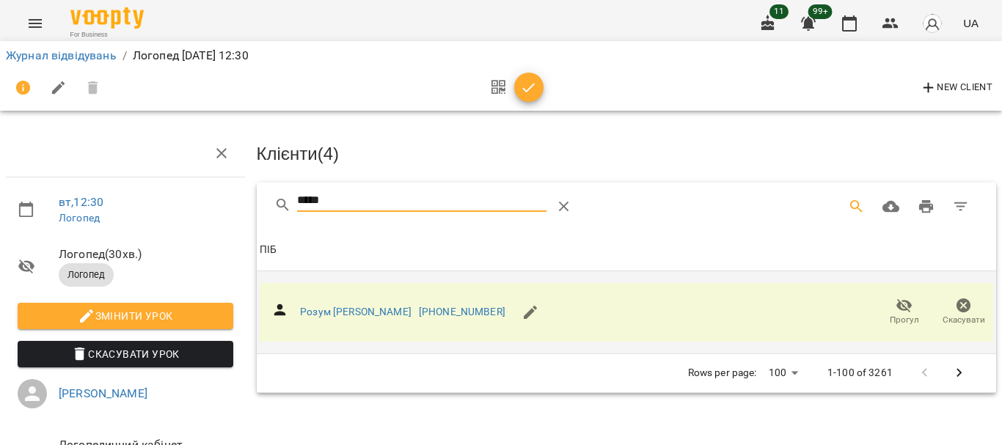
drag, startPoint x: 377, startPoint y: 205, endPoint x: 204, endPoint y: 211, distance: 173.2
click at [204, 211] on div "вт , 12:30 Логопед Логопед ( 30 хв. ) Логопед Змінити урок Скасувати Урок Резен…" at bounding box center [501, 312] width 1014 height 507
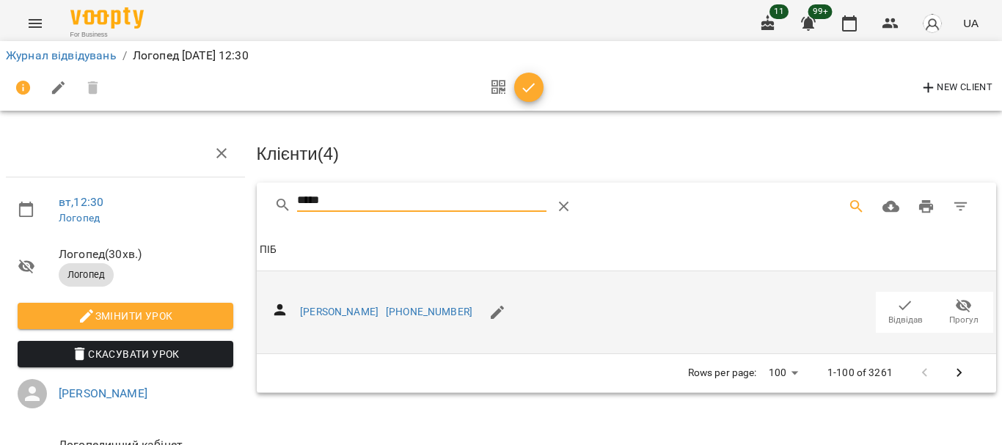
type input "*****"
click at [896, 306] on icon "button" at bounding box center [905, 306] width 18 height 18
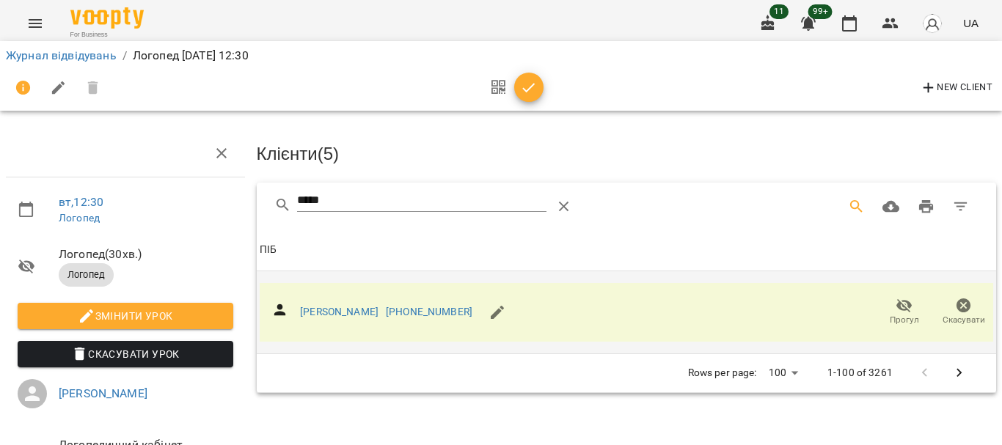
click at [525, 87] on icon "button" at bounding box center [529, 88] width 18 height 18
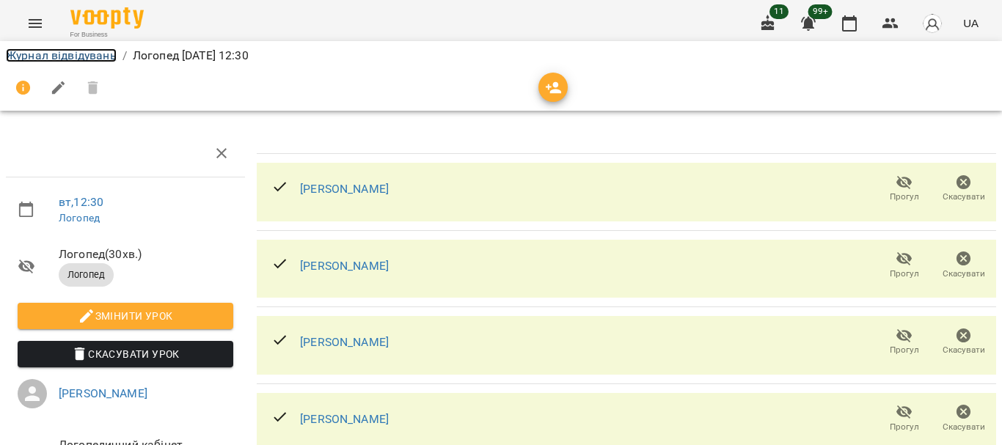
click at [67, 56] on link "Журнал відвідувань" at bounding box center [61, 55] width 111 height 14
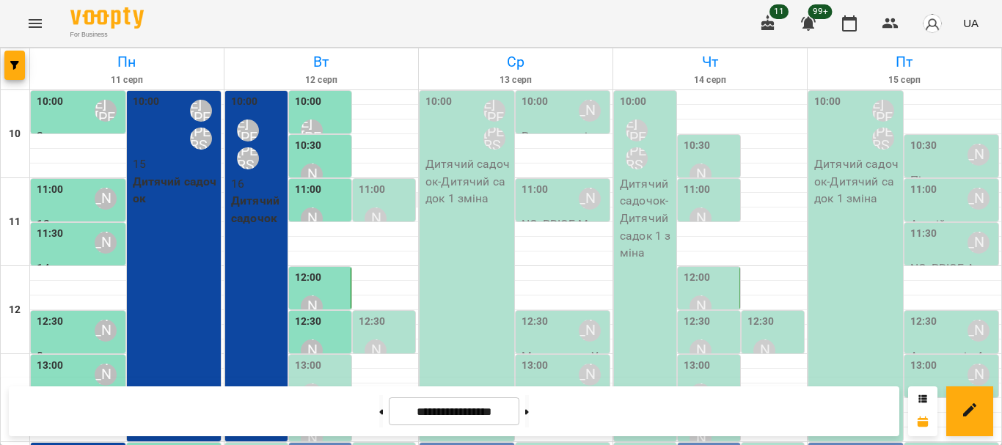
scroll to position [147, 0]
click at [314, 358] on div "13:00" at bounding box center [308, 368] width 27 height 20
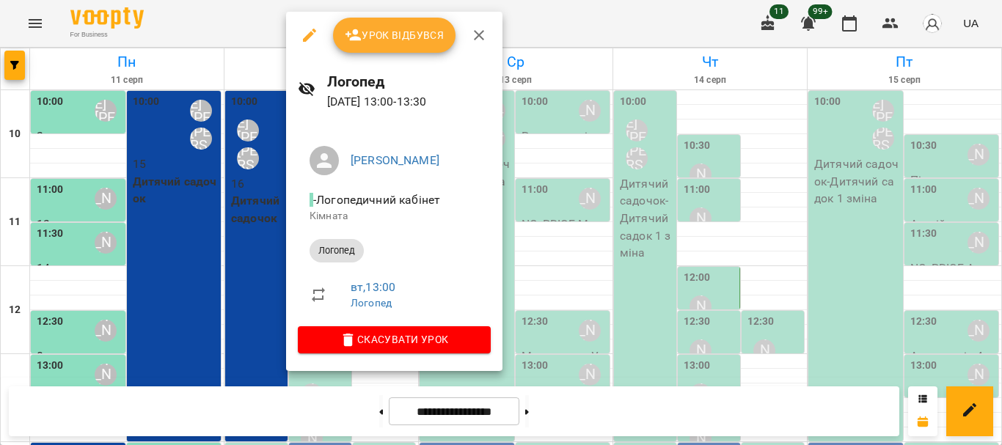
click at [382, 43] on span "Урок відбувся" at bounding box center [395, 35] width 100 height 18
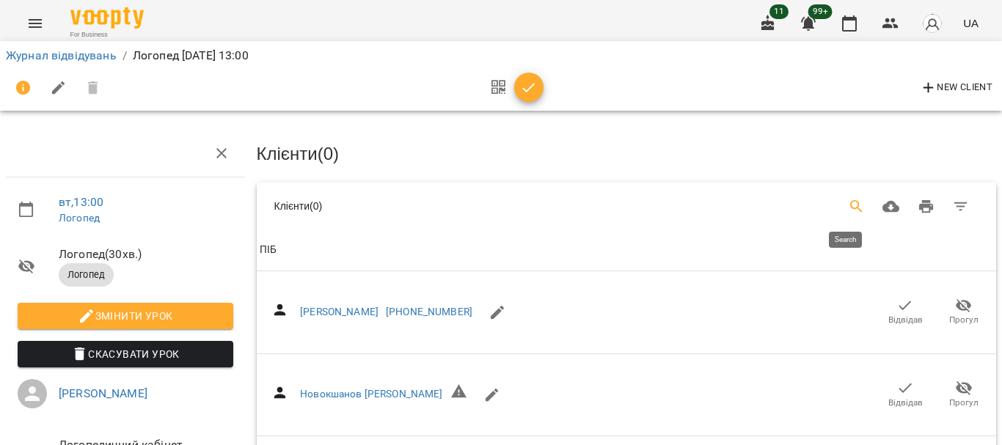
click at [849, 204] on icon "Search" at bounding box center [857, 207] width 18 height 18
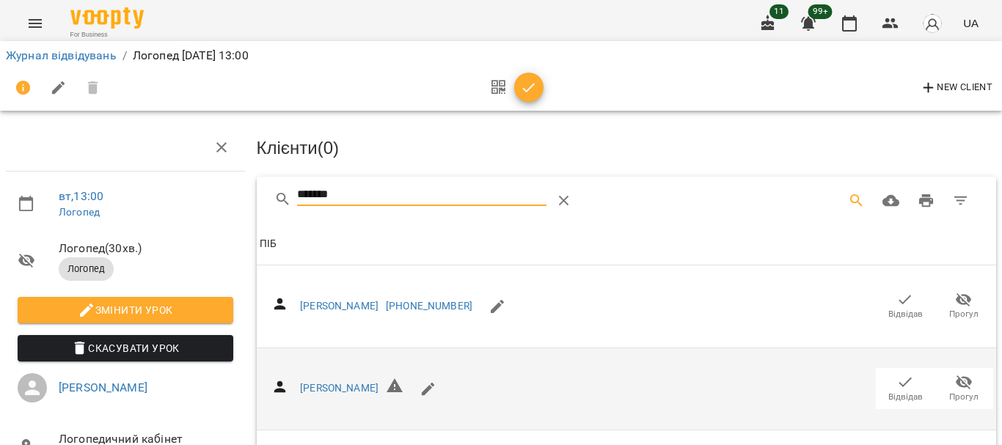
scroll to position [220, 0]
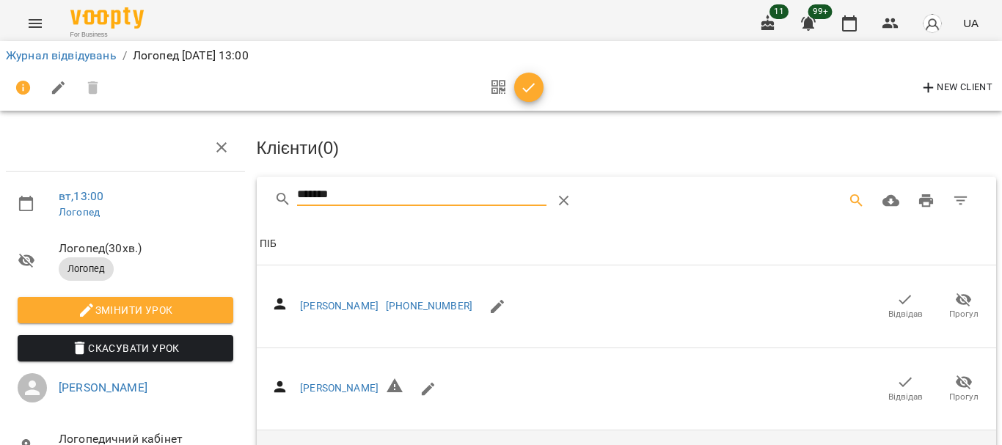
type input "*******"
click at [525, 89] on icon "button" at bounding box center [529, 88] width 12 height 10
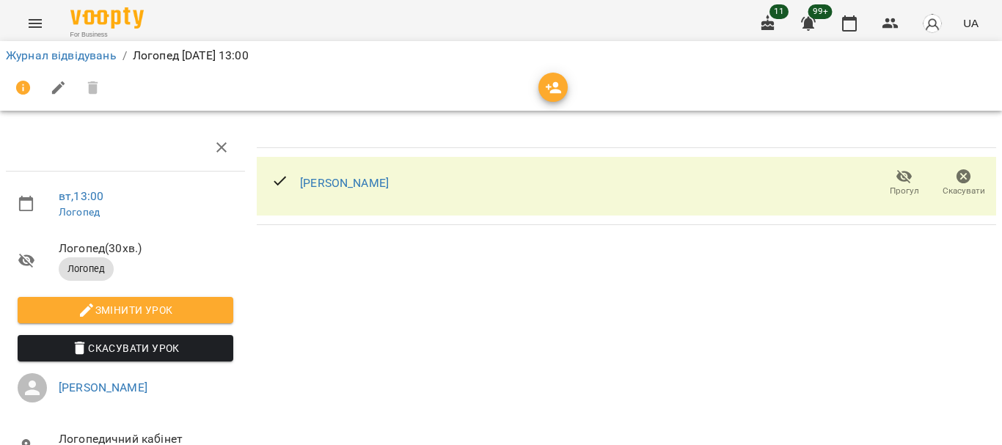
scroll to position [143, 0]
click at [65, 54] on link "Журнал відвідувань" at bounding box center [61, 55] width 111 height 14
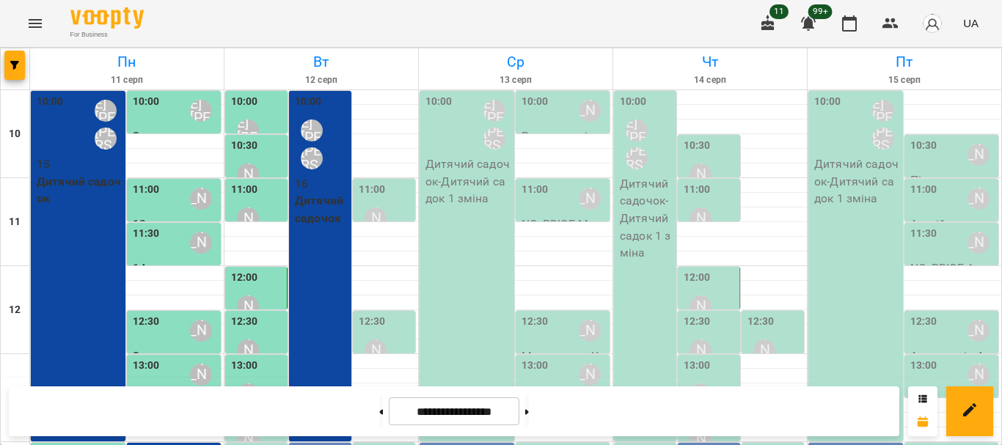
scroll to position [147, 0]
click at [381, 314] on div "12:30" at bounding box center [372, 324] width 27 height 20
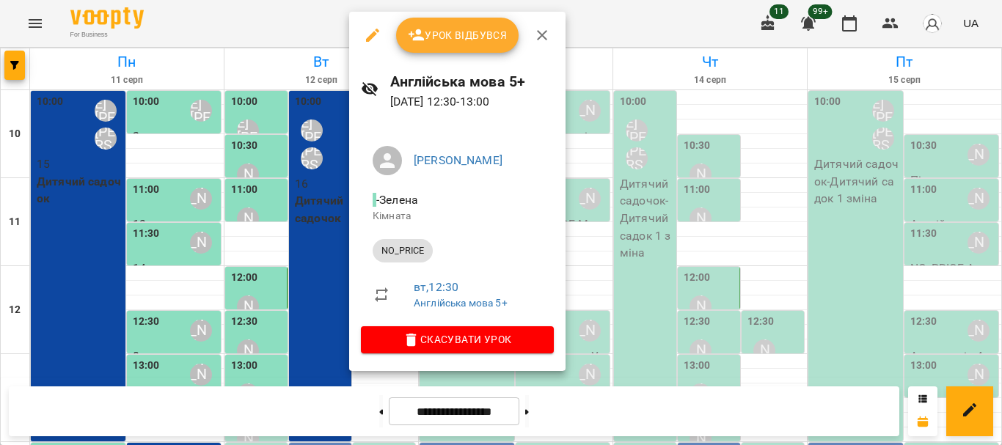
click at [271, 112] on div at bounding box center [501, 222] width 1002 height 445
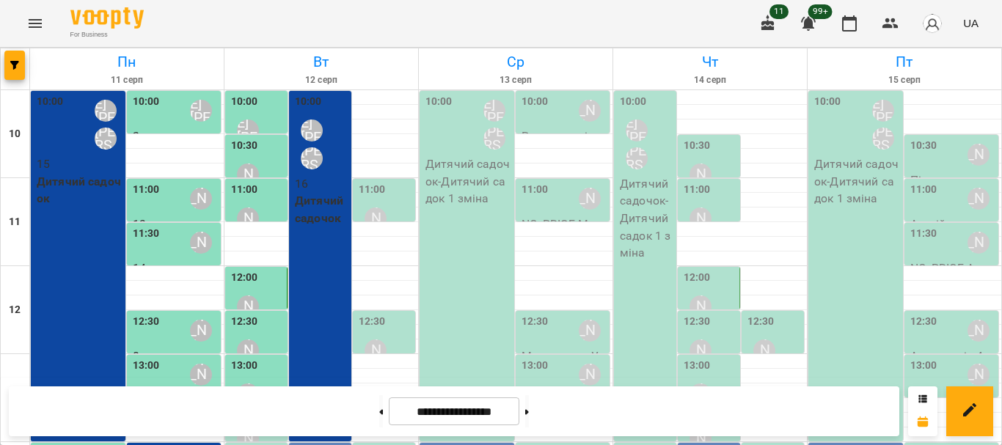
scroll to position [73, 0]
